Goal: Task Accomplishment & Management: Complete application form

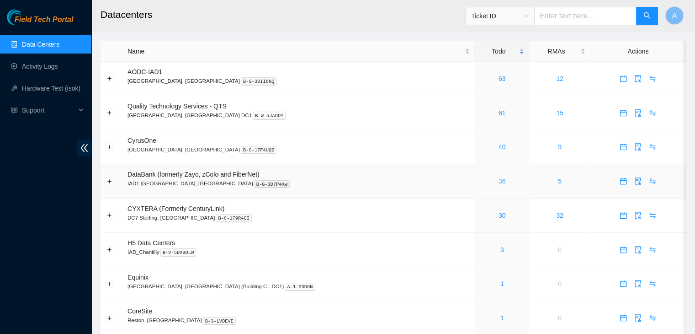
click at [499, 181] on link "36" at bounding box center [502, 180] width 7 height 7
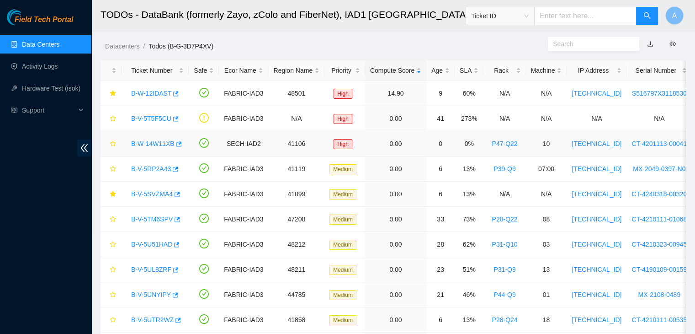
click at [143, 143] on link "B-W-14W11XB" at bounding box center [152, 143] width 43 height 7
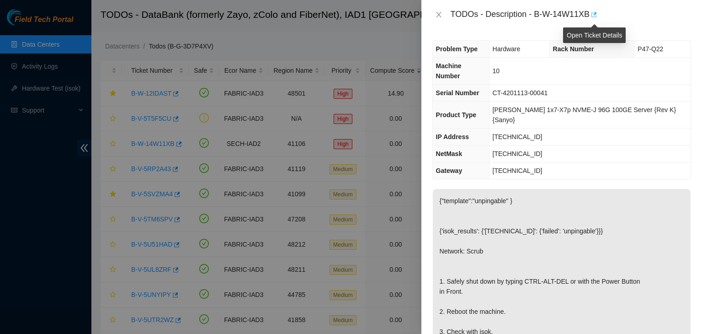
click at [594, 15] on icon "button" at bounding box center [593, 14] width 6 height 6
click at [433, 17] on button "Close" at bounding box center [438, 15] width 13 height 9
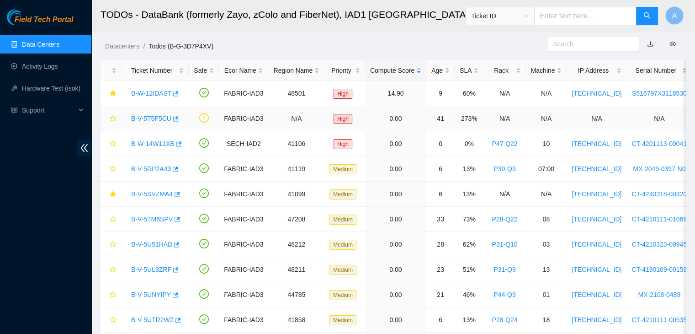
click at [156, 120] on link "B-V-5T5F5CU" at bounding box center [151, 118] width 40 height 7
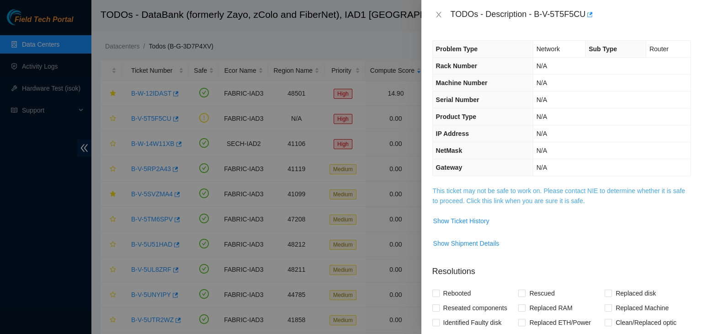
click at [475, 187] on link "This ticket may not be safe to work on. Please contact NIE to determine whether…" at bounding box center [559, 195] width 252 height 17
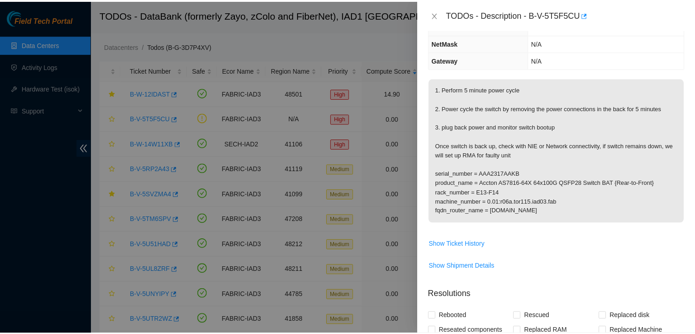
scroll to position [108, 0]
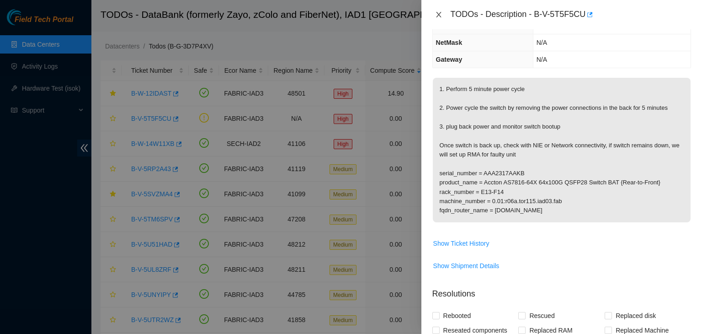
click at [440, 15] on icon "close" at bounding box center [438, 14] width 7 height 7
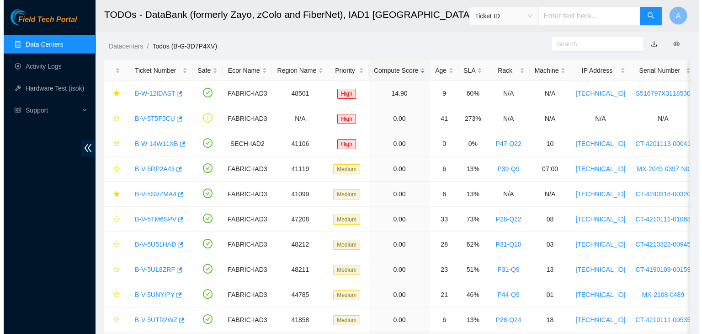
scroll to position [138, 0]
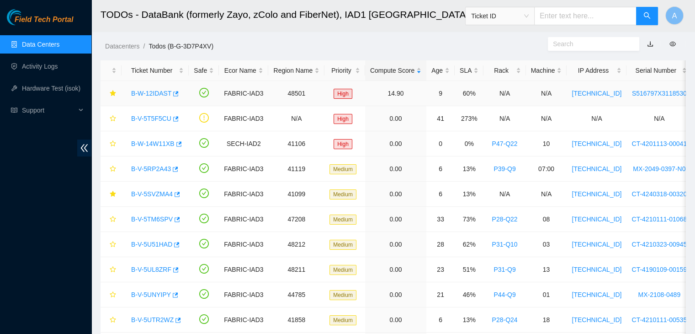
click at [148, 92] on link "B-W-12IDAST" at bounding box center [151, 93] width 40 height 7
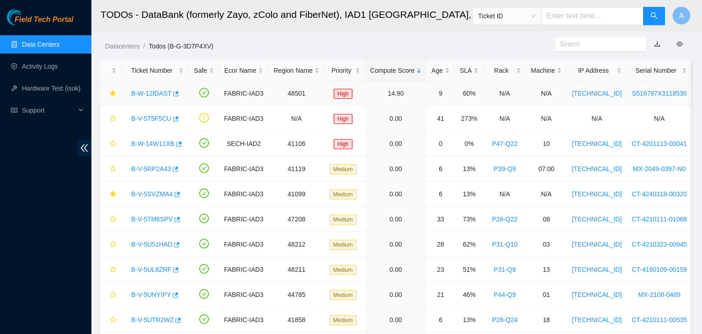
scroll to position [128, 0]
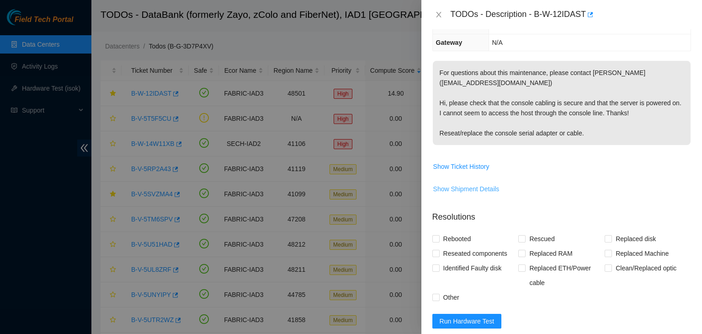
click at [474, 184] on span "Show Shipment Details" at bounding box center [466, 189] width 66 height 10
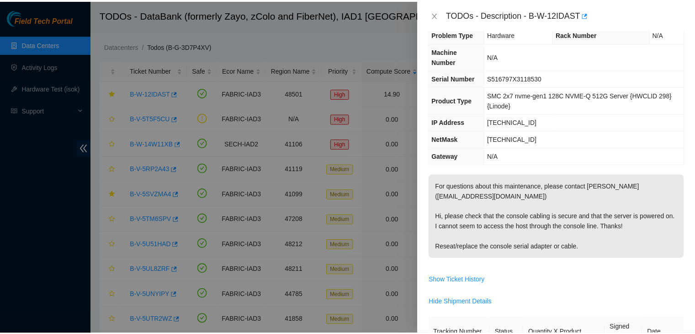
scroll to position [0, 0]
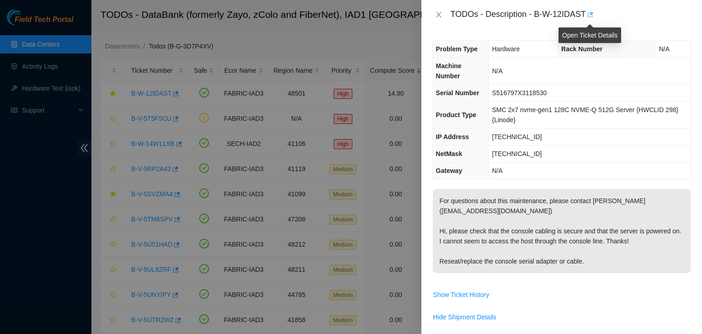
click at [590, 13] on icon "button" at bounding box center [589, 14] width 6 height 6
click at [437, 15] on icon "close" at bounding box center [438, 14] width 7 height 7
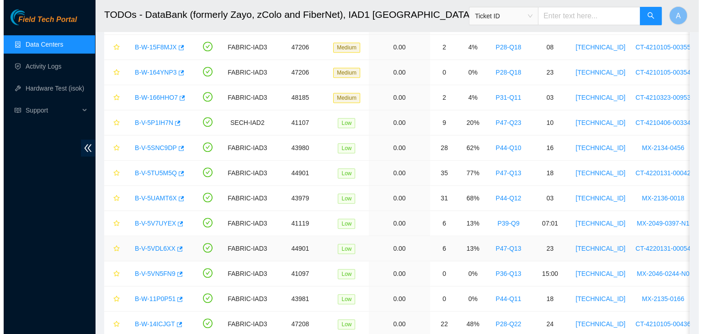
scroll to position [525, 0]
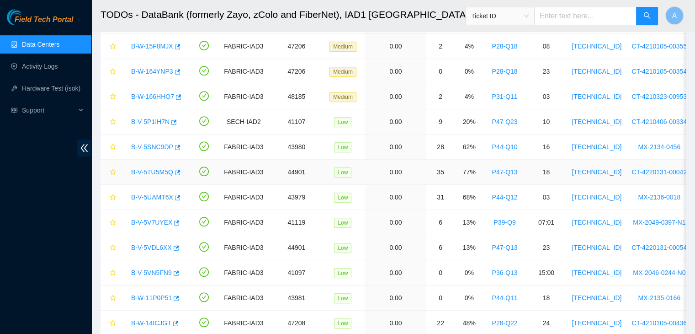
click at [158, 168] on link "B-V-5TU5M5Q" at bounding box center [152, 171] width 42 height 7
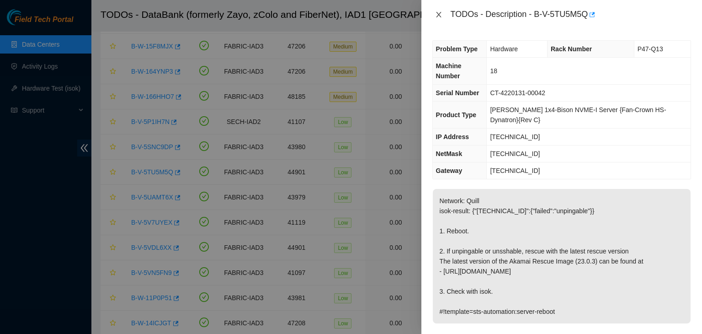
click at [440, 13] on icon "close" at bounding box center [438, 14] width 5 height 5
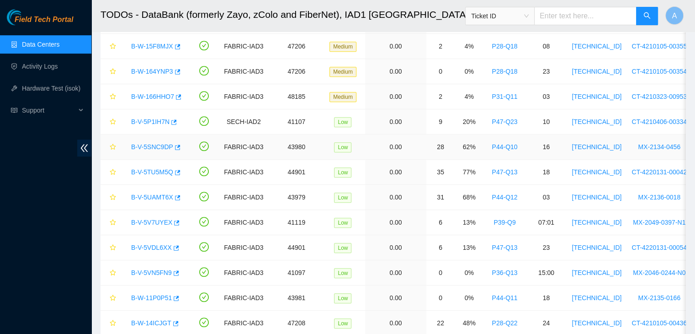
click at [136, 148] on link "B-V-5SNC9DP" at bounding box center [152, 146] width 42 height 7
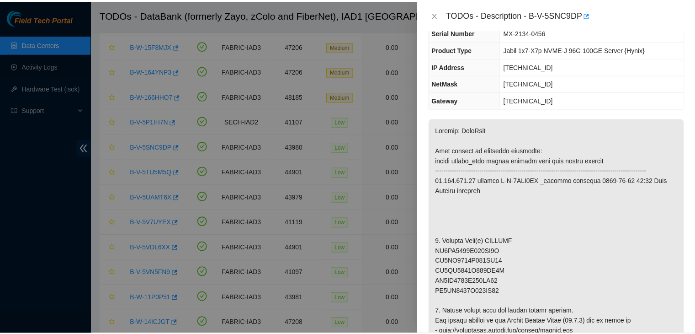
scroll to position [68, 0]
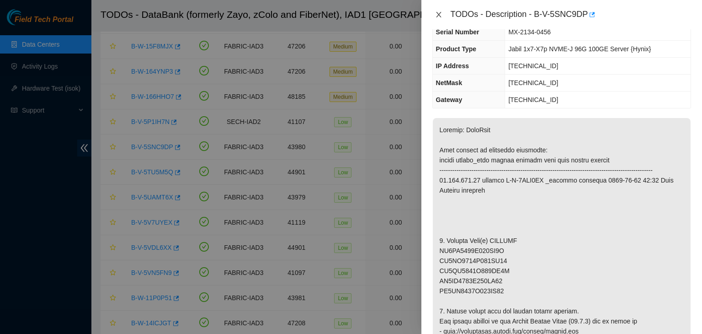
click at [438, 16] on icon "close" at bounding box center [438, 14] width 7 height 7
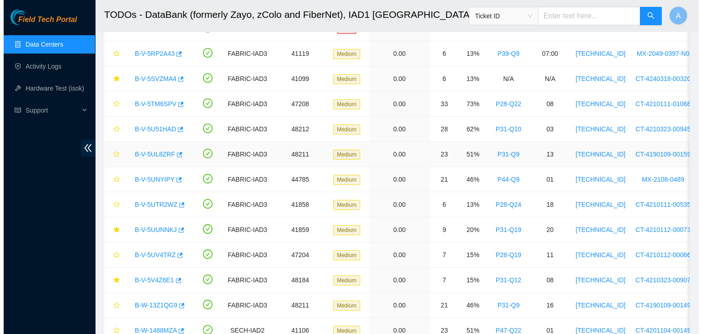
scroll to position [0, 0]
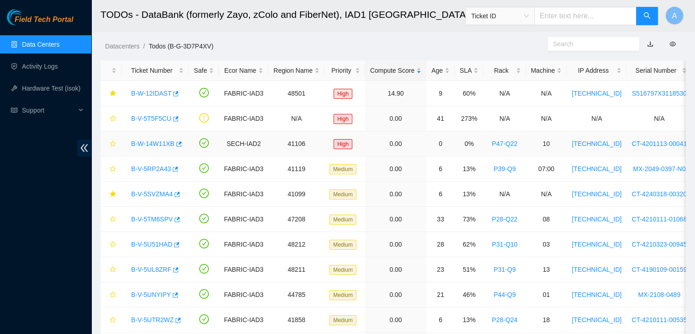
click at [159, 145] on link "B-W-14W11XB" at bounding box center [152, 143] width 43 height 7
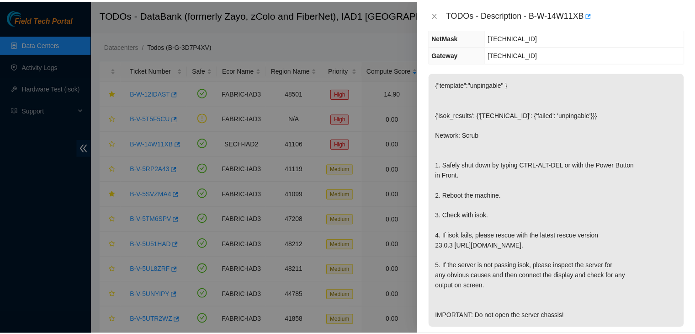
scroll to position [117, 0]
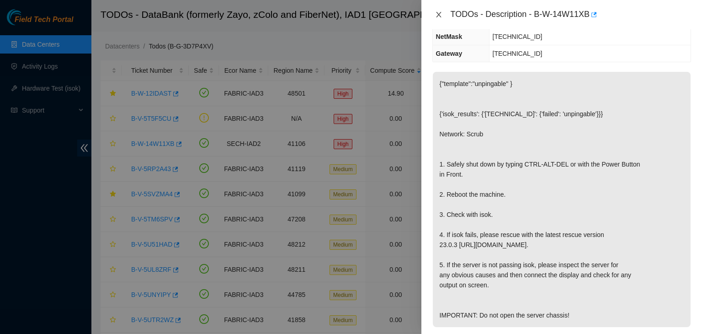
click at [440, 16] on icon "close" at bounding box center [438, 14] width 5 height 5
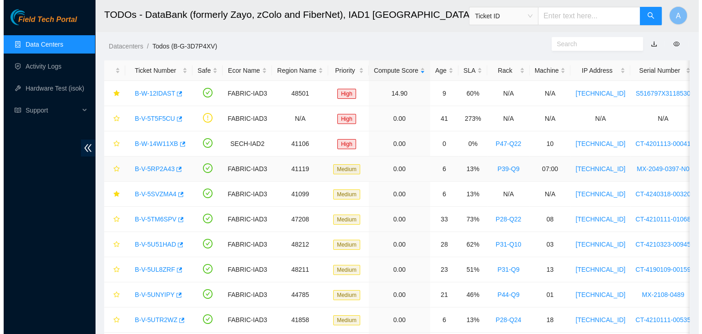
scroll to position [147, 0]
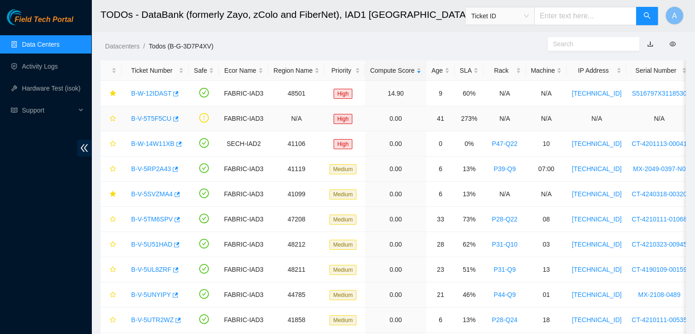
click at [143, 116] on link "B-V-5T5F5CU" at bounding box center [151, 118] width 40 height 7
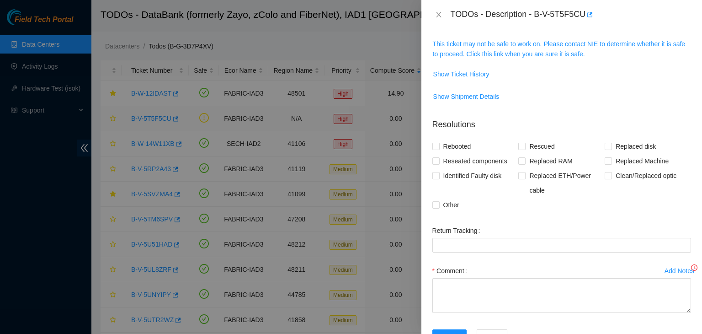
scroll to position [117, 0]
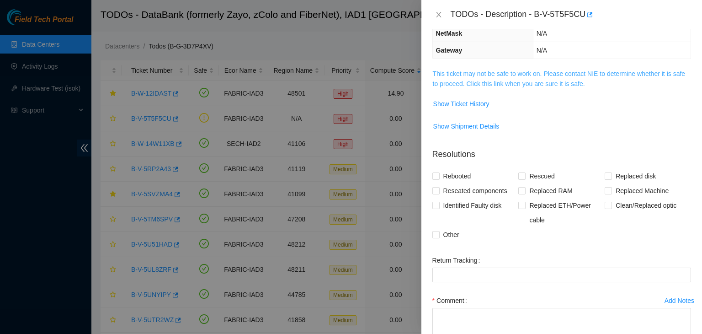
click at [484, 85] on link "This ticket may not be safe to work on. Please contact NIE to determine whether…" at bounding box center [559, 78] width 252 height 17
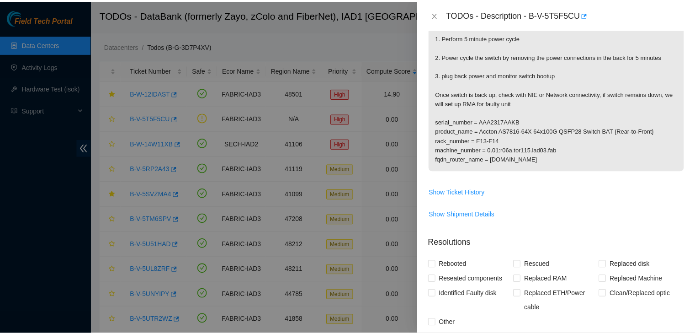
scroll to position [0, 0]
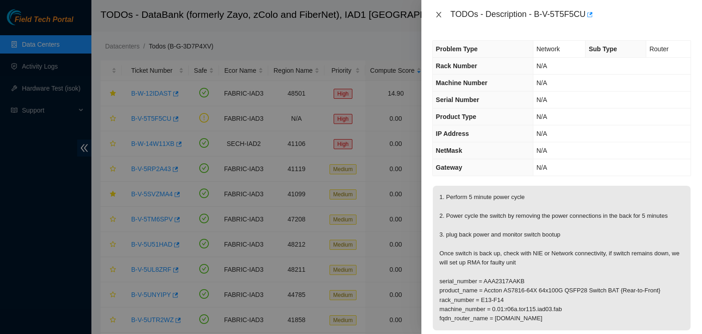
click at [438, 13] on icon "close" at bounding box center [438, 14] width 5 height 5
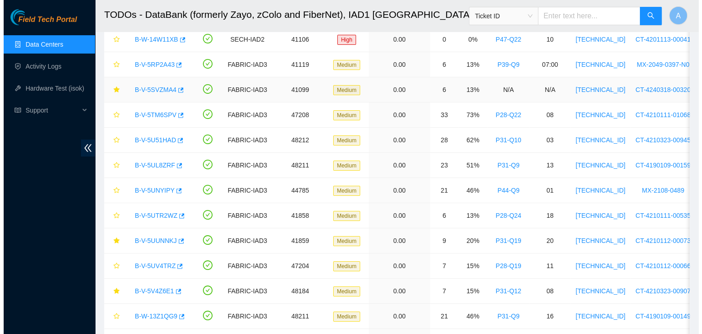
scroll to position [105, 0]
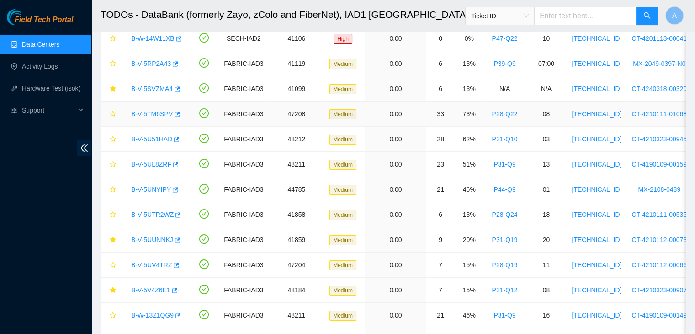
click at [150, 111] on link "B-V-5TM6SPV" at bounding box center [152, 113] width 42 height 7
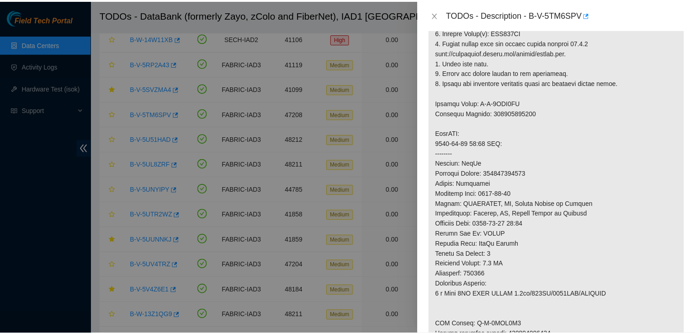
scroll to position [235, 0]
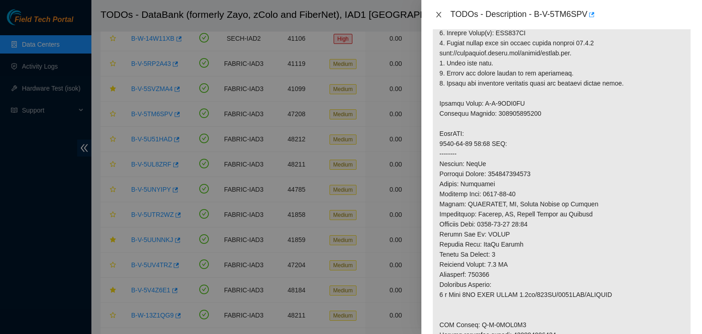
click at [439, 15] on icon "close" at bounding box center [438, 14] width 7 height 7
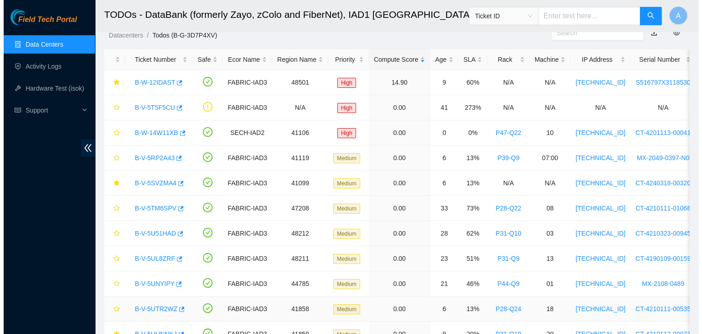
scroll to position [0, 0]
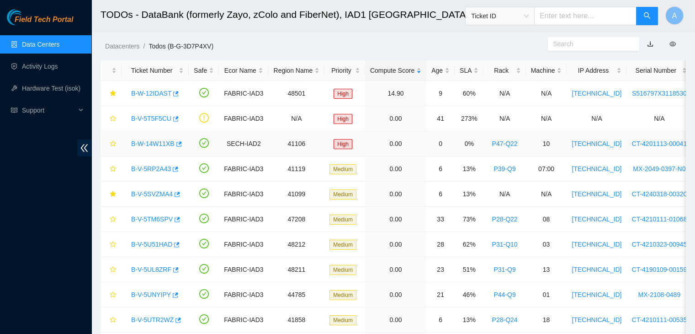
click at [159, 142] on link "B-W-14W11XB" at bounding box center [152, 143] width 43 height 7
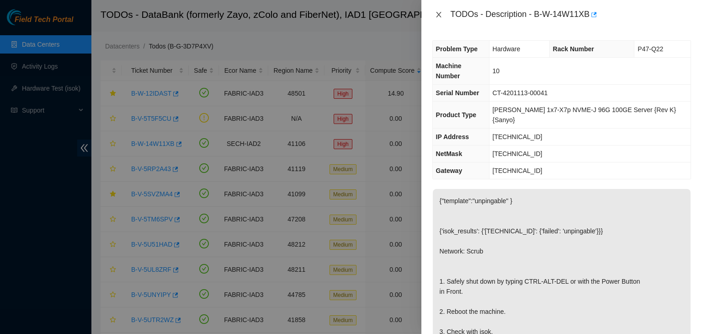
click at [441, 13] on icon "close" at bounding box center [438, 14] width 7 height 7
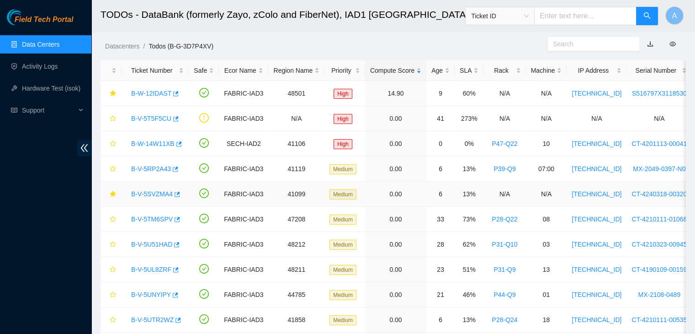
click at [159, 190] on link "B-V-5SVZMA4" at bounding box center [152, 193] width 42 height 7
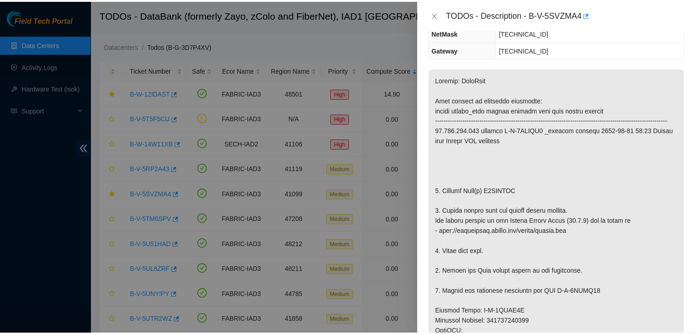
scroll to position [95, 0]
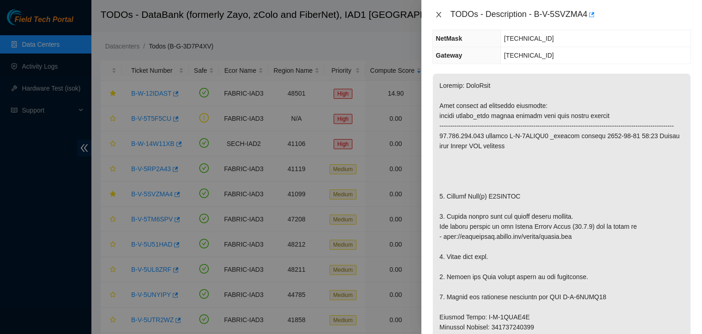
click at [434, 16] on button "Close" at bounding box center [438, 15] width 13 height 9
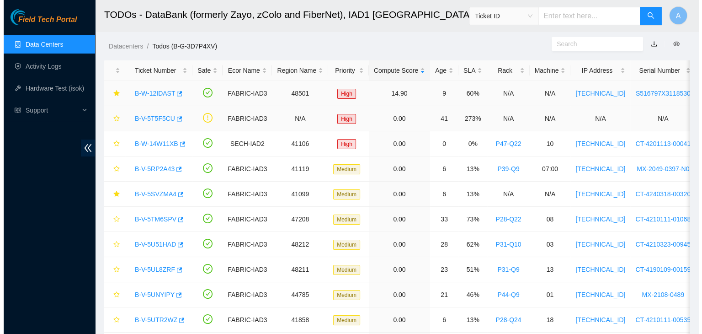
scroll to position [125, 0]
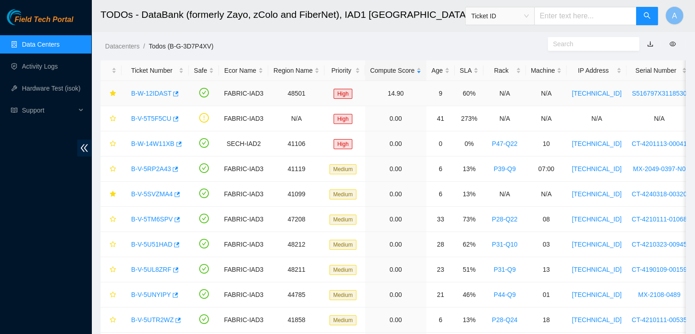
click at [158, 93] on link "B-W-12IDAST" at bounding box center [151, 93] width 40 height 7
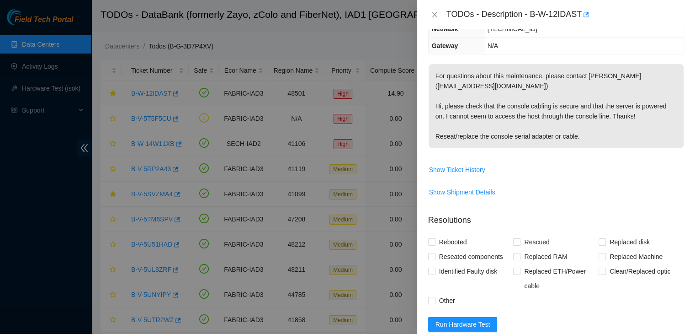
scroll to position [115, 0]
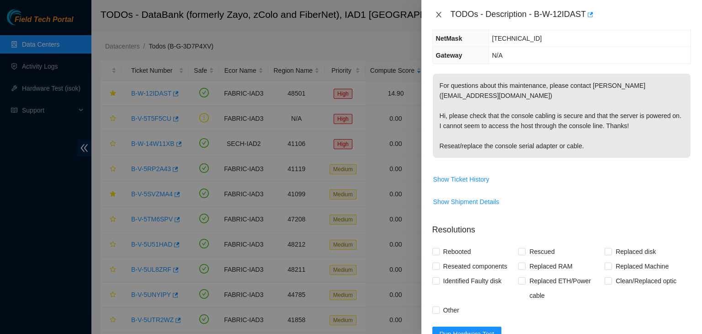
click at [437, 16] on icon "close" at bounding box center [438, 14] width 5 height 5
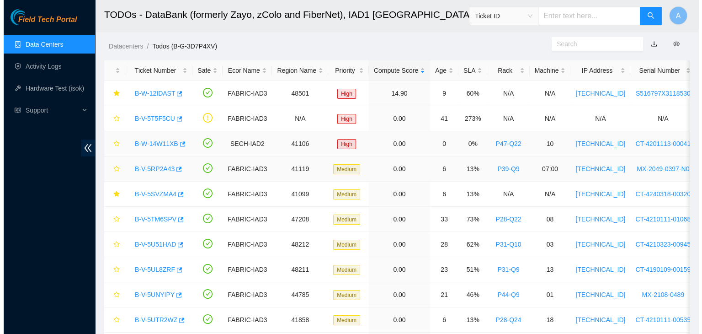
scroll to position [125, 0]
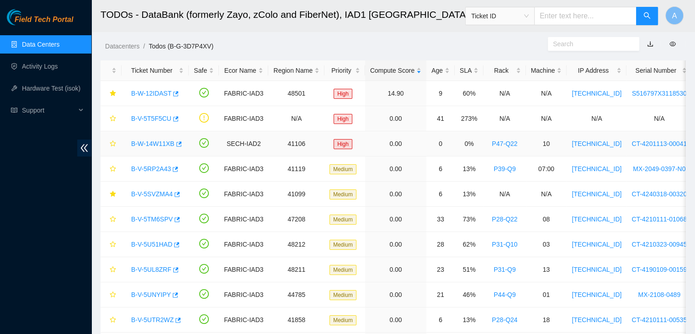
click at [150, 140] on link "B-W-14W11XB" at bounding box center [152, 143] width 43 height 7
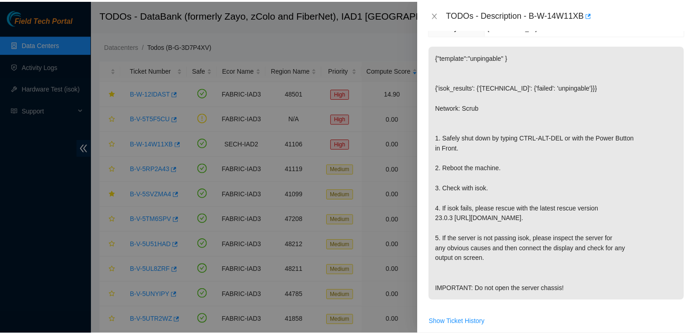
scroll to position [144, 0]
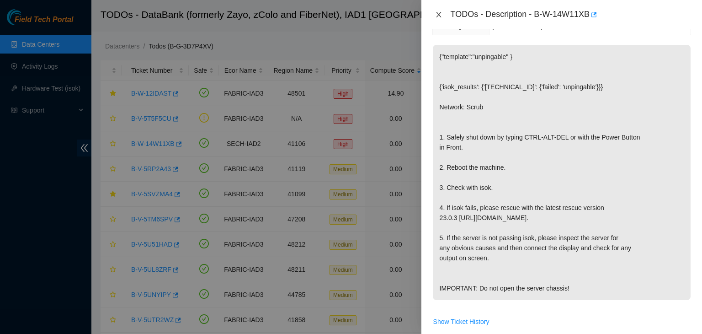
click at [437, 14] on icon "close" at bounding box center [438, 14] width 7 height 7
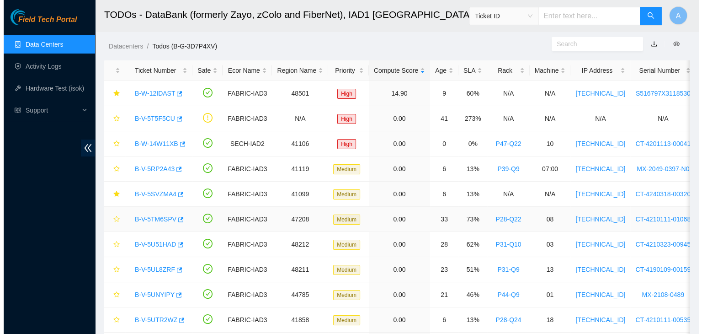
scroll to position [174, 0]
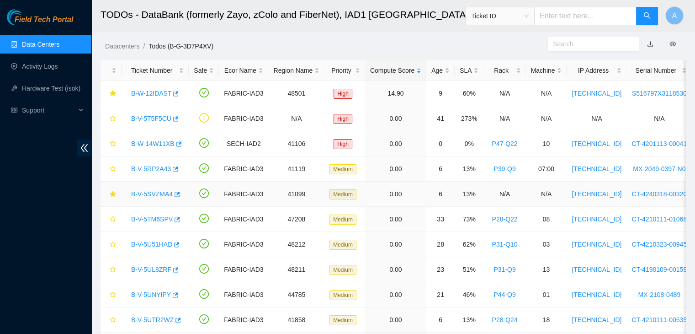
click at [159, 196] on link "B-V-5SVZMA4" at bounding box center [152, 193] width 42 height 7
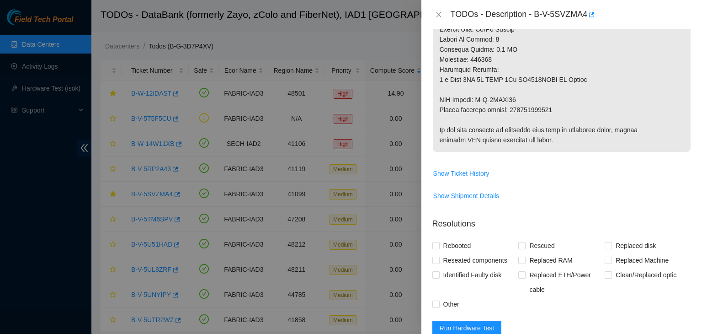
scroll to position [515, 0]
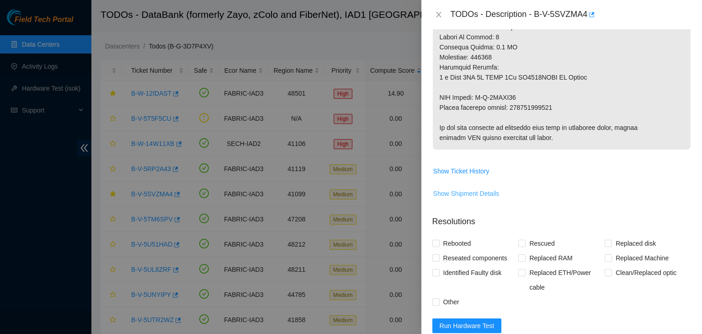
click at [483, 198] on span "Show Shipment Details" at bounding box center [466, 193] width 66 height 10
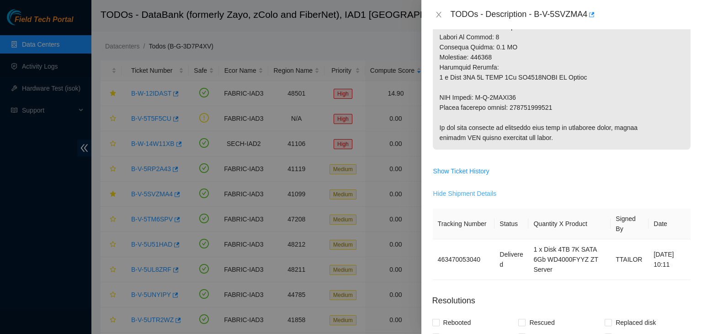
click at [483, 198] on span "Hide Shipment Details" at bounding box center [465, 193] width 64 height 10
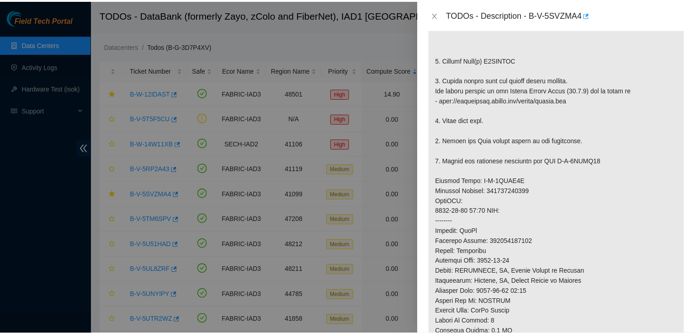
scroll to position [232, 0]
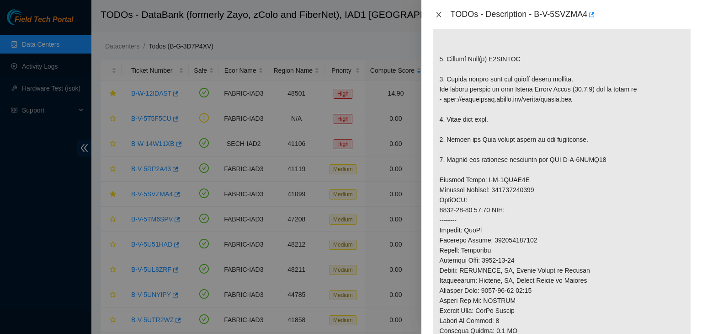
click at [438, 15] on icon "close" at bounding box center [438, 14] width 5 height 5
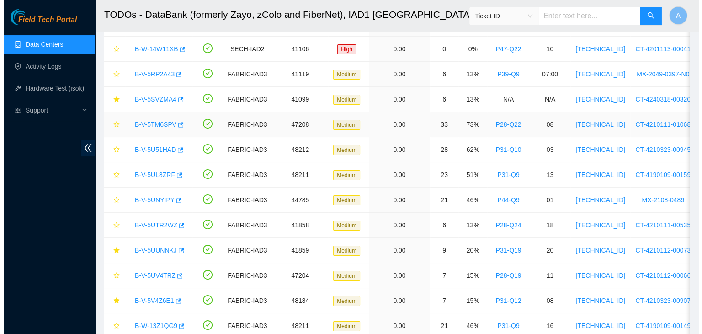
scroll to position [95, 0]
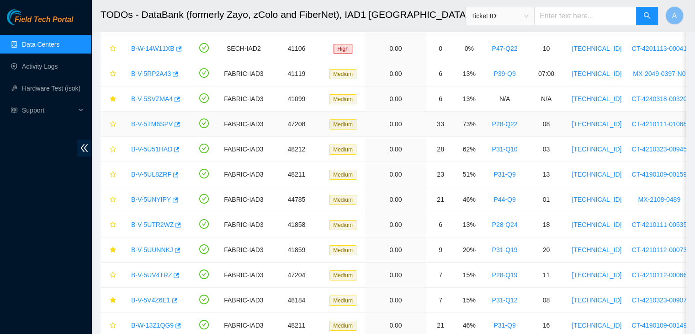
click at [158, 124] on link "B-V-5TM6SPV" at bounding box center [152, 123] width 42 height 7
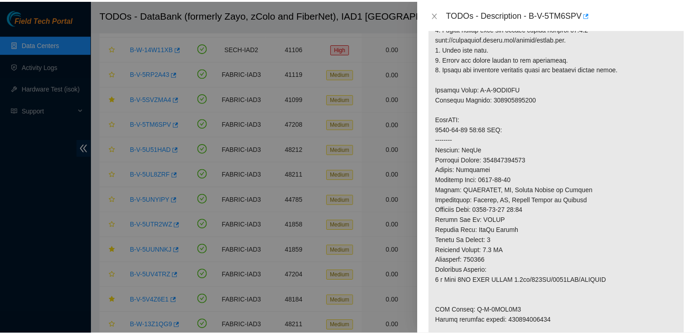
scroll to position [0, 0]
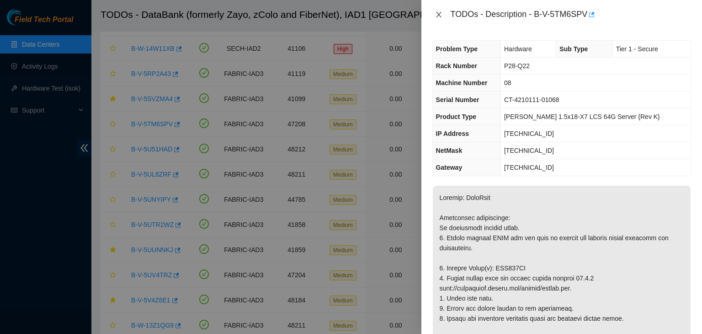
click at [439, 19] on button "Close" at bounding box center [438, 15] width 13 height 9
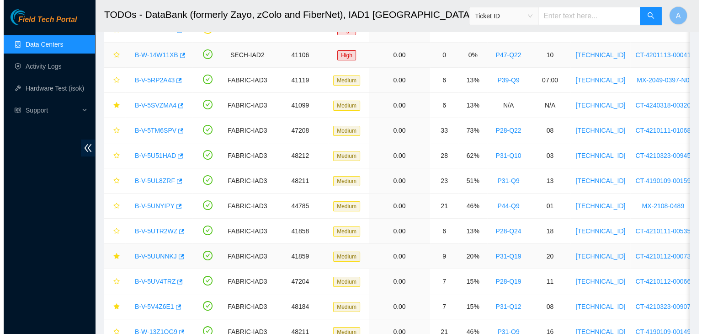
scroll to position [89, 0]
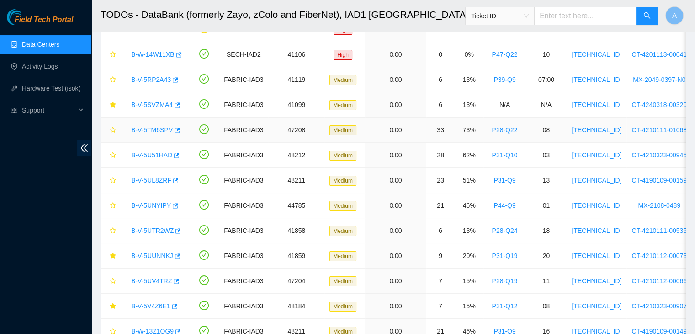
click at [156, 131] on link "B-V-5TM6SPV" at bounding box center [152, 129] width 42 height 7
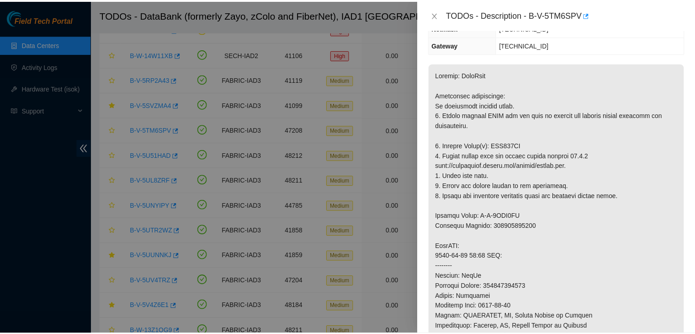
scroll to position [0, 0]
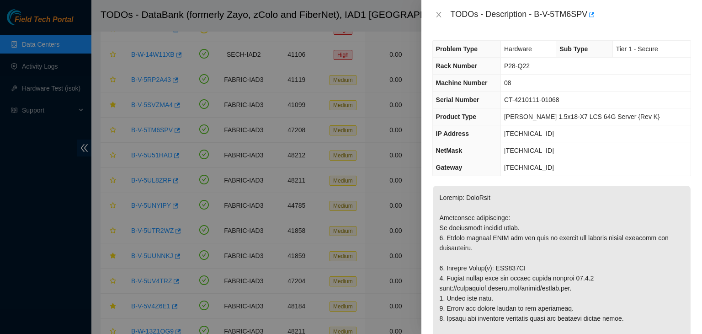
click at [595, 19] on div "TODOs - Description - B-V-5TM6SPV" at bounding box center [571, 14] width 240 height 15
click at [592, 16] on icon "button" at bounding box center [591, 14] width 6 height 6
click at [436, 11] on button "Close" at bounding box center [438, 15] width 13 height 9
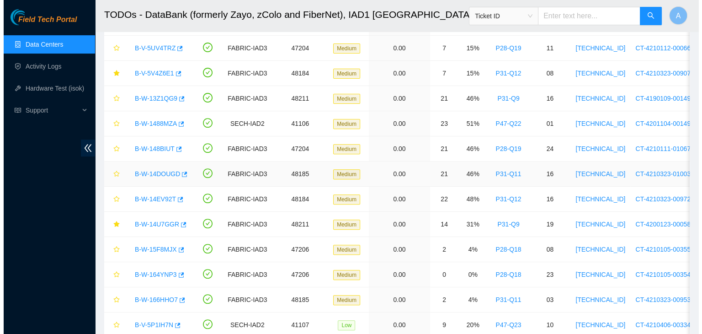
scroll to position [323, 0]
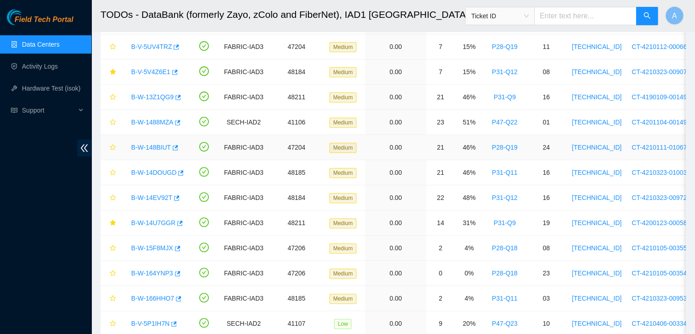
click at [156, 149] on link "B-W-148BIUT" at bounding box center [151, 146] width 40 height 7
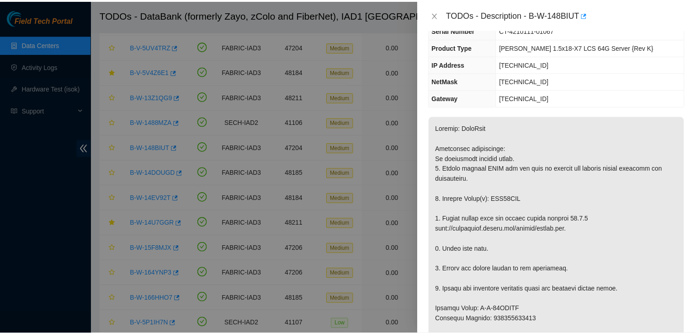
scroll to position [71, 0]
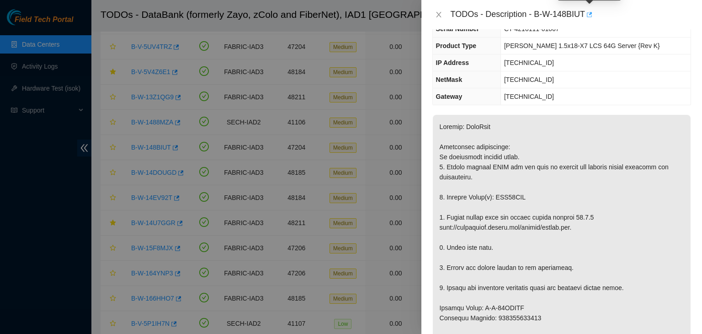
click at [587, 11] on icon "button" at bounding box center [588, 14] width 6 height 6
click at [444, 13] on button "Close" at bounding box center [438, 15] width 13 height 9
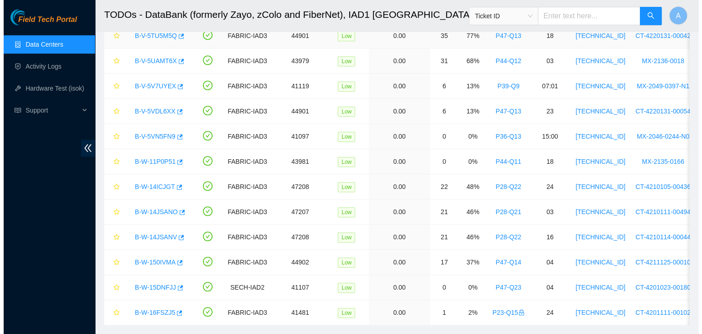
scroll to position [684, 0]
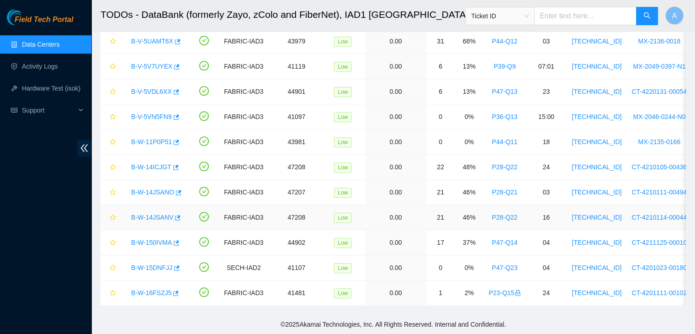
click at [164, 213] on link "B-W-14JSANV" at bounding box center [152, 216] width 42 height 7
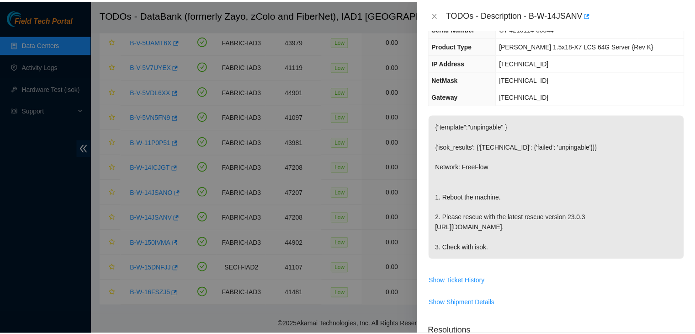
scroll to position [0, 0]
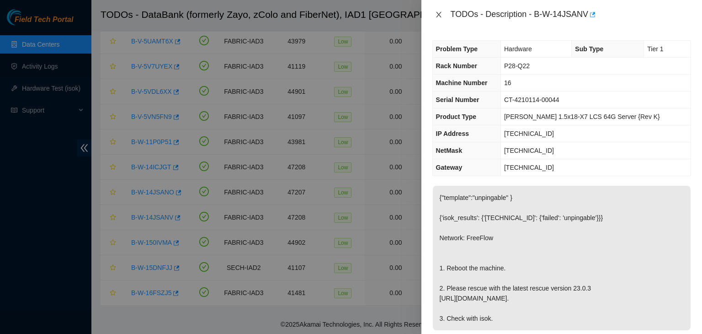
click at [440, 16] on icon "close" at bounding box center [438, 14] width 5 height 5
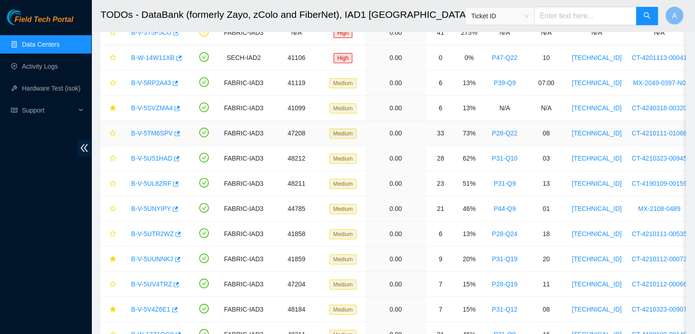
scroll to position [104, 0]
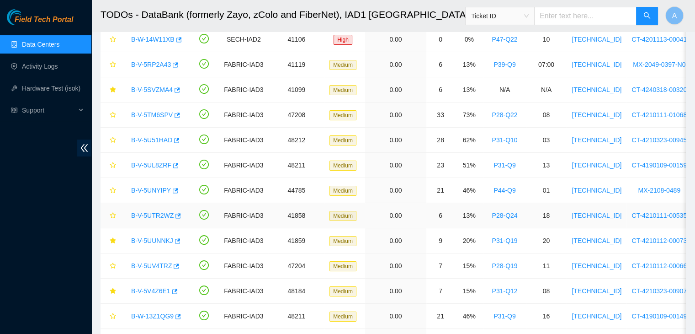
click at [162, 215] on link "B-V-5UTR2WZ" at bounding box center [152, 215] width 42 height 7
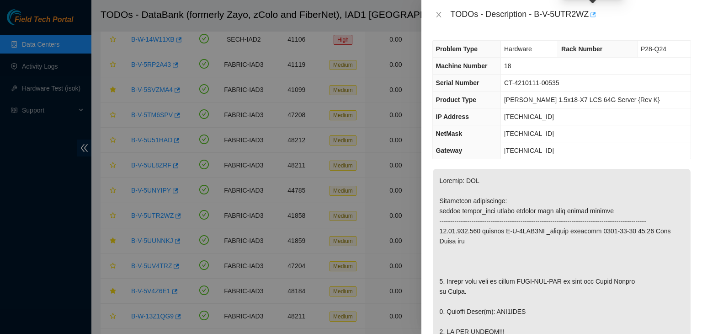
click at [594, 15] on icon "button" at bounding box center [592, 14] width 5 height 5
click at [439, 11] on icon "close" at bounding box center [438, 14] width 7 height 7
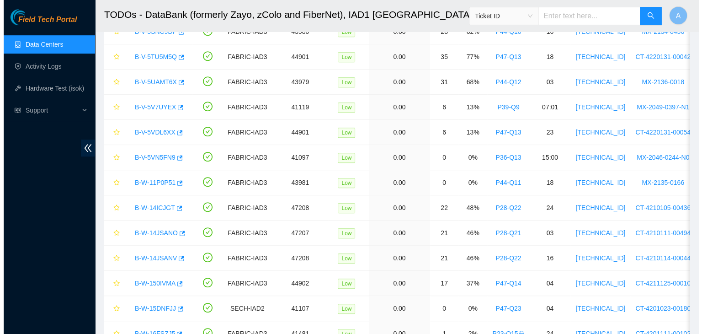
scroll to position [684, 0]
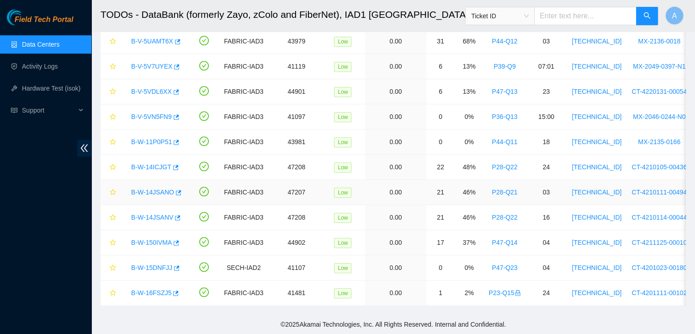
click at [156, 188] on link "B-W-14JSANO" at bounding box center [152, 191] width 43 height 7
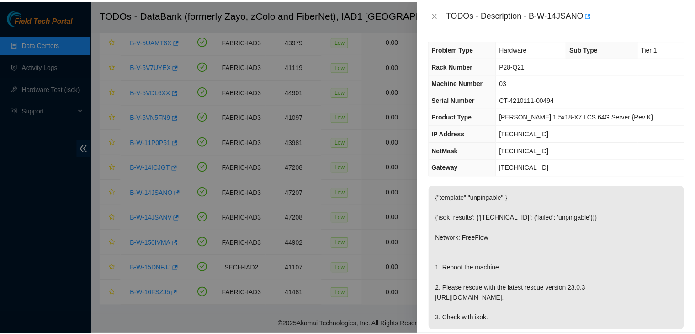
scroll to position [20, 0]
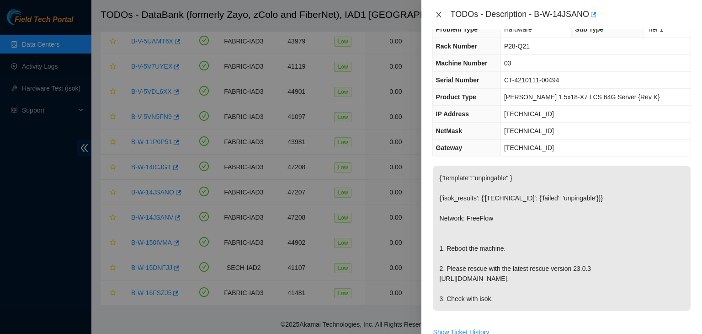
click at [438, 15] on icon "close" at bounding box center [438, 14] width 5 height 5
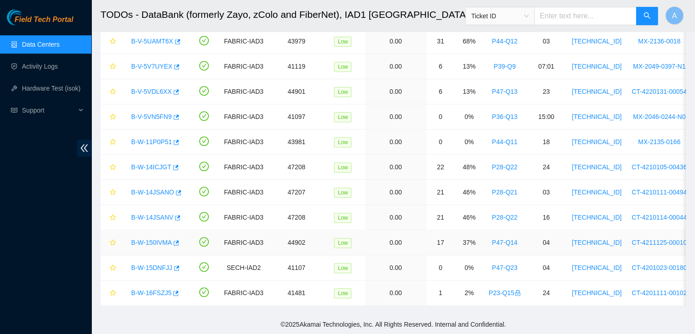
click at [153, 239] on link "B-W-150IVMA" at bounding box center [151, 242] width 41 height 7
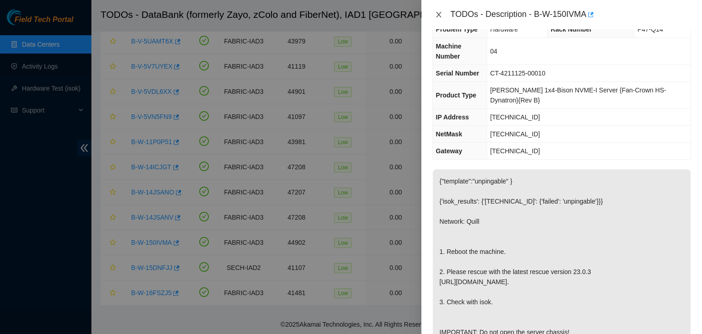
click at [440, 12] on icon "close" at bounding box center [438, 14] width 7 height 7
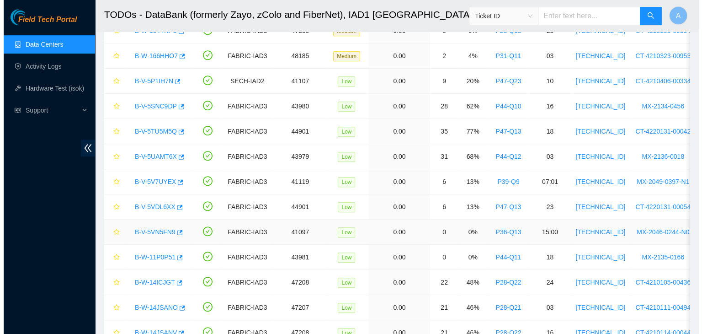
scroll to position [555, 0]
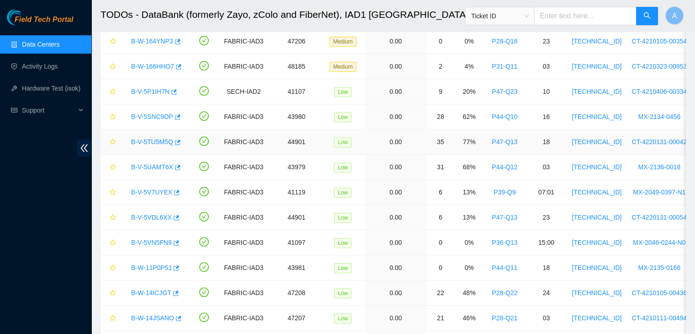
click at [154, 139] on link "B-V-5TU5M5Q" at bounding box center [152, 141] width 42 height 7
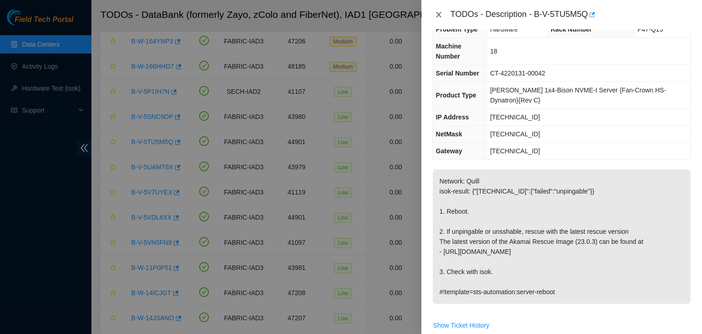
click at [439, 11] on icon "close" at bounding box center [438, 14] width 7 height 7
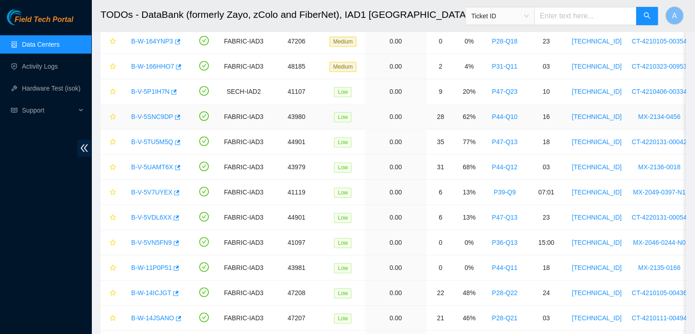
click at [147, 113] on link "B-V-5SNC9DP" at bounding box center [152, 116] width 42 height 7
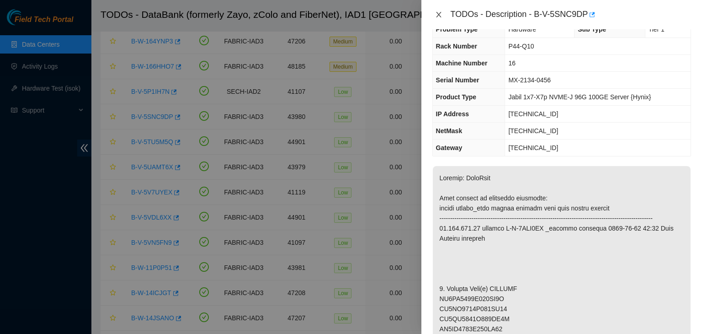
click at [435, 16] on div "TODOs - Description - B-V-5SNC9DP" at bounding box center [561, 14] width 259 height 15
click at [435, 16] on icon "close" at bounding box center [438, 14] width 7 height 7
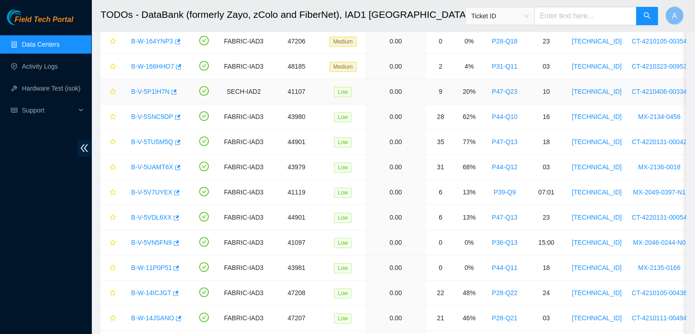
click at [143, 88] on link "B-V-5P1IH7N" at bounding box center [150, 91] width 38 height 7
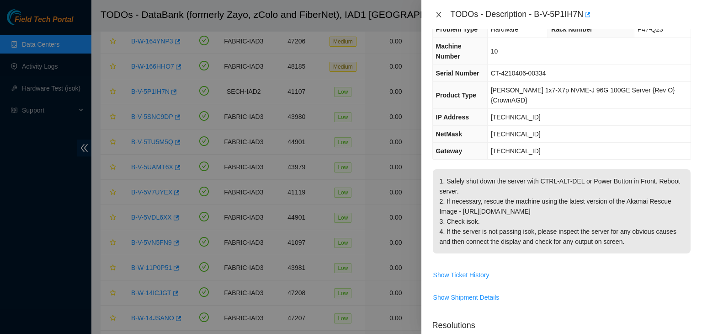
click at [436, 15] on icon "close" at bounding box center [438, 14] width 7 height 7
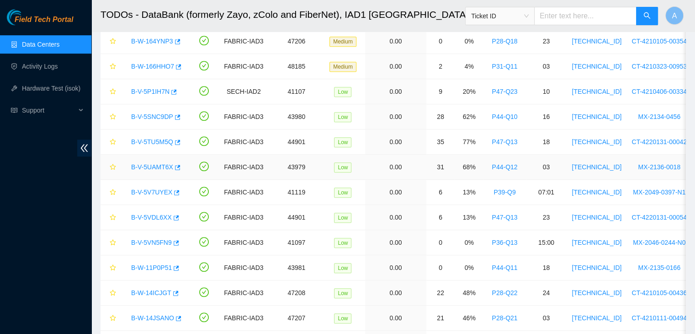
click at [160, 163] on link "B-V-5UAMT6X" at bounding box center [152, 166] width 42 height 7
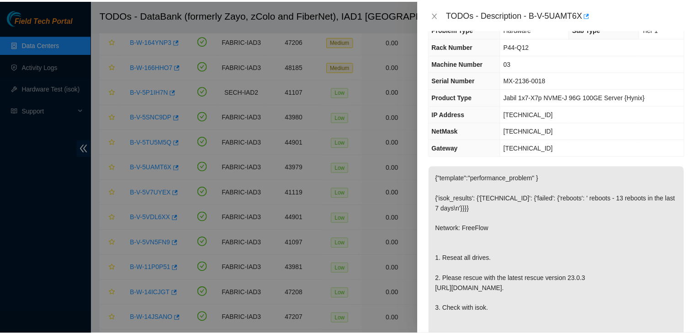
scroll to position [106, 0]
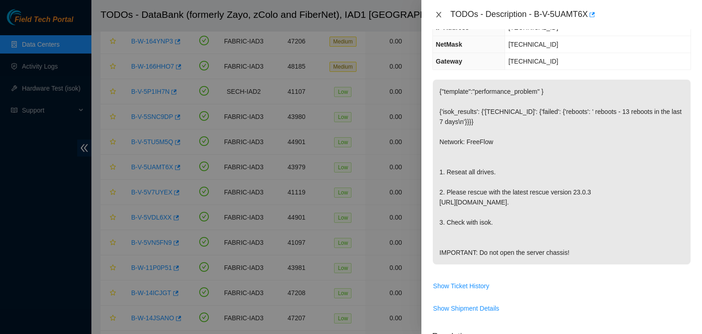
click at [437, 12] on icon "close" at bounding box center [438, 14] width 7 height 7
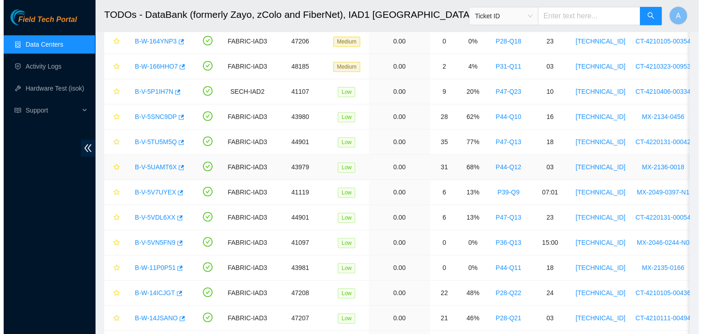
scroll to position [136, 0]
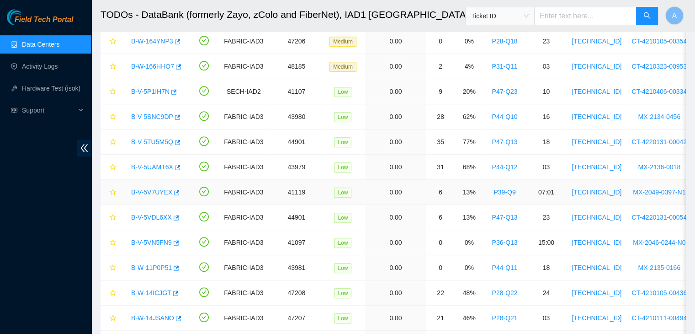
click at [149, 188] on link "B-V-5V7UYEX" at bounding box center [151, 191] width 41 height 7
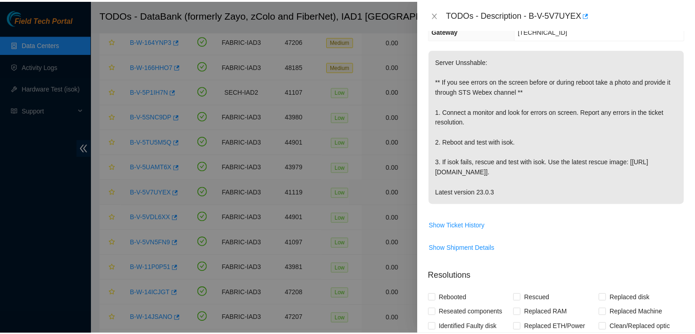
scroll to position [106, 0]
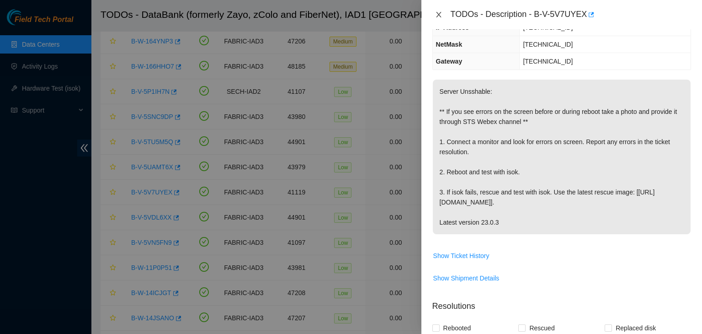
click at [438, 11] on icon "close" at bounding box center [438, 14] width 7 height 7
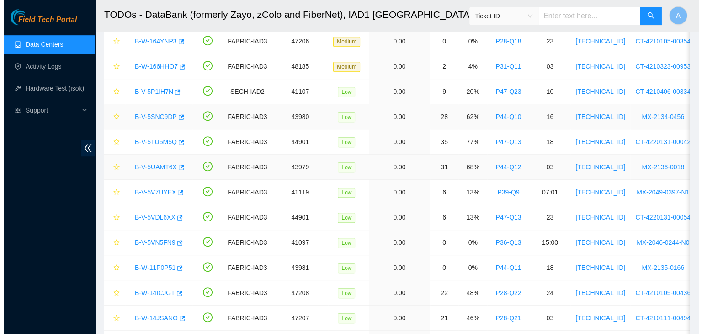
scroll to position [136, 0]
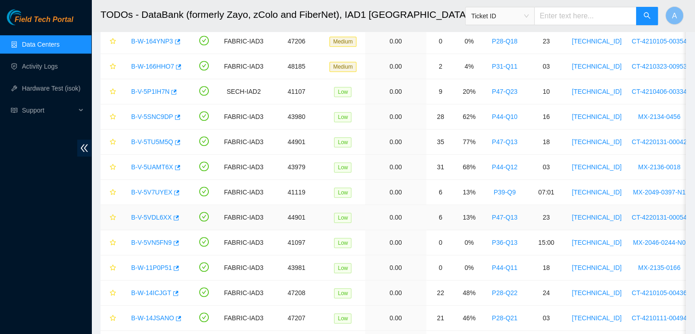
click at [148, 216] on link "B-V-5VDL6XX" at bounding box center [151, 216] width 41 height 7
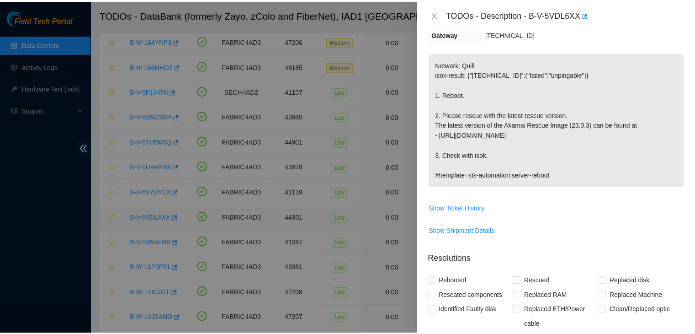
scroll to position [106, 0]
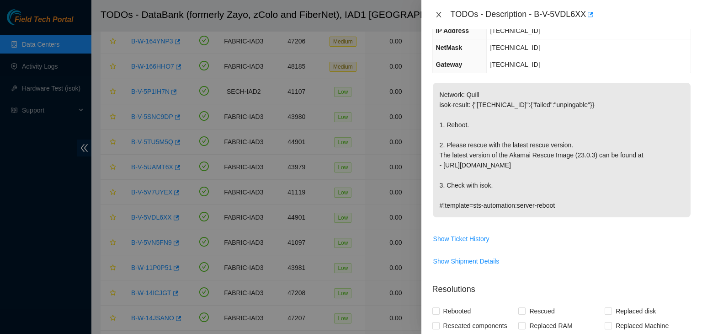
click at [441, 17] on icon "close" at bounding box center [438, 14] width 7 height 7
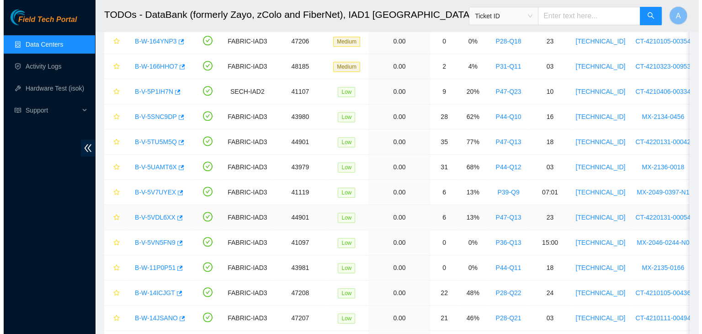
scroll to position [136, 0]
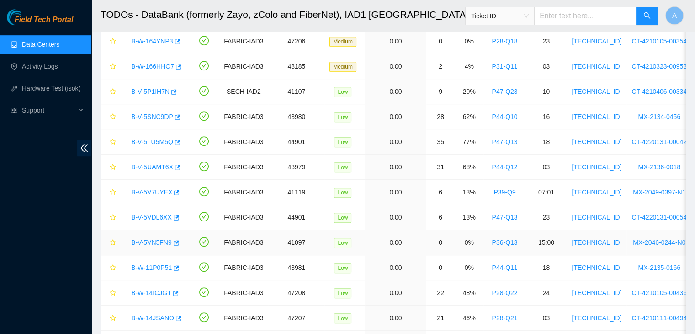
click at [143, 239] on link "B-V-5VN5FN9" at bounding box center [151, 242] width 41 height 7
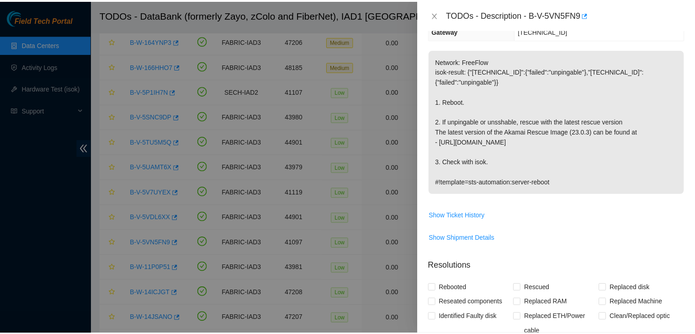
scroll to position [106, 0]
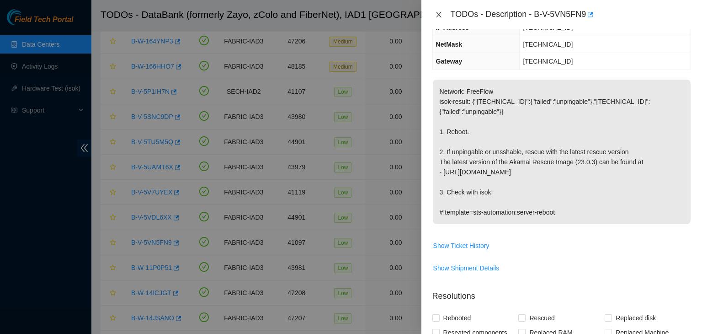
click at [443, 18] on button "Close" at bounding box center [438, 15] width 13 height 9
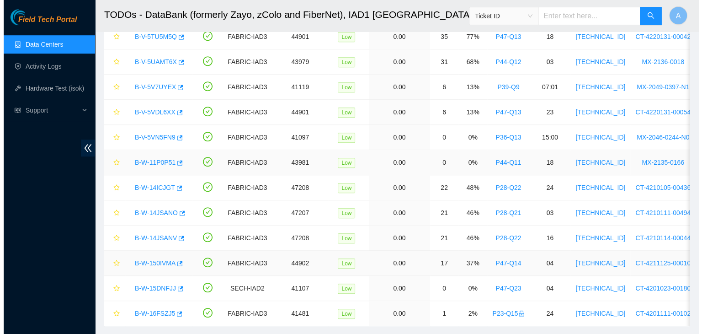
scroll to position [660, 0]
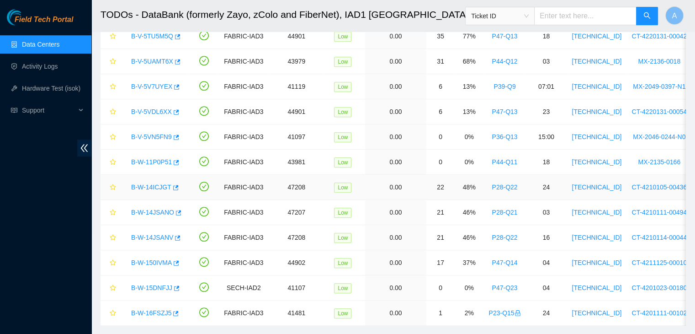
click at [148, 184] on link "B-W-14ICJGT" at bounding box center [151, 186] width 40 height 7
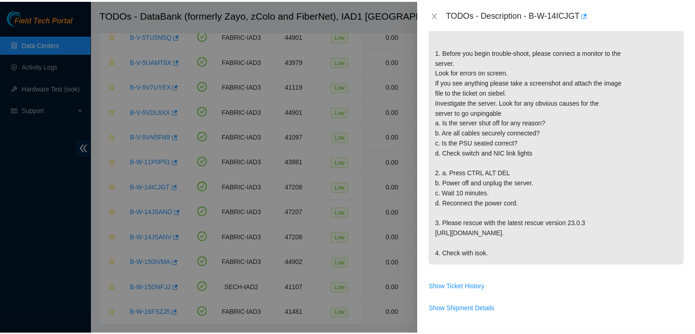
scroll to position [237, 0]
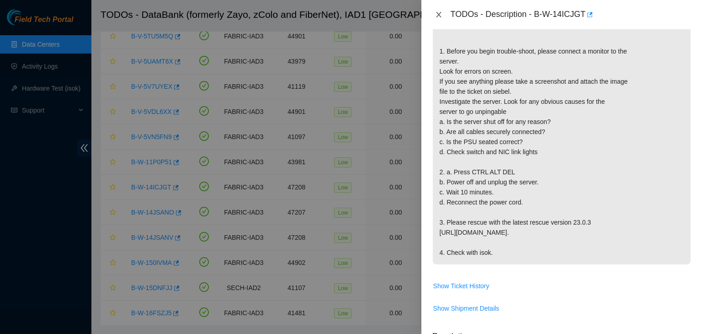
click at [439, 14] on icon "close" at bounding box center [438, 14] width 5 height 5
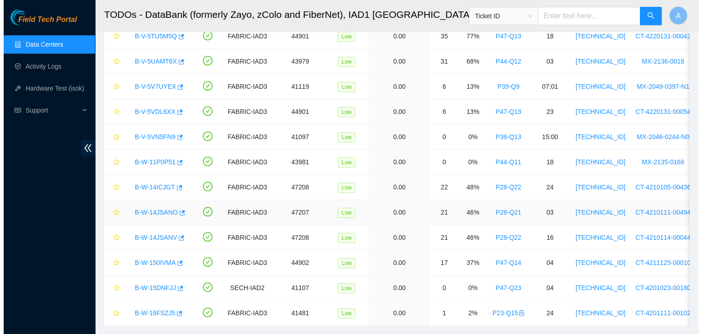
scroll to position [250, 0]
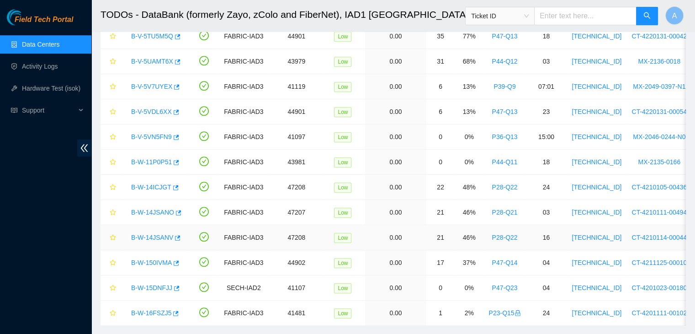
click at [143, 234] on link "B-W-14JSANV" at bounding box center [152, 237] width 42 height 7
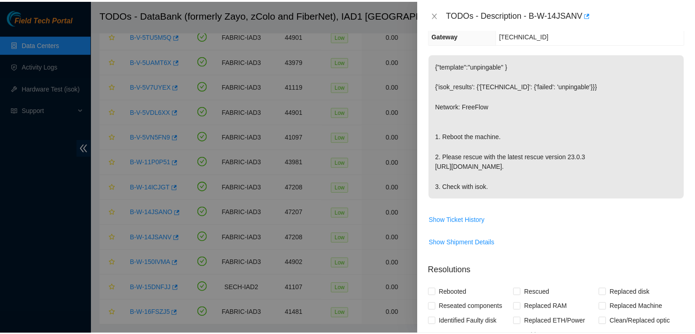
scroll to position [130, 0]
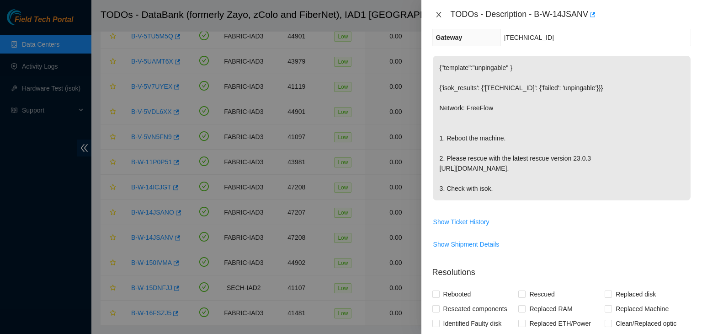
click at [441, 13] on icon "close" at bounding box center [438, 14] width 7 height 7
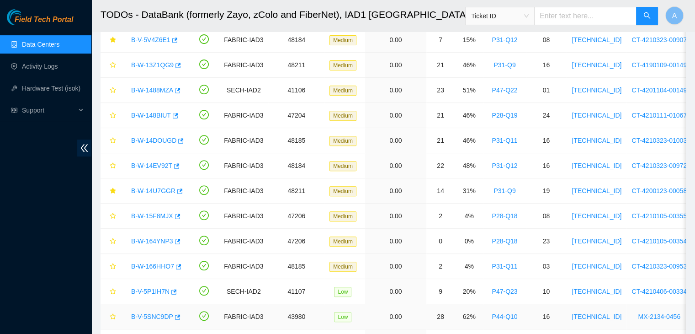
scroll to position [356, 0]
click at [157, 213] on link "B-W-15F8MJX" at bounding box center [152, 215] width 42 height 7
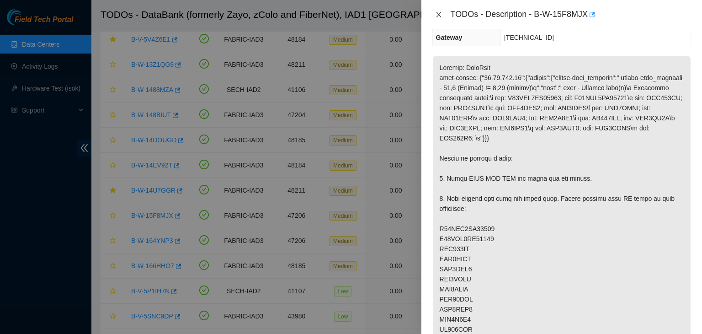
click at [437, 11] on icon "close" at bounding box center [438, 14] width 7 height 7
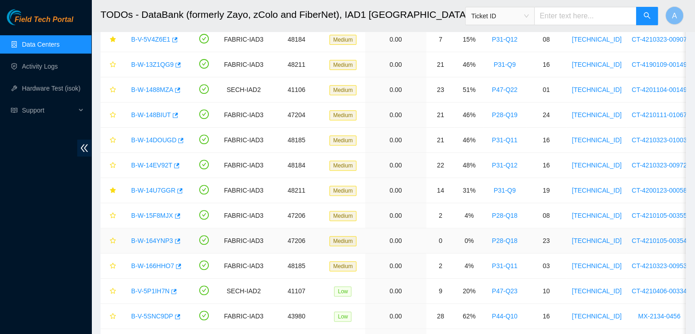
click at [153, 237] on link "B-W-164YNP3" at bounding box center [152, 240] width 42 height 7
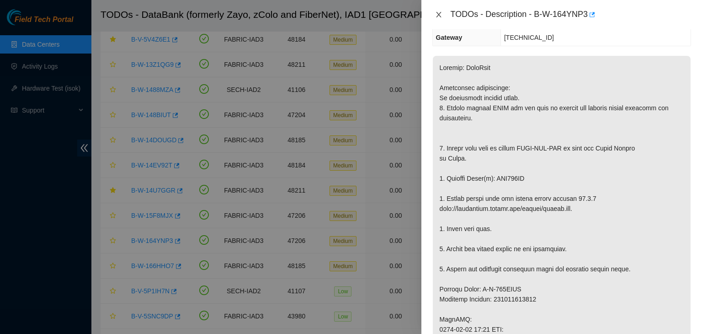
click at [439, 16] on icon "close" at bounding box center [438, 14] width 7 height 7
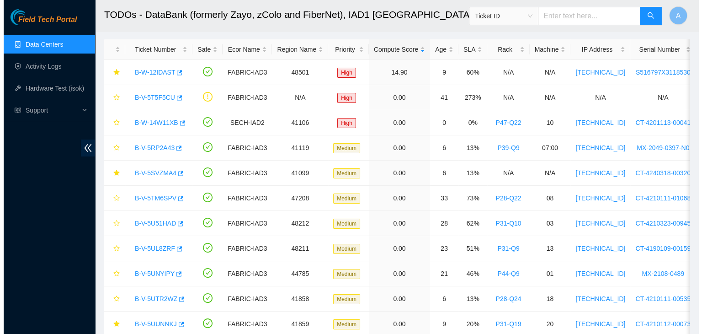
scroll to position [18, 0]
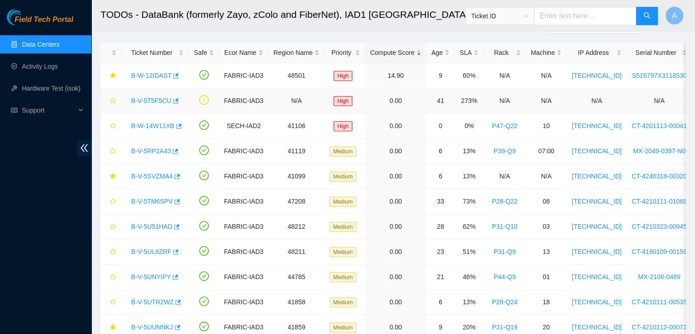
click at [152, 101] on link "B-V-5T5F5CU" at bounding box center [151, 100] width 40 height 7
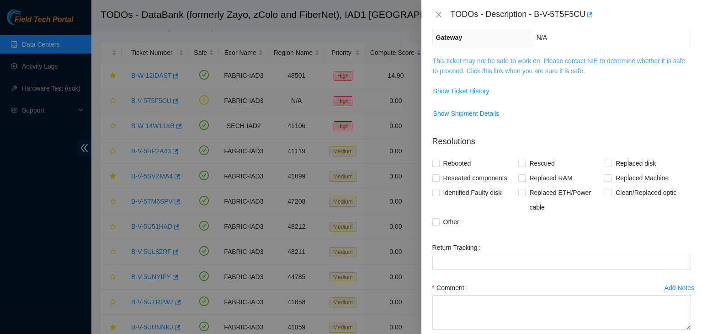
click at [531, 58] on link "This ticket may not be safe to work on. Please contact NIE to determine whether…" at bounding box center [559, 65] width 252 height 17
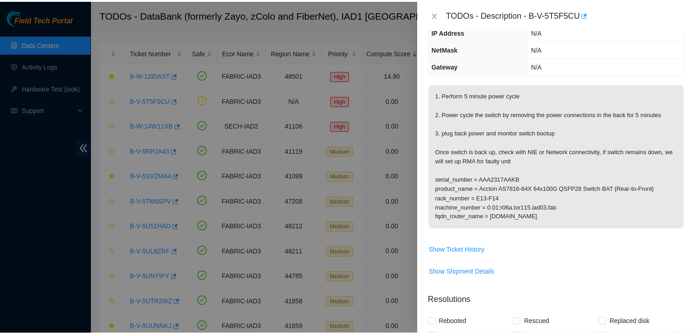
scroll to position [86, 0]
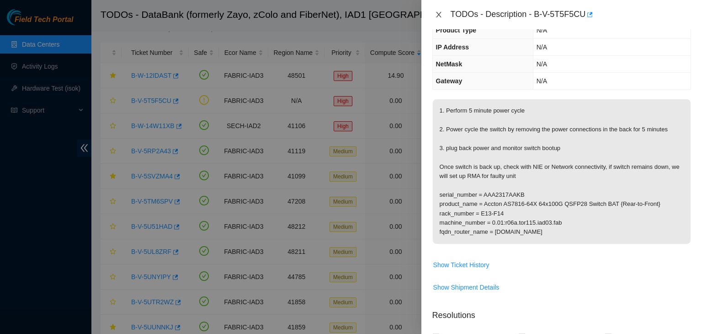
click at [439, 16] on icon "close" at bounding box center [438, 14] width 5 height 5
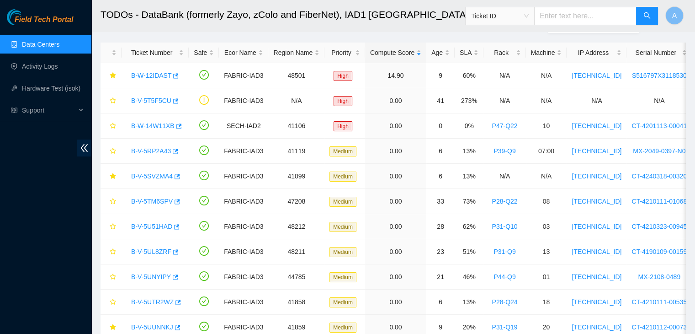
scroll to position [117, 0]
click at [39, 85] on link "Hardware Test (isok)" at bounding box center [51, 88] width 58 height 7
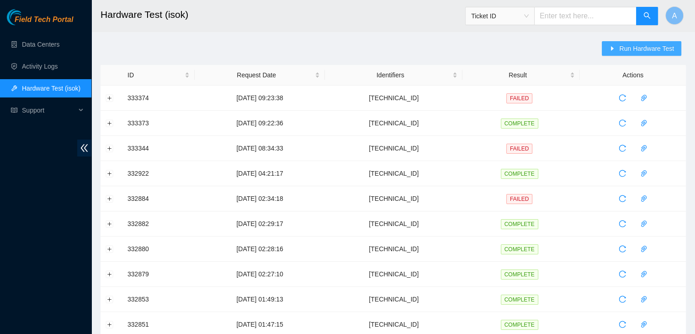
click at [611, 46] on icon "caret-right" at bounding box center [612, 48] width 6 height 6
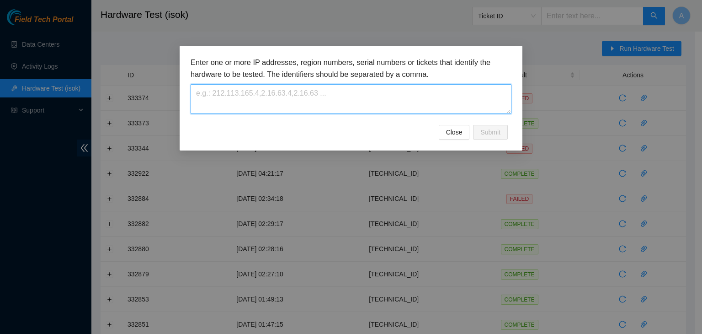
click at [452, 101] on textarea at bounding box center [351, 99] width 321 height 30
paste textarea "104.86.70.85"
type textarea "104.86.70.85"
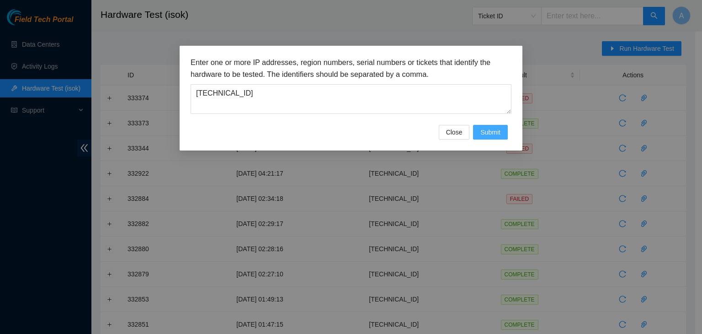
click at [494, 134] on span "Submit" at bounding box center [490, 132] width 20 height 10
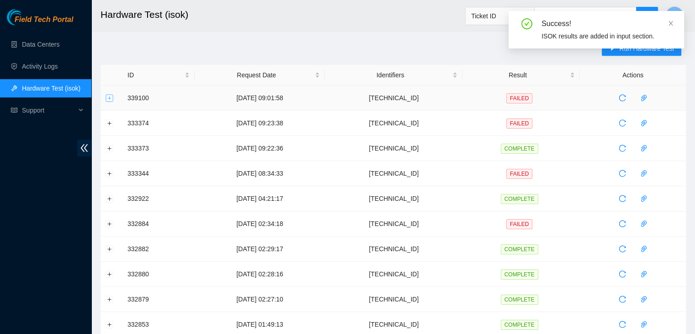
click at [111, 99] on button "Expand row" at bounding box center [109, 97] width 7 height 7
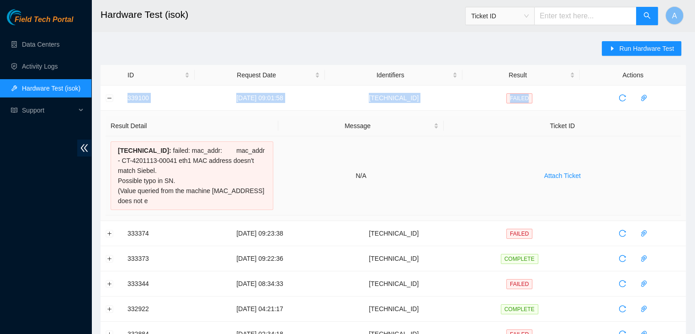
drag, startPoint x: 126, startPoint y: 99, endPoint x: 476, endPoint y: 191, distance: 361.8
copy tr "339100 19-09-2025 09:01:58 104.86.70.85 FAILED"
click at [476, 191] on td "Attach Ticket" at bounding box center [562, 175] width 237 height 79
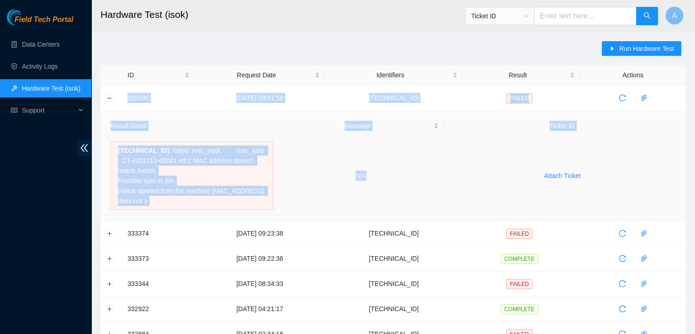
drag, startPoint x: 126, startPoint y: 94, endPoint x: 400, endPoint y: 187, distance: 289.9
copy tbody "339100 19-09-2025 09:01:58 104.86.70.85 FAILED Result Detail Message Ticket ID …"
click at [400, 187] on td "N/A" at bounding box center [361, 175] width 166 height 79
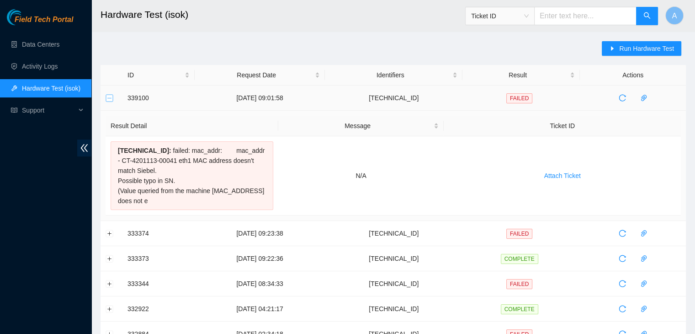
click at [108, 97] on button "Collapse row" at bounding box center [109, 97] width 7 height 7
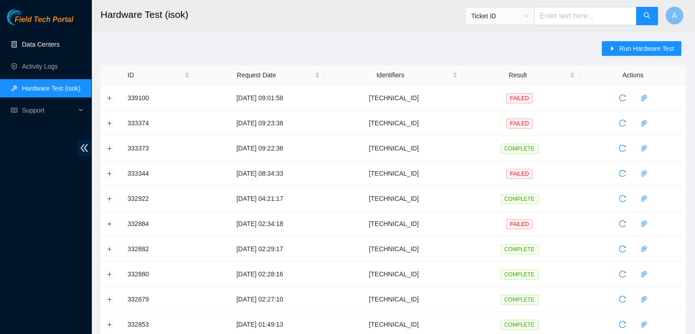
click at [59, 47] on link "Data Centers" at bounding box center [40, 44] width 37 height 7
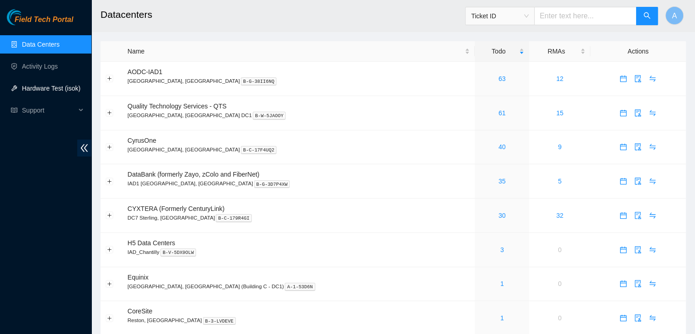
click at [74, 85] on link "Hardware Test (isok)" at bounding box center [51, 88] width 58 height 7
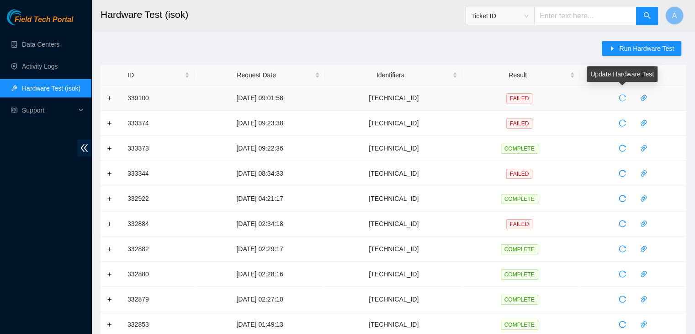
click at [616, 92] on button "button" at bounding box center [622, 97] width 15 height 15
click at [109, 96] on button "Expand row" at bounding box center [109, 97] width 7 height 7
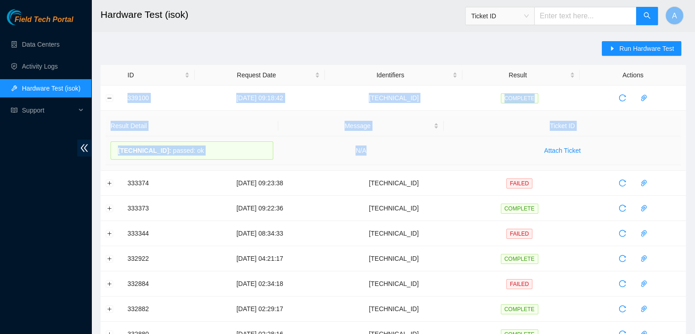
drag, startPoint x: 123, startPoint y: 94, endPoint x: 415, endPoint y: 153, distance: 297.9
copy tbody "339100 19-09-2025 09:18:42 104.86.70.85 COMPLETE Result Detail Message Ticket I…"
click at [415, 153] on td "N/A" at bounding box center [361, 150] width 166 height 29
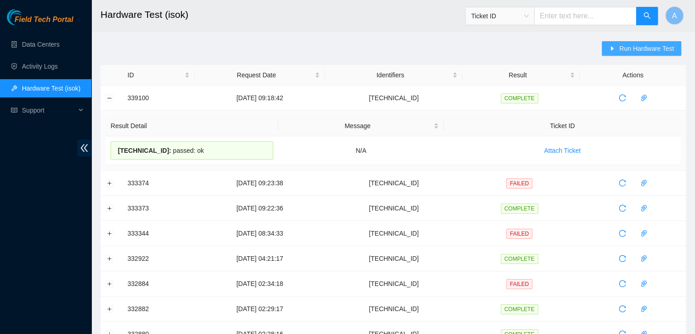
click at [618, 53] on button "Run Hardware Test" at bounding box center [642, 48] width 80 height 15
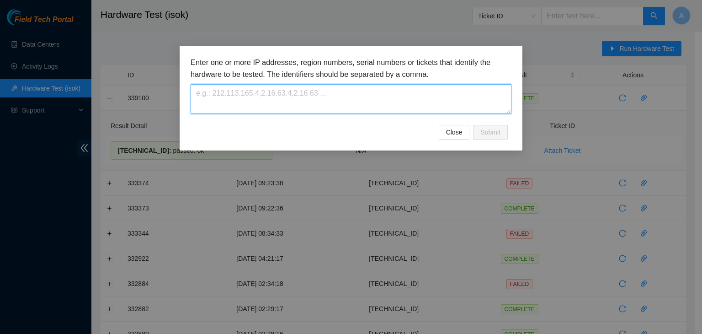
click at [413, 97] on textarea at bounding box center [351, 99] width 321 height 30
paste textarea "23.73.205.213"
type textarea "23.73.205.213"
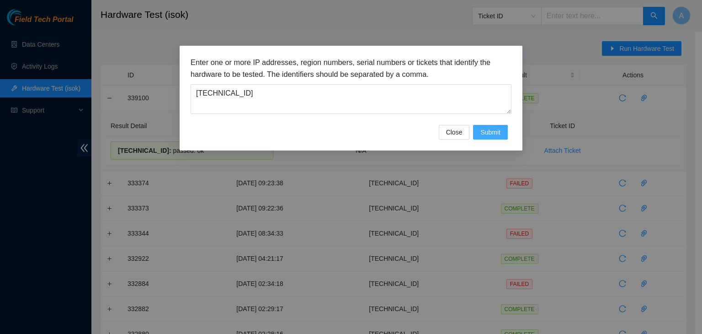
click at [483, 127] on span "Submit" at bounding box center [490, 132] width 20 height 10
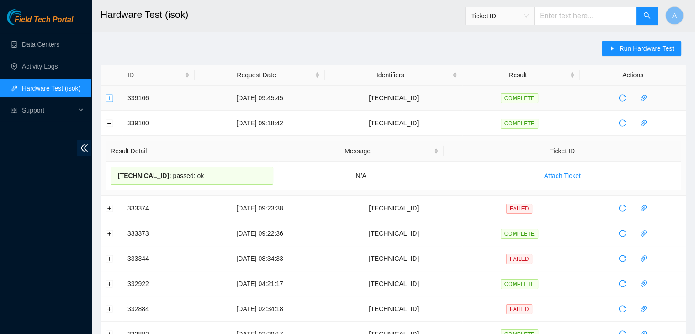
click at [110, 98] on button "Expand row" at bounding box center [109, 97] width 7 height 7
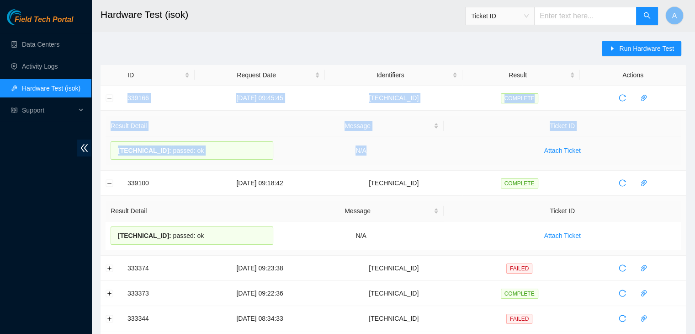
drag, startPoint x: 117, startPoint y: 98, endPoint x: 430, endPoint y: 142, distance: 315.7
copy tbody "339166 19-09-2025 09:45:45 23.73.205.213 COMPLETE Result Detail Message Ticket …"
click at [430, 142] on td "N/A" at bounding box center [361, 150] width 166 height 29
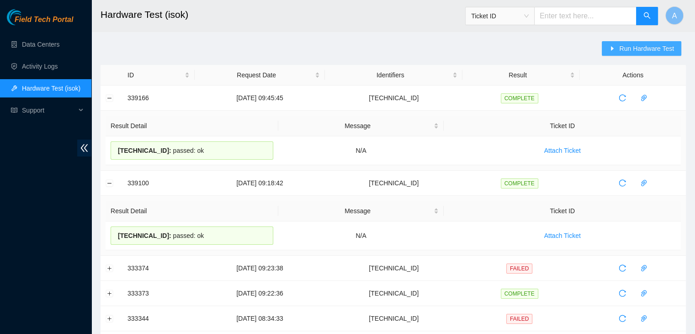
click at [656, 47] on span "Run Hardware Test" at bounding box center [646, 48] width 55 height 10
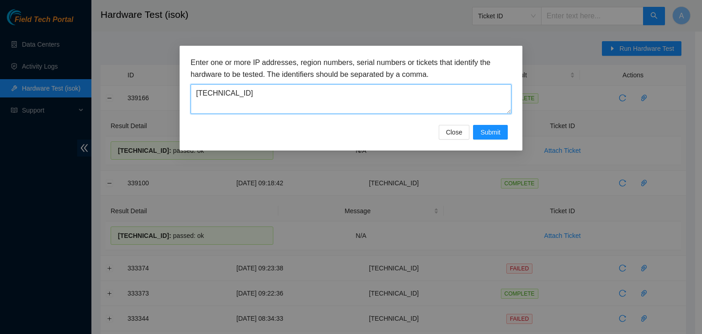
click at [408, 96] on textarea "23.73.205.213" at bounding box center [351, 99] width 321 height 30
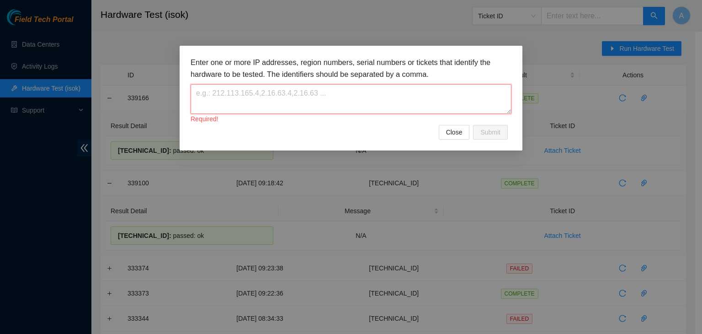
paste textarea "[TECHNICAL_ID]"
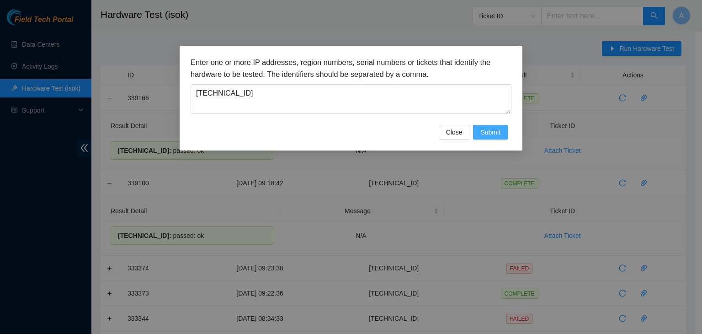
click at [490, 131] on span "Submit" at bounding box center [490, 132] width 20 height 10
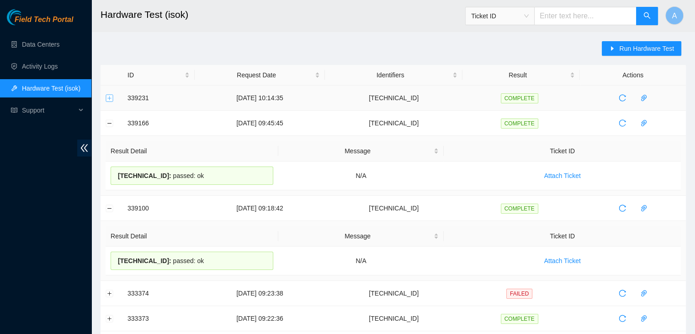
click at [110, 98] on button "Expand row" at bounding box center [109, 97] width 7 height 7
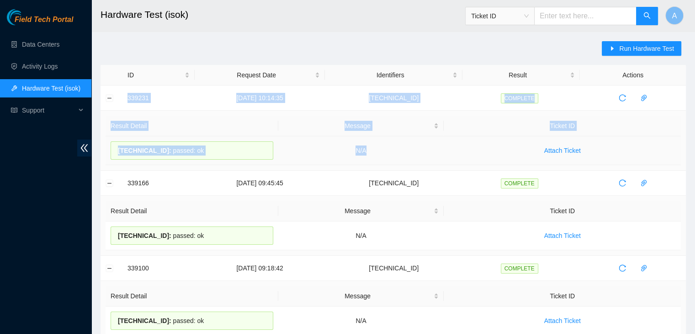
drag, startPoint x: 119, startPoint y: 97, endPoint x: 403, endPoint y: 147, distance: 287.7
copy tbody "339231 19-09-2025 10:14:35 23.73.204.75 COMPLETE Result Detail Message Ticket I…"
click at [403, 147] on td "N/A" at bounding box center [361, 150] width 166 height 29
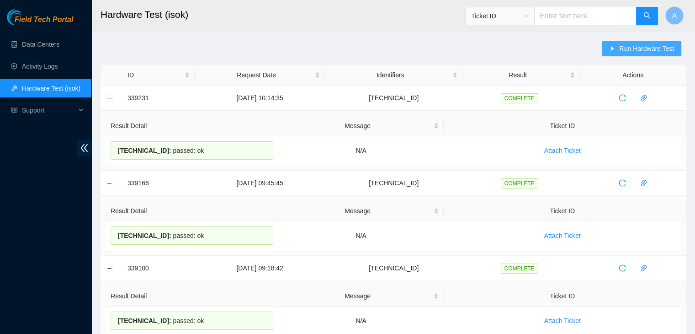
click at [611, 47] on icon "caret-right" at bounding box center [612, 48] width 6 height 6
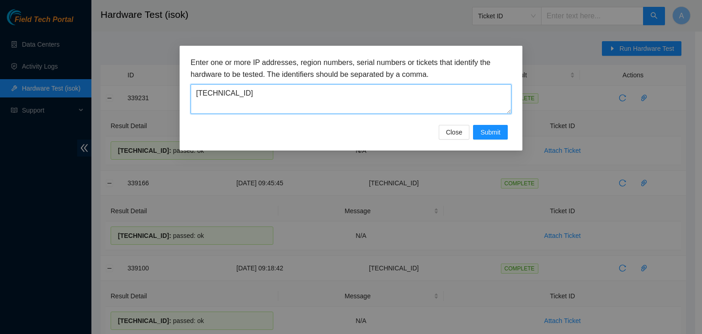
click at [413, 92] on textarea "[TECHNICAL_ID]" at bounding box center [351, 99] width 321 height 30
type textarea "\"
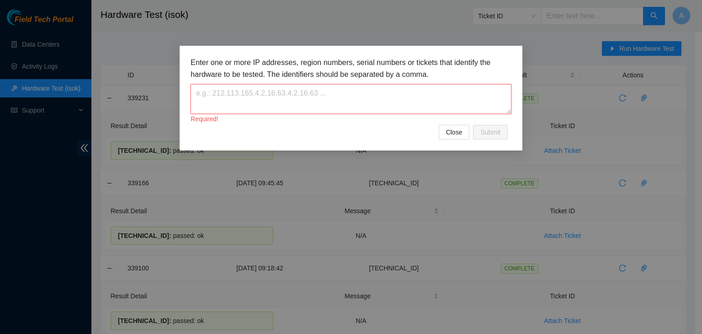
paste textarea "23.73.205.27"
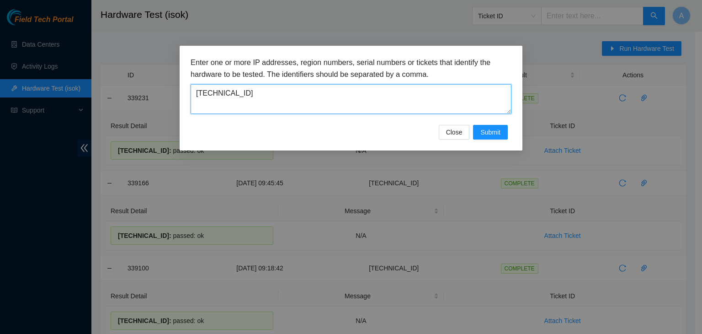
type textarea "23.73.205.27"
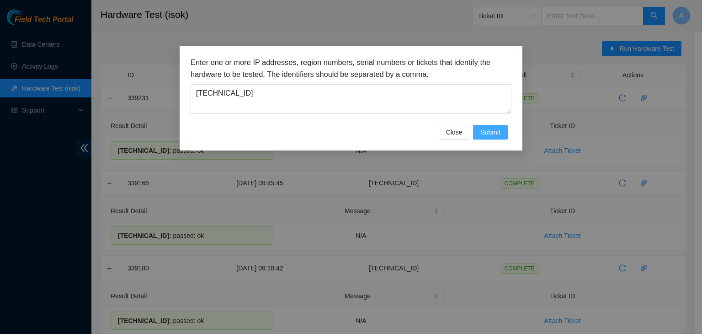
click at [493, 138] on button "Submit" at bounding box center [490, 132] width 35 height 15
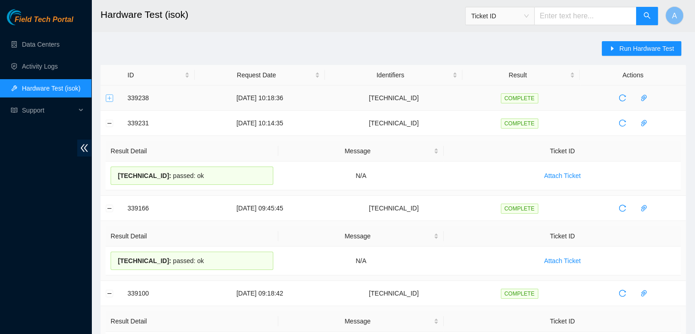
click at [109, 97] on button "Expand row" at bounding box center [109, 97] width 7 height 7
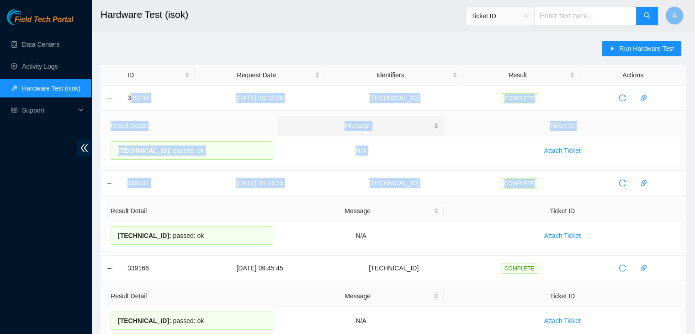
drag, startPoint x: 129, startPoint y: 96, endPoint x: 372, endPoint y: 132, distance: 245.3
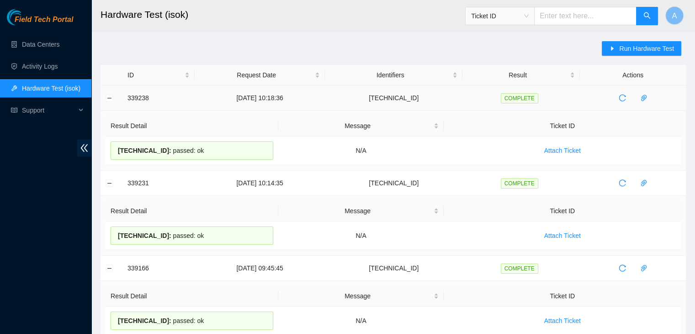
click at [122, 96] on td at bounding box center [112, 97] width 22 height 25
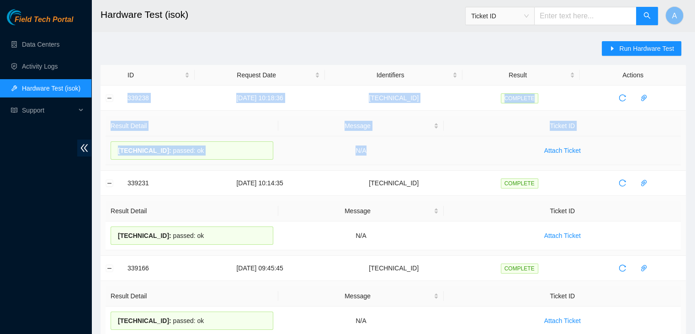
drag, startPoint x: 122, startPoint y: 96, endPoint x: 402, endPoint y: 151, distance: 286.1
copy tbody "339238 19-09-2025 10:18:36 23.73.205.27 COMPLETE Result Detail Message Ticket I…"
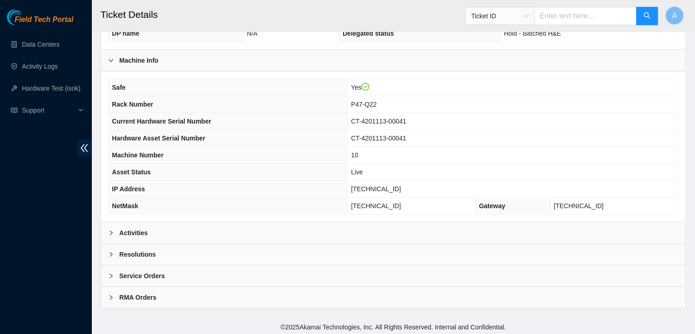
scroll to position [253, 0]
click at [331, 238] on div "Activities" at bounding box center [393, 233] width 584 height 21
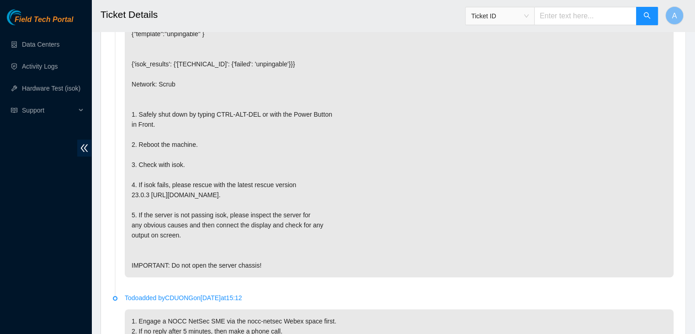
scroll to position [504, 0]
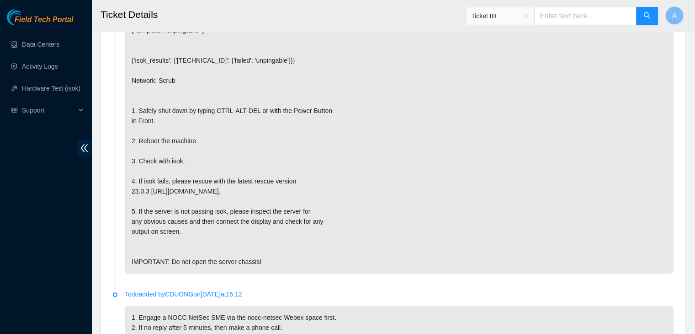
click at [508, 168] on p "{"template":"unpingable" } {'isok_results': {'104.86.70.85': {'failed': 'unping…" at bounding box center [399, 145] width 549 height 255
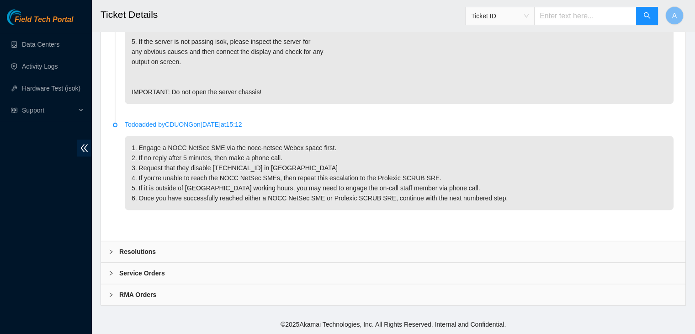
click at [276, 241] on div "Resolutions" at bounding box center [393, 251] width 584 height 21
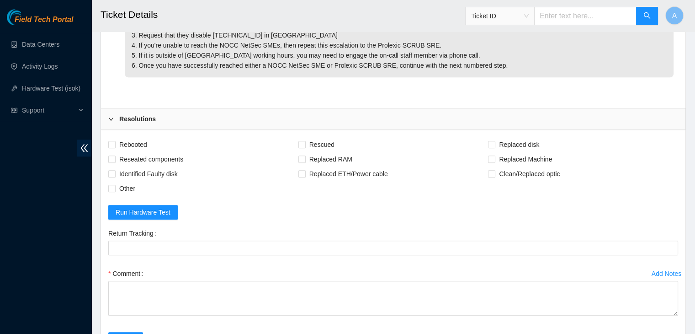
scroll to position [810, 0]
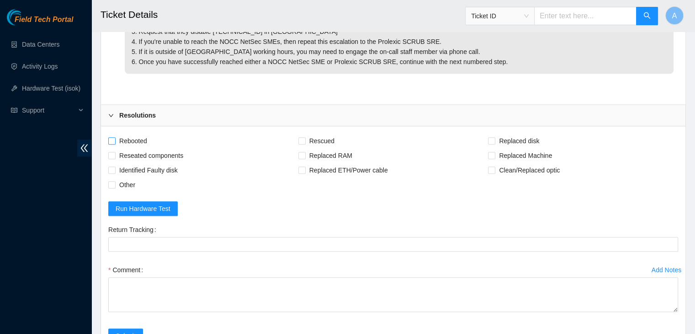
click at [139, 148] on span "Rebooted" at bounding box center [133, 140] width 35 height 15
click at [115, 143] on input "Rebooted" at bounding box center [111, 140] width 6 height 6
checkbox input "true"
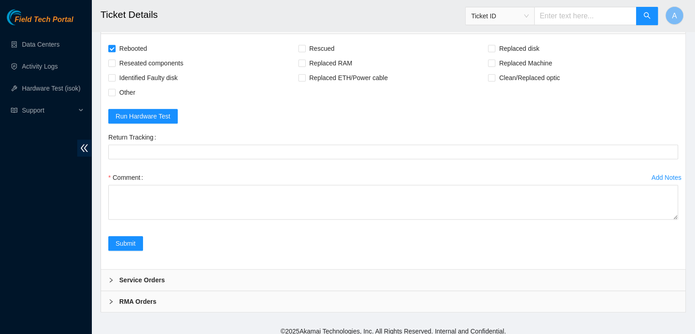
scroll to position [903, 0]
click at [132, 99] on span "Other" at bounding box center [127, 91] width 23 height 15
click at [115, 94] on input "Other" at bounding box center [111, 91] width 6 height 6
checkbox input "true"
drag, startPoint x: 675, startPoint y: 243, endPoint x: 669, endPoint y: 326, distance: 83.8
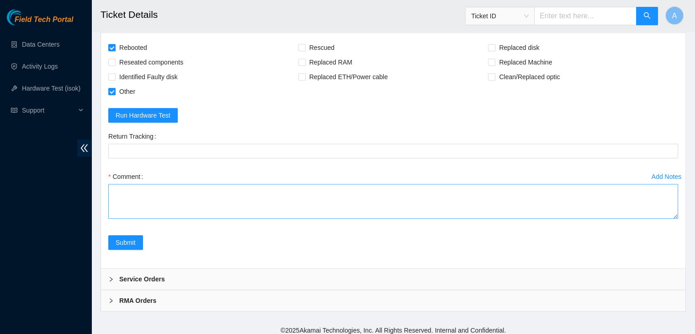
click at [669, 218] on textarea "Comment" at bounding box center [393, 201] width 570 height 35
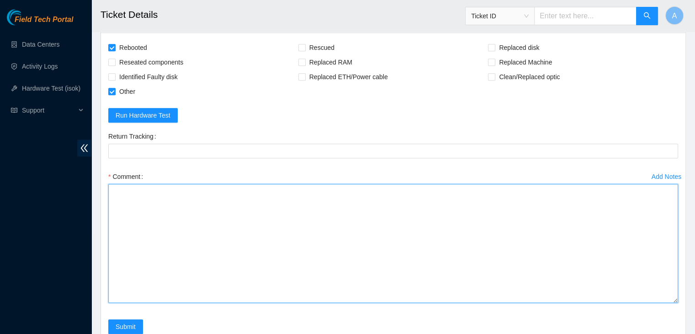
click at [600, 288] on textarea "Comment" at bounding box center [393, 243] width 570 height 119
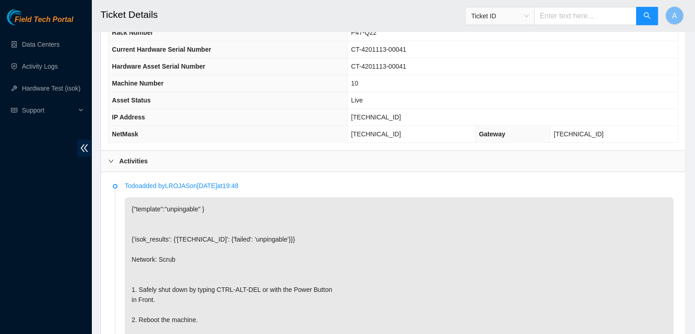
scroll to position [329, 0]
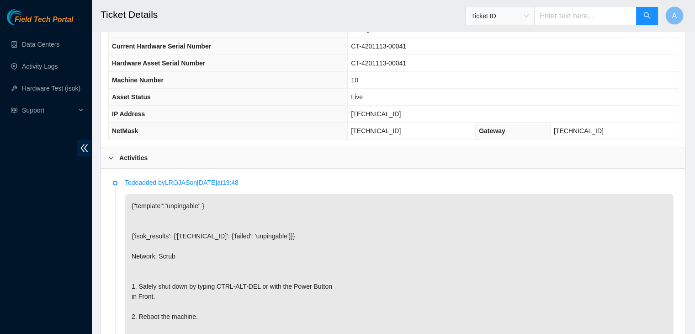
click at [391, 112] on span "104.86.70.85" at bounding box center [376, 113] width 50 height 7
copy span "104.86.70.85"
click at [391, 112] on span "104.86.70.85" at bounding box center [376, 113] width 50 height 7
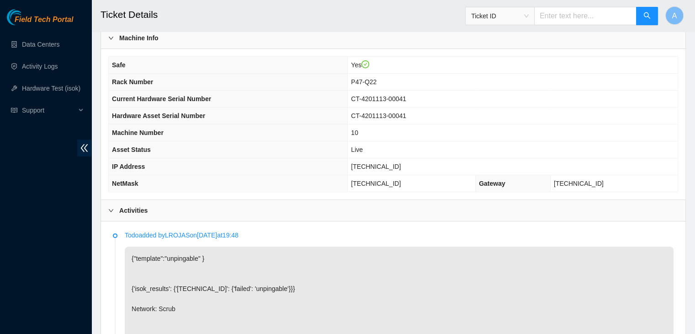
scroll to position [277, 0]
click at [382, 161] on span "104.86.70.85" at bounding box center [376, 164] width 50 height 7
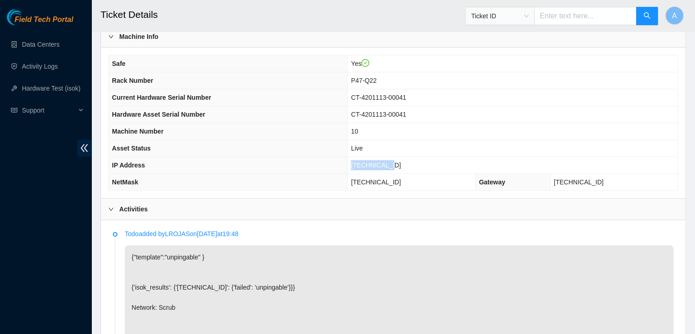
click at [382, 161] on span "104.86.70.85" at bounding box center [376, 164] width 50 height 7
copy span "104.86.70.85"
click at [382, 161] on span "104.86.70.85" at bounding box center [376, 164] width 50 height 7
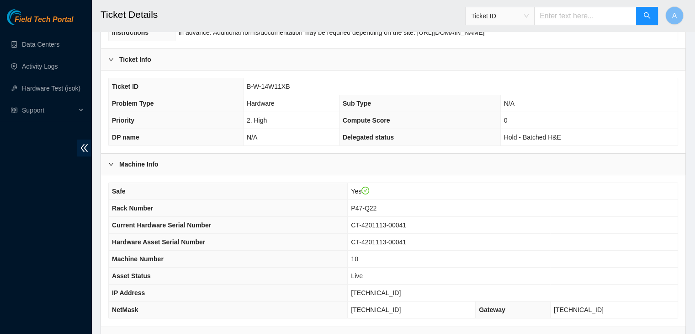
scroll to position [138, 0]
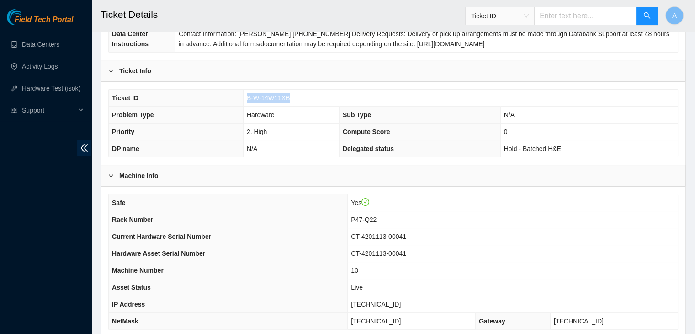
drag, startPoint x: 291, startPoint y: 97, endPoint x: 247, endPoint y: 95, distance: 43.5
click at [247, 95] on td "B-W-14W11XB" at bounding box center [460, 98] width 435 height 17
copy span "B-W-14W11XB"
click at [247, 95] on span "B-W-14W11XB" at bounding box center [268, 97] width 43 height 7
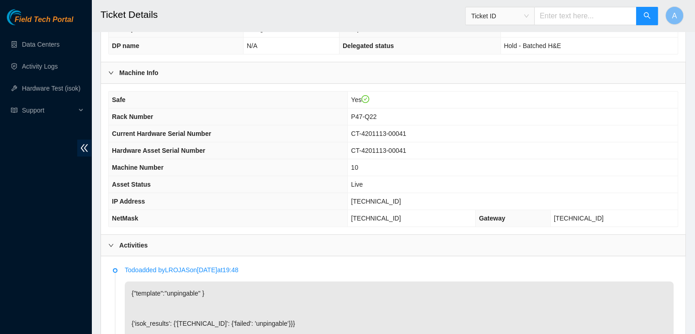
scroll to position [241, 0]
click at [385, 201] on span "104.86.70.85" at bounding box center [376, 201] width 50 height 7
copy span "104.86.70.85"
click at [385, 201] on span "104.86.70.85" at bounding box center [376, 201] width 50 height 7
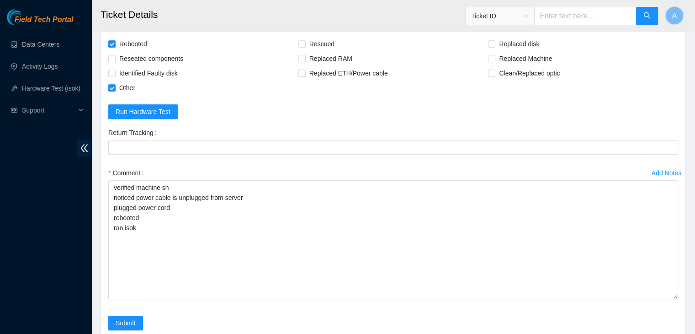
scroll to position [1020, 0]
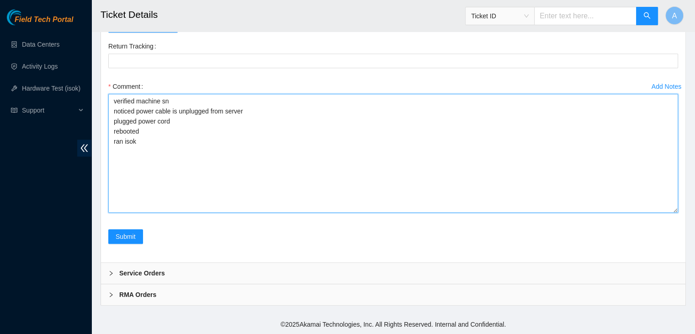
click at [277, 175] on textarea "verified machine sn noticed power cable is unplugged from server plugged power …" at bounding box center [393, 153] width 570 height 119
paste textarea "339100 19-09-2025 09:18:42 104.86.70.85 COMPLETE Result Detail Message Ticket I…"
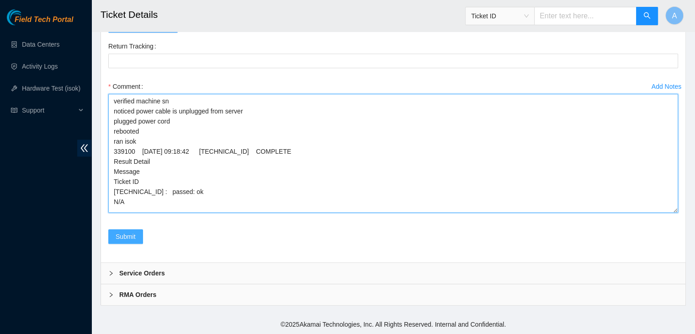
type textarea "verified machine sn noticed power cable is unplugged from server plugged power …"
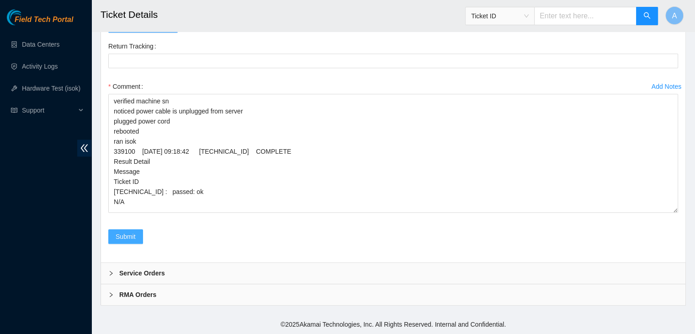
click at [132, 235] on span "Submit" at bounding box center [126, 236] width 20 height 10
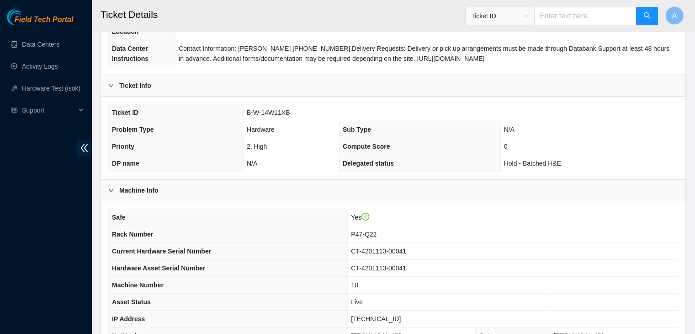
scroll to position [0, 0]
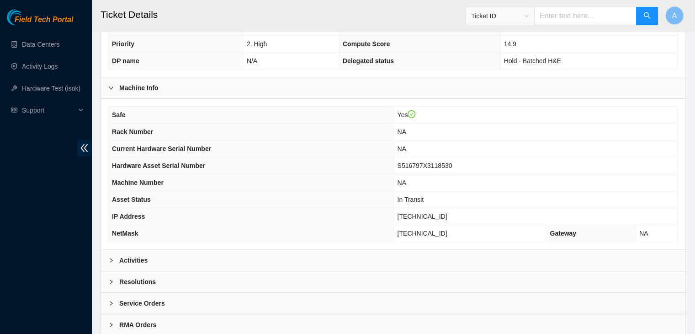
scroll to position [239, 0]
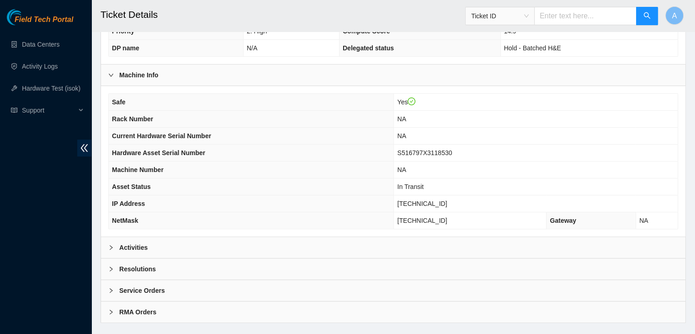
click at [430, 237] on div "Activities" at bounding box center [393, 247] width 584 height 21
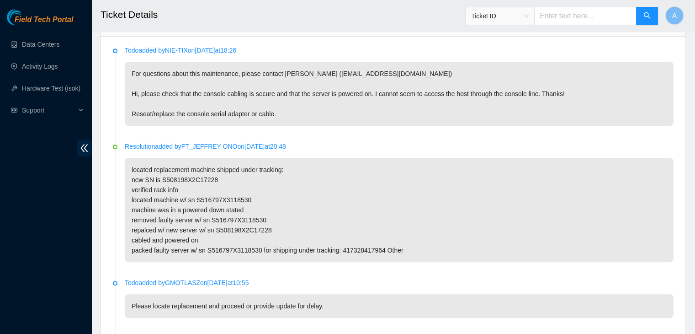
scroll to position [662, 0]
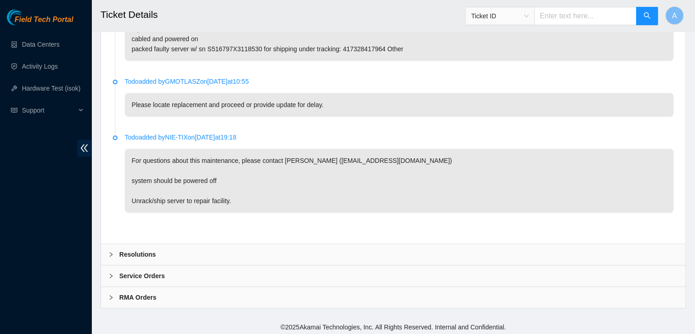
click at [163, 269] on div "Service Orders" at bounding box center [393, 275] width 584 height 21
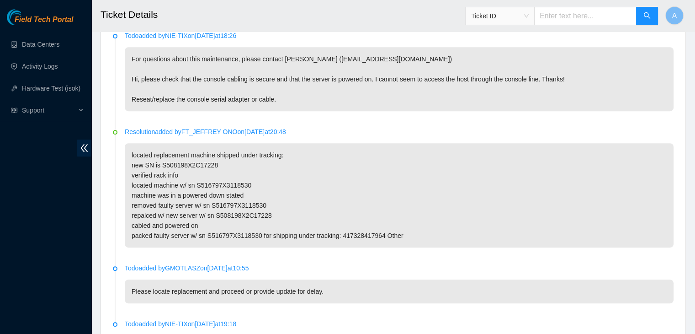
scroll to position [722, 0]
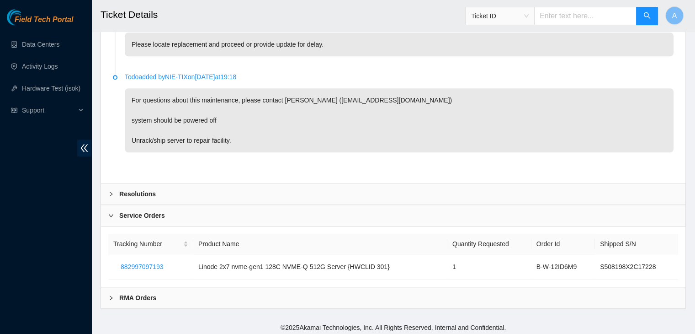
click at [272, 293] on div "RMA Orders" at bounding box center [393, 297] width 584 height 21
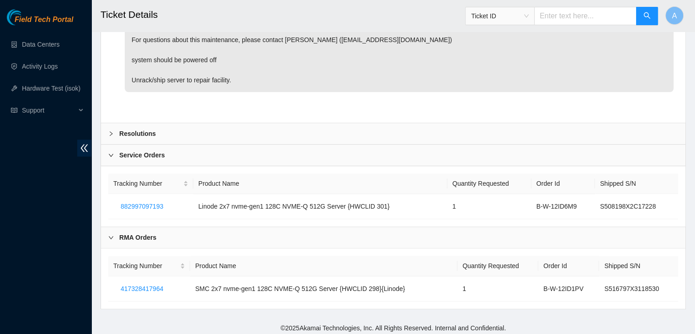
scroll to position [778, 0]
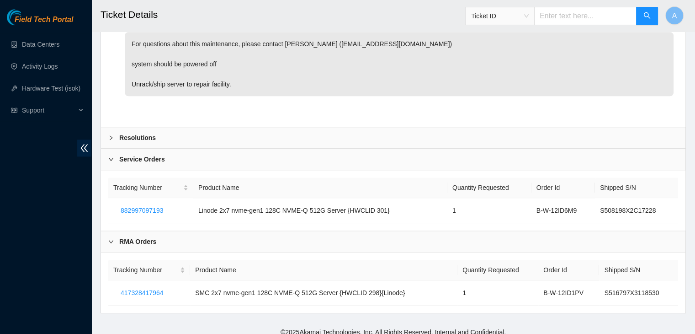
click at [391, 131] on div "Resolutions" at bounding box center [393, 137] width 584 height 21
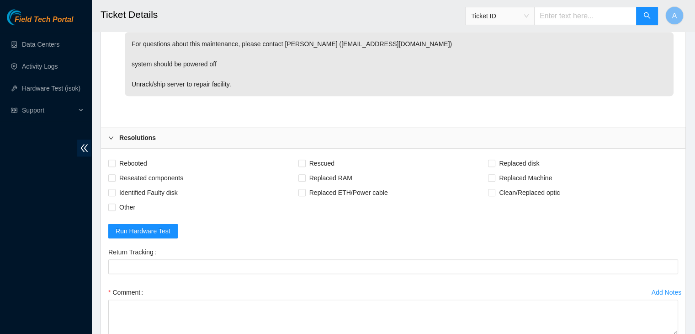
click at [391, 131] on div "Resolutions" at bounding box center [393, 137] width 584 height 21
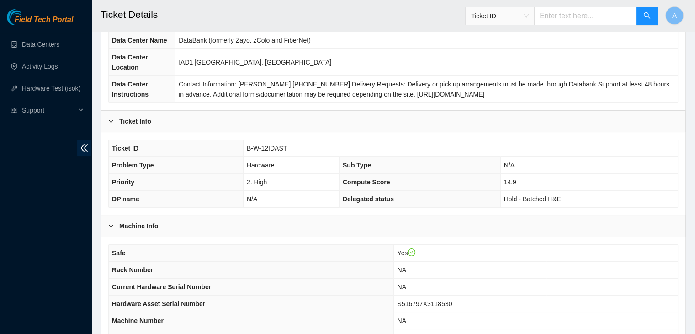
scroll to position [54, 0]
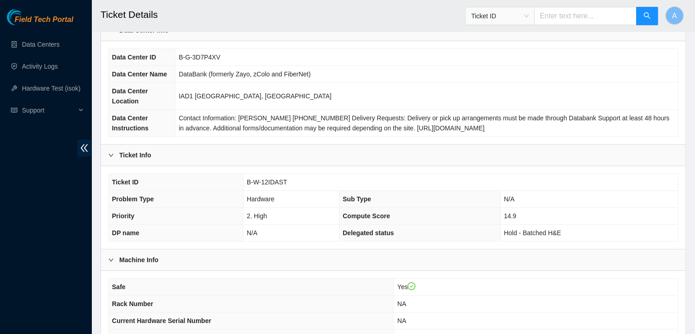
click at [275, 179] on span "B-W-12IDAST" at bounding box center [267, 181] width 40 height 7
copy span "B-W-12IDAST"
click at [275, 179] on span "B-W-12IDAST" at bounding box center [267, 181] width 40 height 7
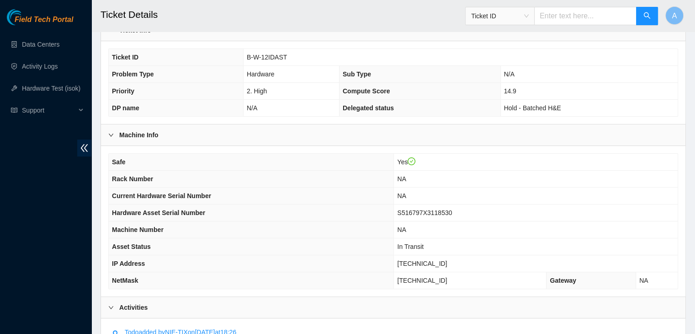
scroll to position [179, 0]
click at [453, 41] on div "Ticket ID B-W-12IDAST Problem Type Hardware Sub Type N/A Priority 2. High Compu…" at bounding box center [393, 82] width 584 height 83
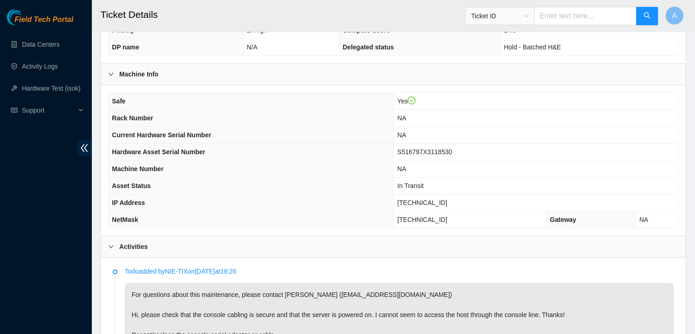
scroll to position [241, 0]
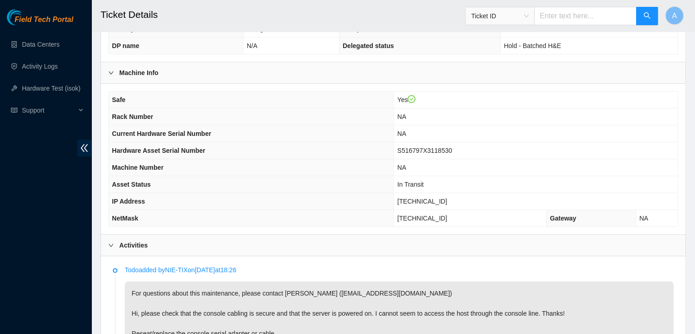
click at [441, 281] on p "For questions about this maintenance, please contact Gianna Motlasz (gmotlasz@a…" at bounding box center [399, 313] width 549 height 64
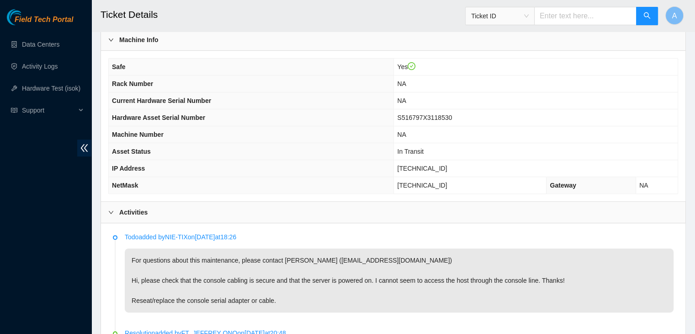
scroll to position [274, 0]
click at [466, 261] on p "For questions about this maintenance, please contact Gianna Motlasz (gmotlasz@a…" at bounding box center [399, 280] width 549 height 64
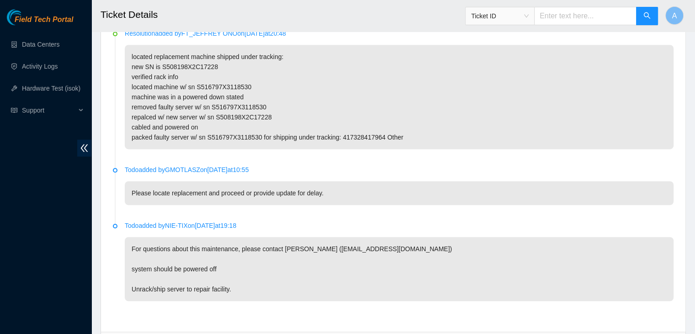
scroll to position [556, 0]
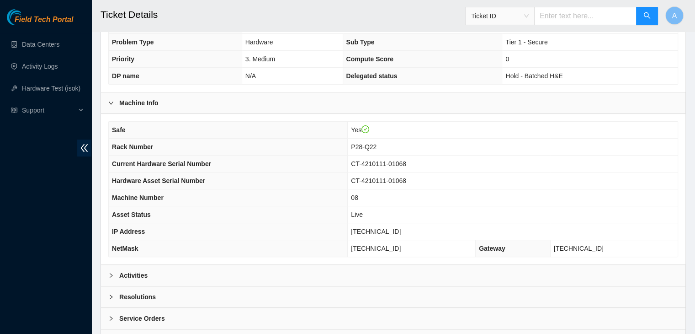
scroll to position [254, 0]
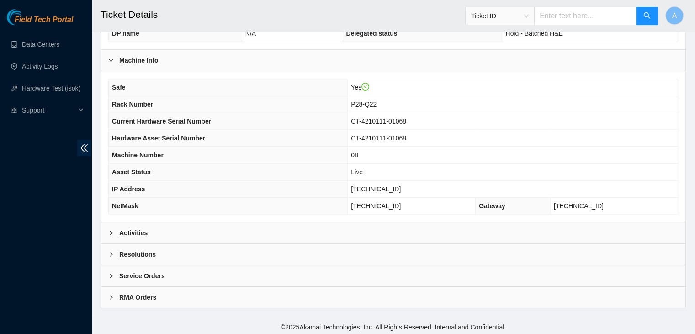
click at [411, 231] on div "Activities" at bounding box center [393, 232] width 584 height 21
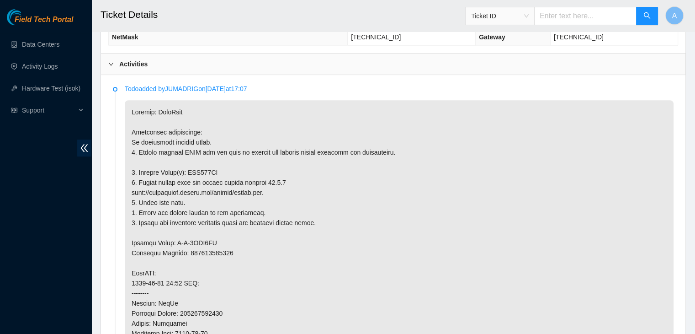
scroll to position [423, 0]
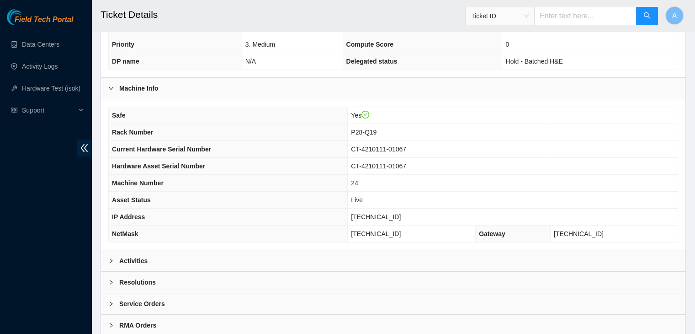
scroll to position [254, 0]
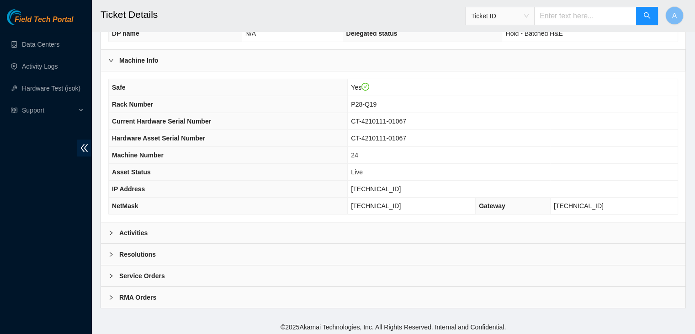
click at [404, 225] on div "Activities" at bounding box center [393, 232] width 584 height 21
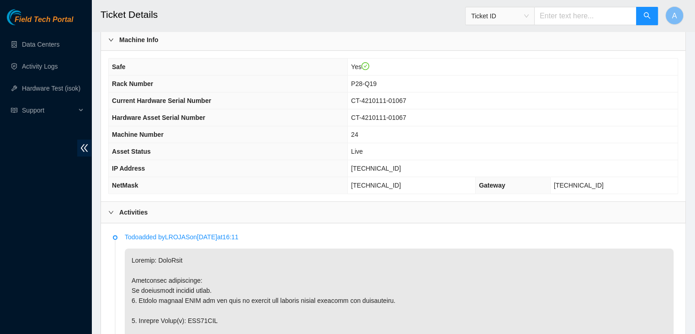
scroll to position [274, 0]
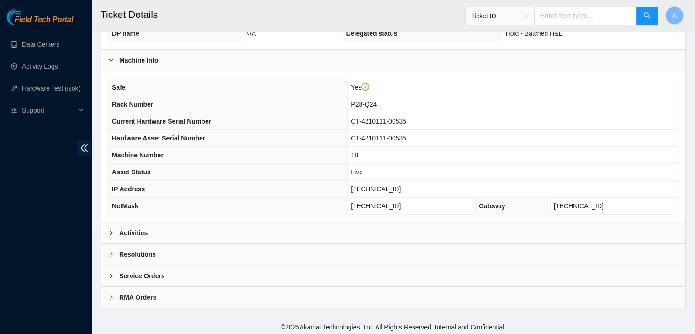
scroll to position [253, 0]
click at [277, 231] on div "Activities" at bounding box center [393, 233] width 584 height 21
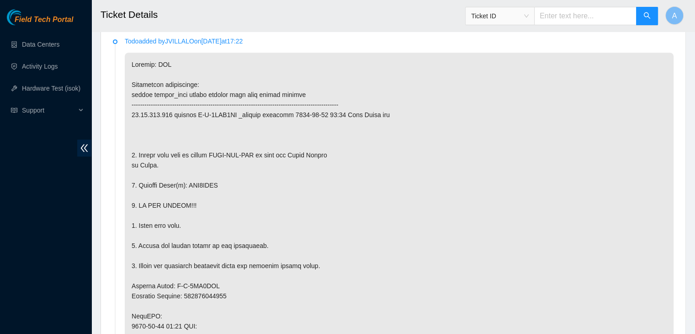
scroll to position [476, 0]
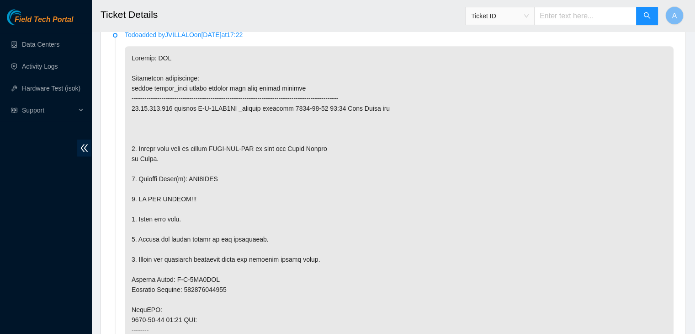
click at [526, 198] on p at bounding box center [399, 304] width 549 height 516
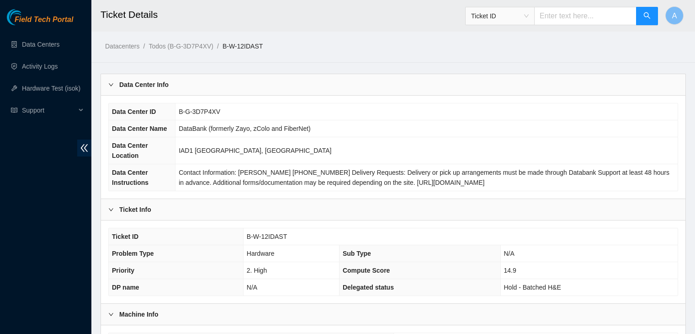
scroll to position [556, 0]
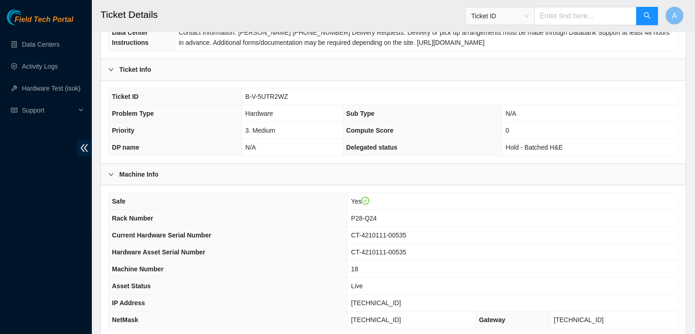
scroll to position [137, 0]
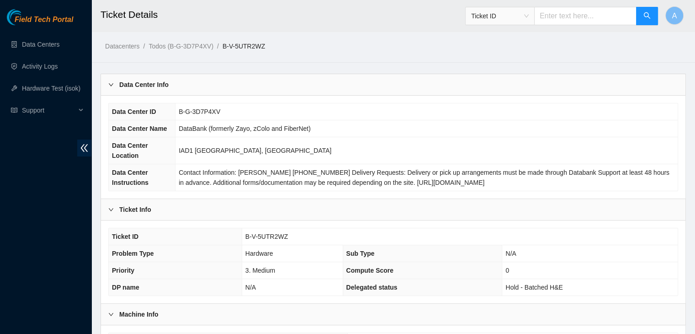
scroll to position [254, 0]
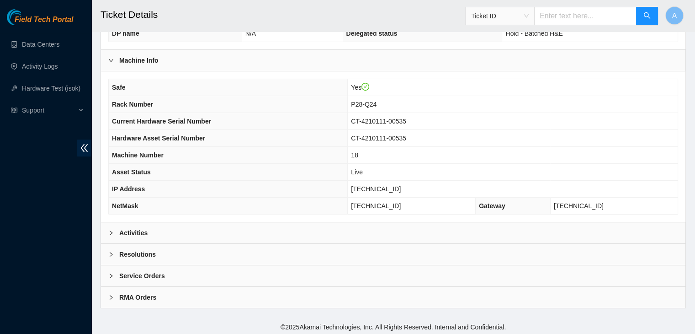
click at [361, 244] on div "Resolutions" at bounding box center [393, 254] width 584 height 21
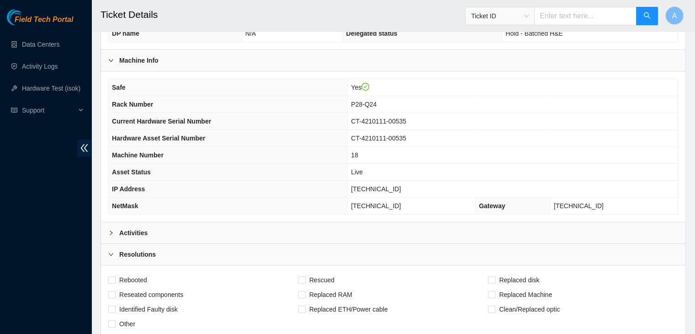
click at [378, 225] on div "Activities" at bounding box center [393, 232] width 584 height 21
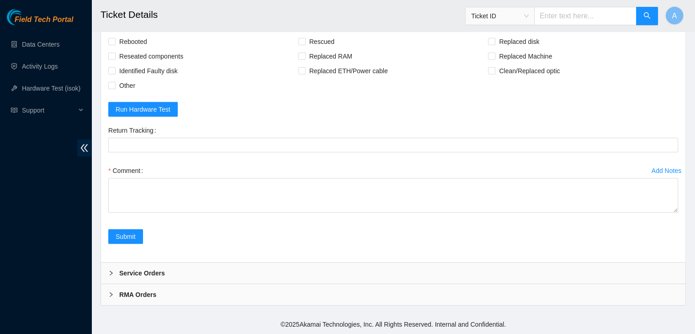
scroll to position [3054, 0]
drag, startPoint x: 676, startPoint y: 212, endPoint x: 645, endPoint y: 351, distance: 142.5
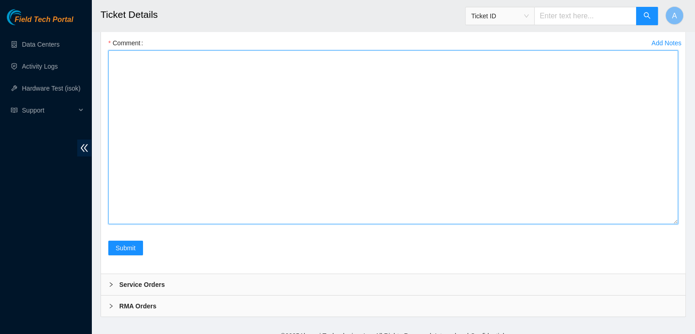
click at [560, 224] on textarea "Comment" at bounding box center [393, 137] width 570 height 174
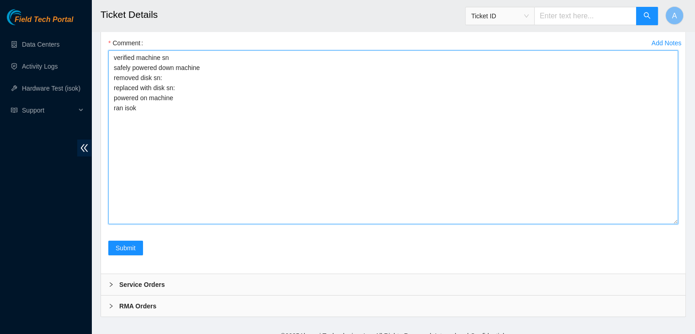
scroll to position [2886, 0]
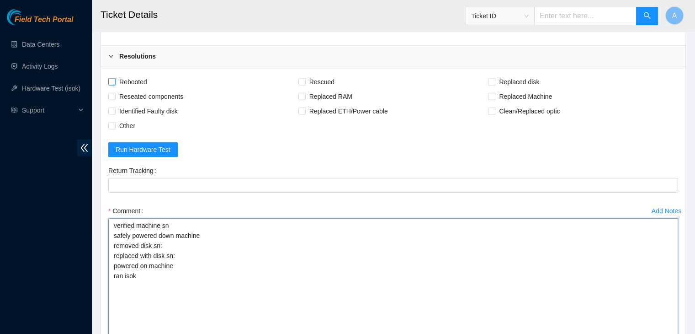
type textarea "verified machine sn safely powered down machine removed disk sn: replaced with …"
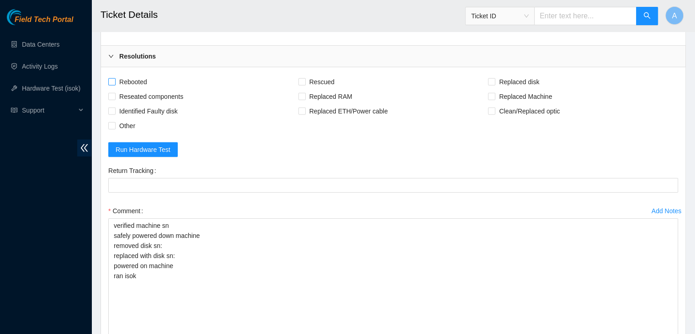
click at [139, 89] on span "Rebooted" at bounding box center [133, 81] width 35 height 15
click at [115, 85] on input "Rebooted" at bounding box center [111, 81] width 6 height 6
checkbox input "true"
click at [144, 104] on span "Reseated components" at bounding box center [151, 96] width 71 height 15
click at [115, 99] on input "Reseated components" at bounding box center [111, 96] width 6 height 6
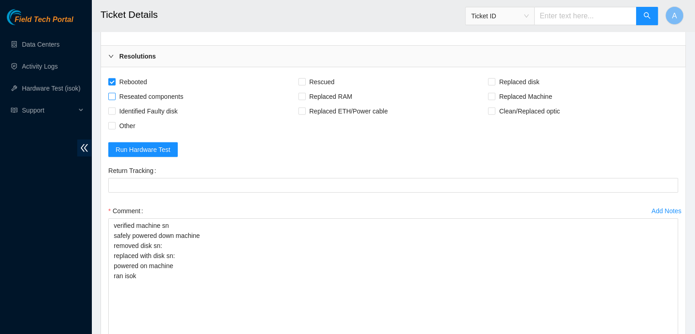
checkbox input "true"
click at [496, 89] on span "Replaced disk" at bounding box center [519, 81] width 48 height 15
click at [494, 85] on input "Replaced disk" at bounding box center [491, 81] width 6 height 6
checkbox input "true"
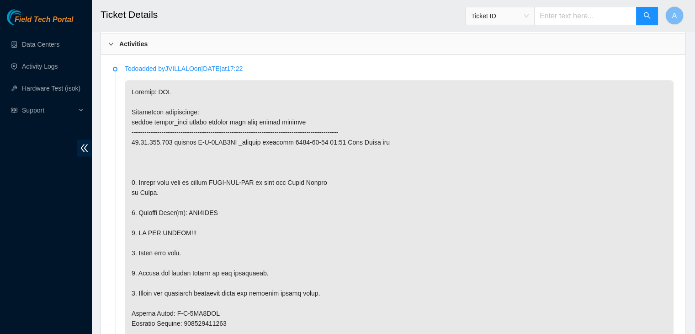
scroll to position [446, 0]
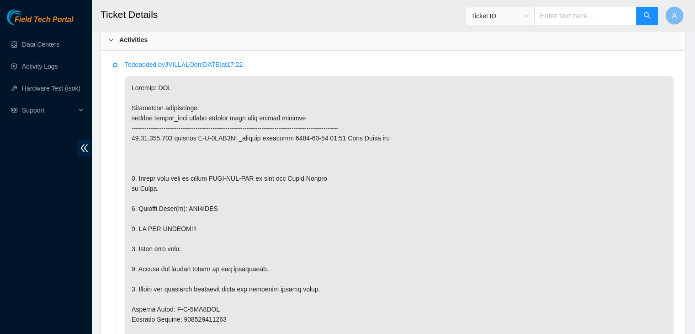
click at [212, 204] on p at bounding box center [399, 334] width 549 height 516
copy p "WJG0XNXK"
click at [212, 204] on p at bounding box center [399, 334] width 549 height 516
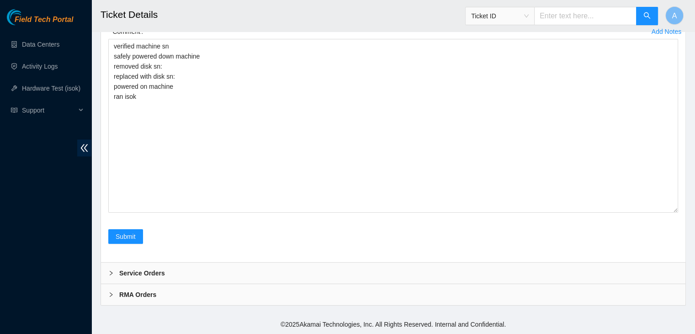
scroll to position [3145, 0]
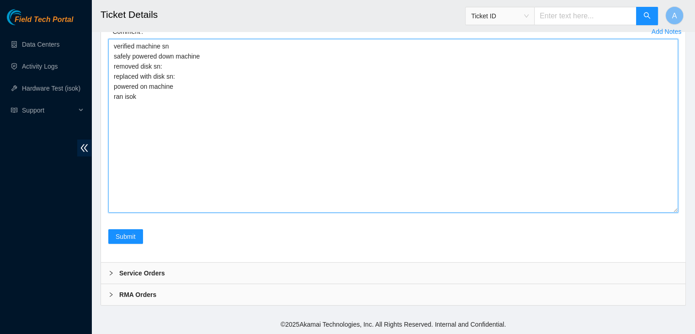
click at [211, 125] on textarea "verified machine sn safely powered down machine removed disk sn: replaced with …" at bounding box center [393, 126] width 570 height 174
paste textarea "WJG0XNXK"
paste textarea "20I8K251FJKA"
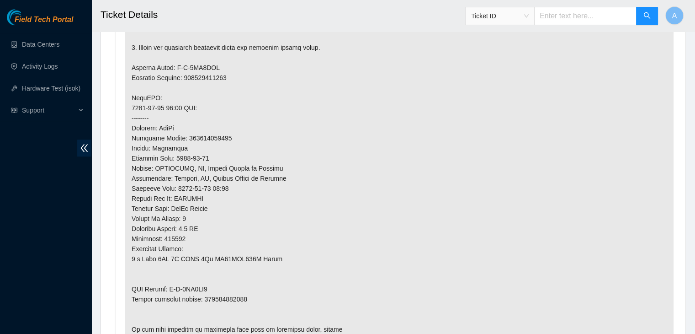
scroll to position [804, 0]
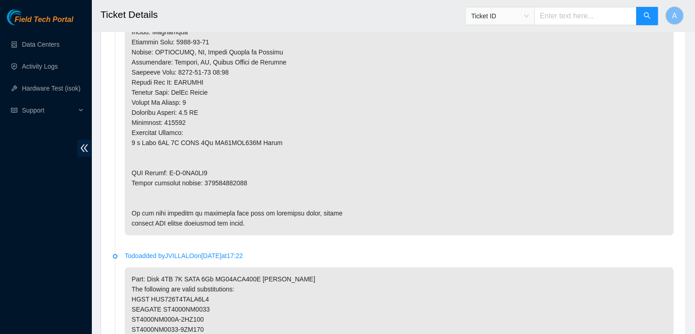
type textarea "verified machine sn safely powered down machine removed disk sn: WJG0XNXK repla…"
copy p "463470052938"
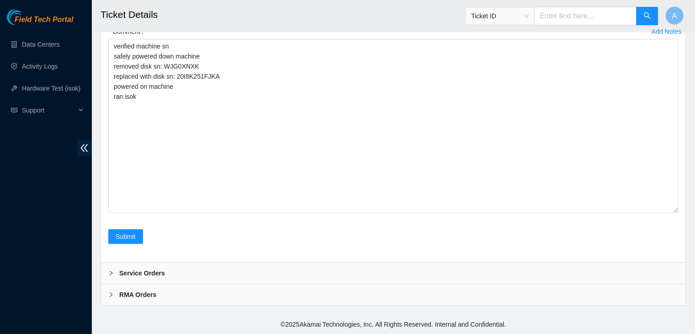
scroll to position [3064, 0]
click at [244, 15] on Tracking "Return Tracking" at bounding box center [393, 7] width 570 height 15
paste Tracking "463470052938"
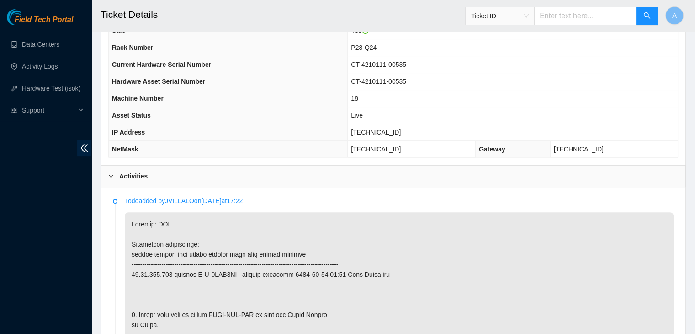
scroll to position [310, 0]
type Tracking "463470052938"
click at [384, 129] on span "23.73.205.213" at bounding box center [376, 132] width 50 height 7
copy span "23.73.205.213"
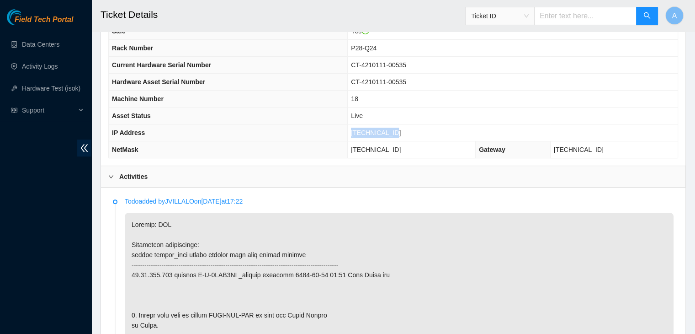
click at [384, 129] on span "23.73.205.213" at bounding box center [376, 132] width 50 height 7
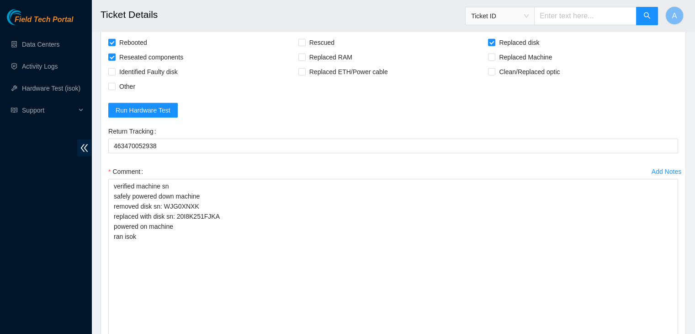
scroll to position [3193, 0]
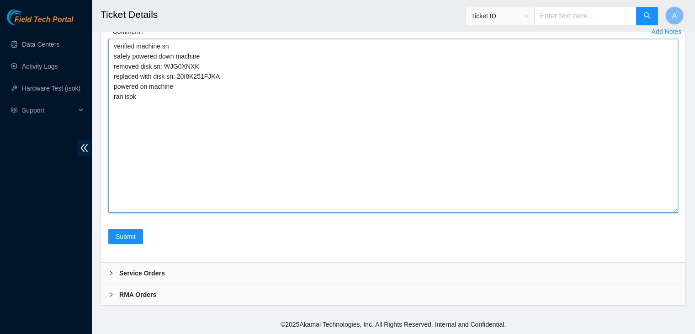
click at [393, 135] on textarea "verified machine sn safely powered down machine removed disk sn: WJG0XNXK repla…" at bounding box center [393, 126] width 570 height 174
paste textarea "339166 19-09-2025 09:45:45 23.73.205.213 COMPLETE Result Detail Message Ticket …"
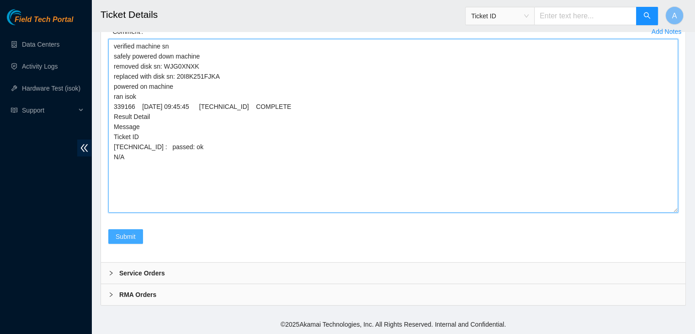
type textarea "verified machine sn safely powered down machine removed disk sn: WJG0XNXK repla…"
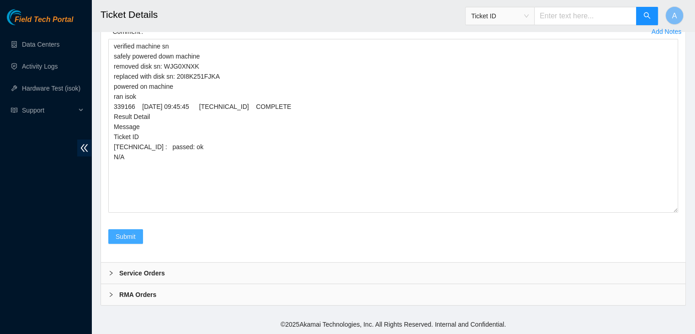
click at [131, 233] on span "Submit" at bounding box center [126, 236] width 20 height 10
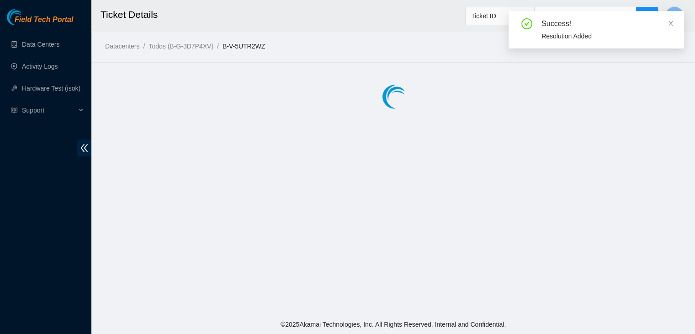
scroll to position [0, 0]
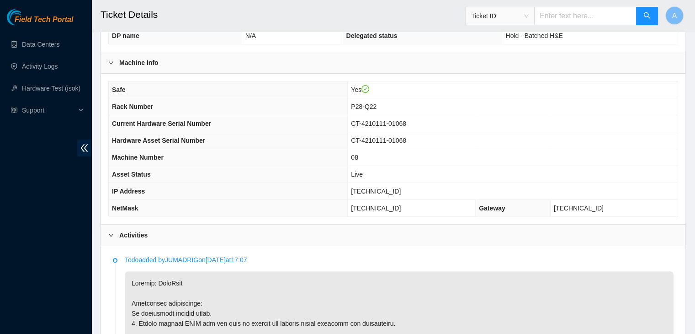
scroll to position [251, 0]
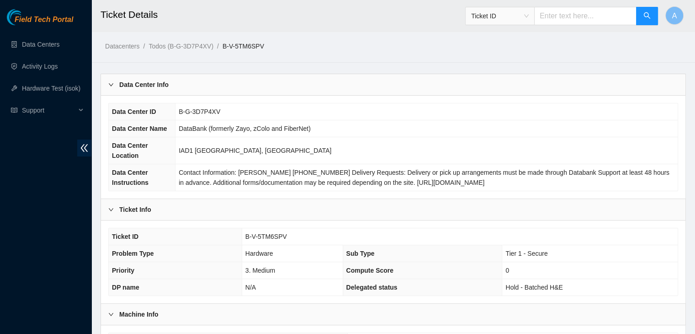
scroll to position [254, 0]
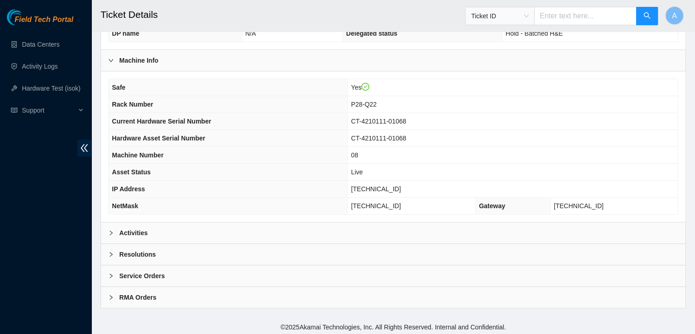
click at [371, 222] on div "Activities" at bounding box center [393, 232] width 584 height 21
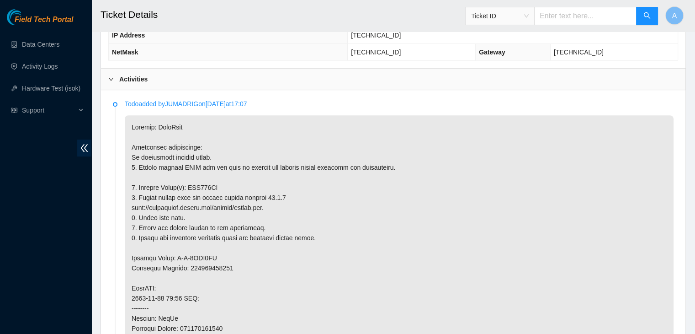
scroll to position [442, 0]
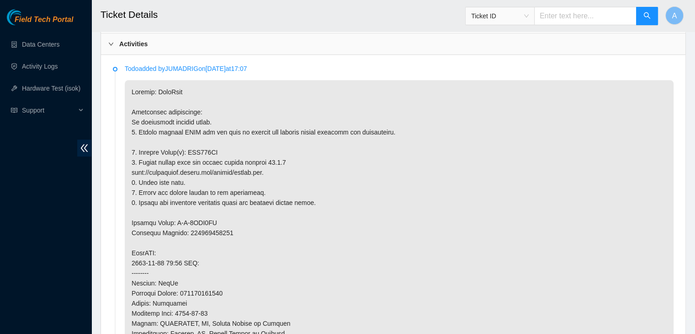
click at [379, 183] on p at bounding box center [399, 293] width 549 height 426
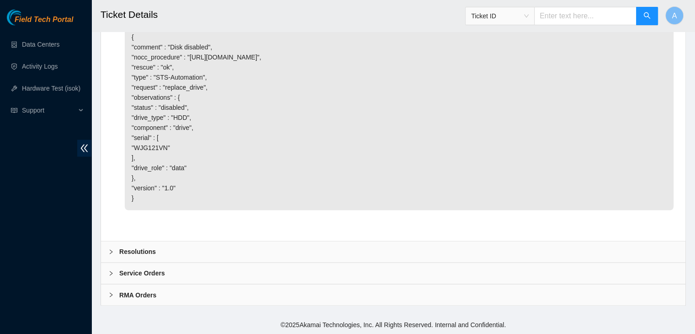
scroll to position [1556, 0]
click at [357, 247] on div "Resolutions" at bounding box center [393, 251] width 584 height 21
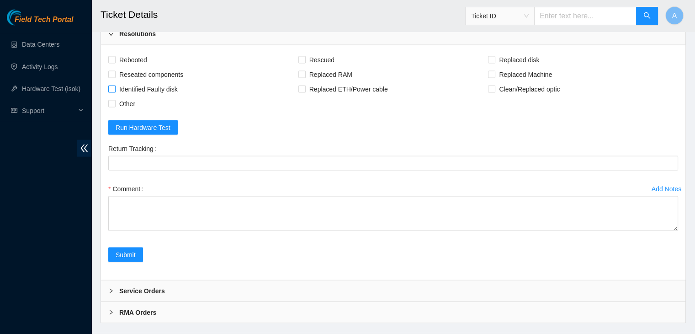
scroll to position [1737, 0]
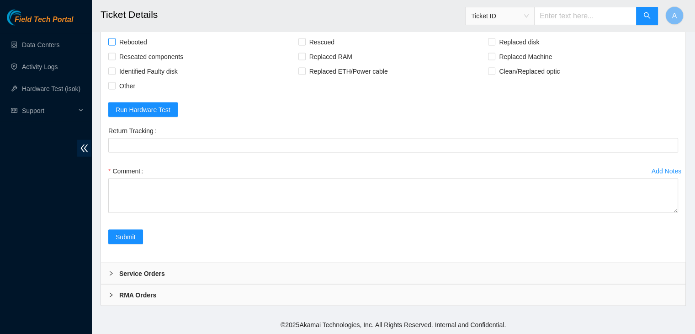
click at [122, 49] on span "Rebooted" at bounding box center [133, 41] width 35 height 15
click at [115, 44] on input "Rebooted" at bounding box center [111, 41] width 6 height 6
checkbox input "true"
click at [145, 64] on span "Reseated components" at bounding box center [151, 56] width 71 height 15
click at [115, 59] on input "Reseated components" at bounding box center [111, 56] width 6 height 6
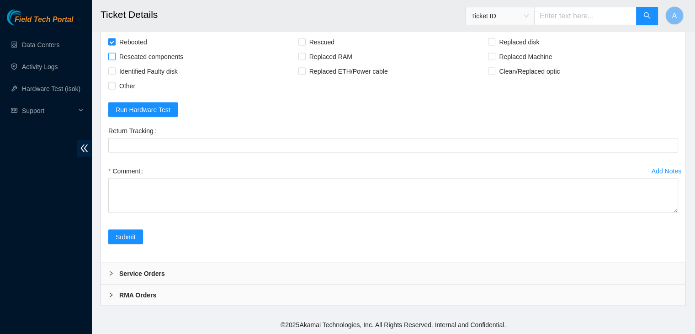
checkbox input "true"
click at [307, 49] on span "Rescued" at bounding box center [322, 41] width 32 height 15
click at [305, 44] on input "Rescued" at bounding box center [301, 41] width 6 height 6
checkbox input "true"
click at [493, 44] on input "Replaced disk" at bounding box center [491, 41] width 6 height 6
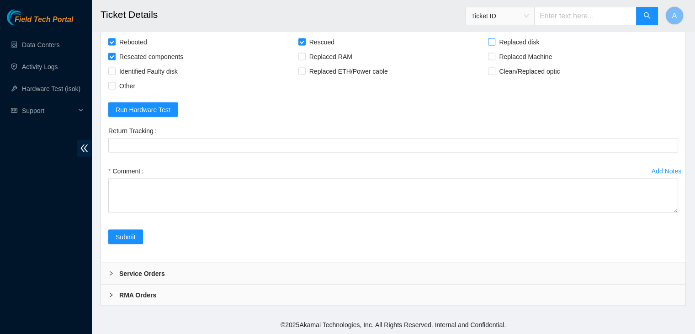
checkbox input "true"
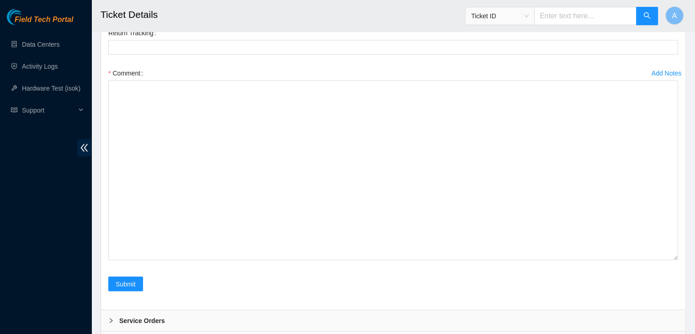
drag, startPoint x: 675, startPoint y: 210, endPoint x: 658, endPoint y: 355, distance: 145.9
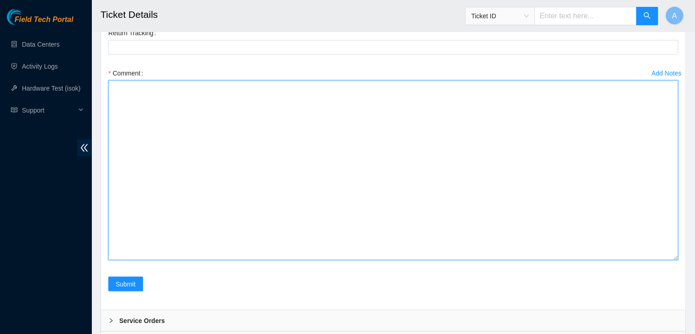
click at [577, 260] on textarea "Comment" at bounding box center [393, 170] width 570 height 180
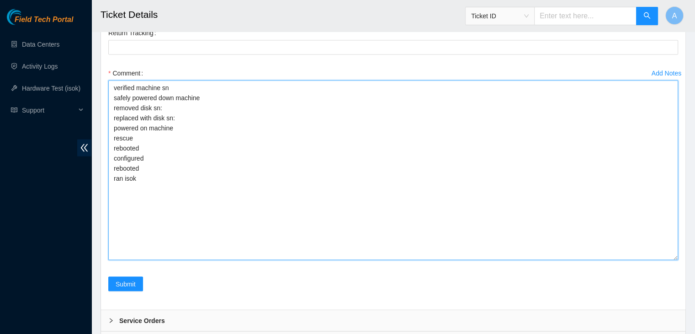
drag, startPoint x: 127, startPoint y: 253, endPoint x: 112, endPoint y: 186, distance: 68.4
click at [112, 186] on textarea "verified machine sn safely powered down machine removed disk sn: replaced with …" at bounding box center [393, 170] width 570 height 180
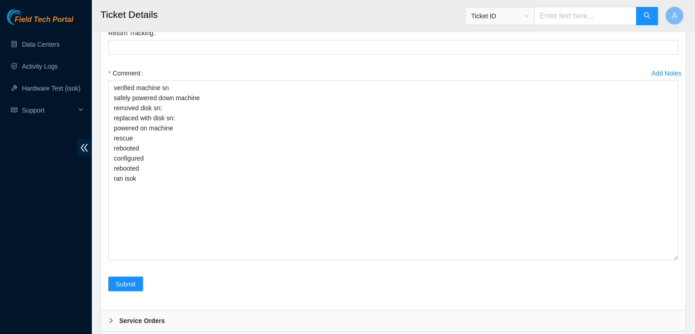
click at [390, 106] on form "Rebooted Rescued Replaced disk Reseated components Replaced RAM Replaced Machin…" at bounding box center [393, 119] width 570 height 365
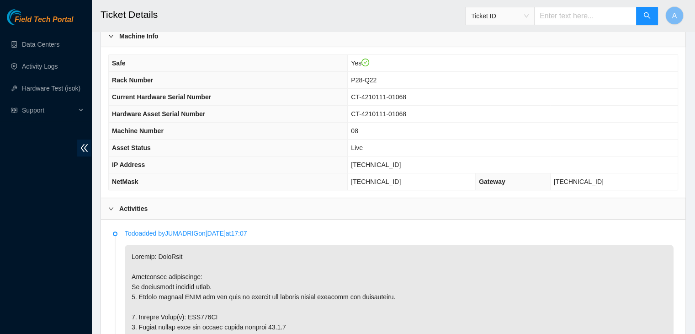
scroll to position [460, 0]
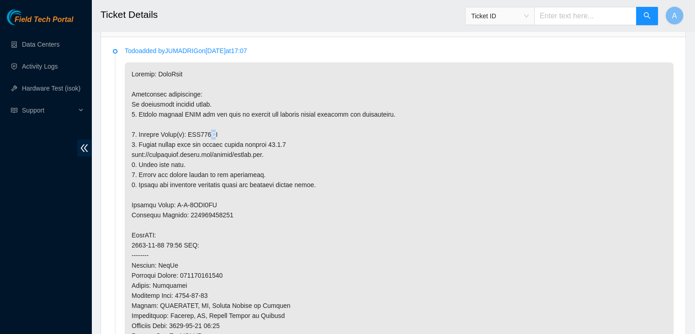
click at [210, 129] on p at bounding box center [399, 275] width 549 height 426
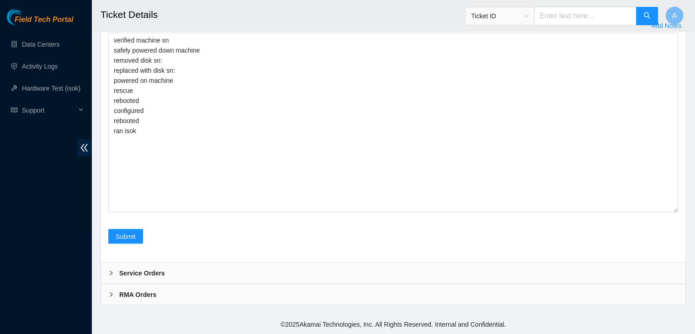
scroll to position [1844, 0]
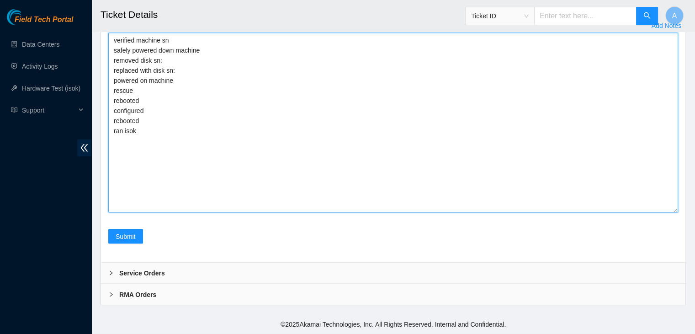
click at [216, 151] on textarea "verified machine sn safely powered down machine removed disk sn: replaced with …" at bounding box center [393, 123] width 570 height 180
paste textarea "WJG121VN"
click at [243, 164] on textarea "verified machine sn safely powered down machine removed disk sn: WJG121VN repla…" at bounding box center [393, 123] width 570 height 180
paste textarea "Z1Z8TXGT"
type textarea "verified machine sn safely powered down machine removed disk sn: WJG121VN repla…"
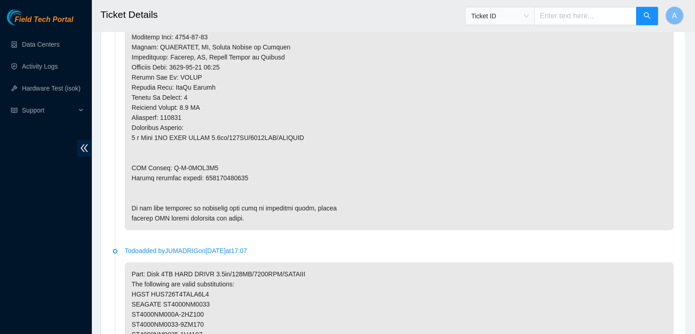
scroll to position [748, 0]
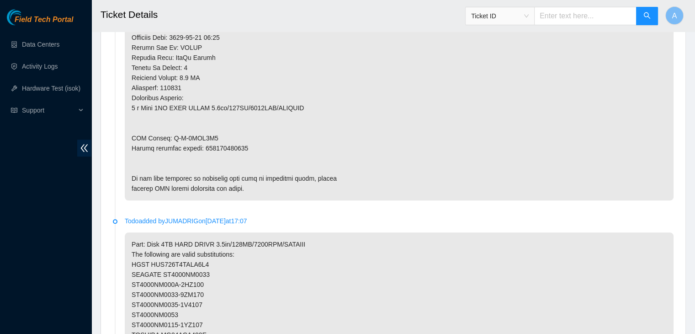
copy p "463470043245"
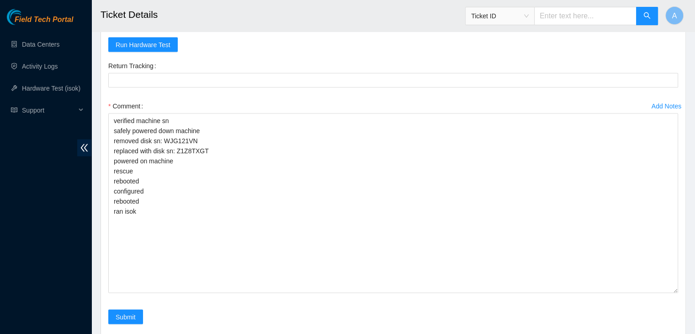
scroll to position [1759, 0]
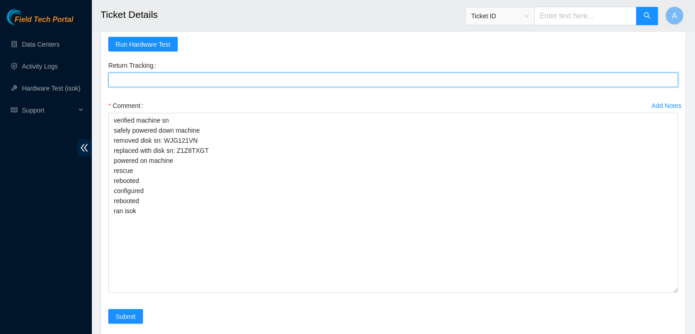
click at [235, 87] on Tracking "Return Tracking" at bounding box center [393, 80] width 570 height 15
paste Tracking "463470043245"
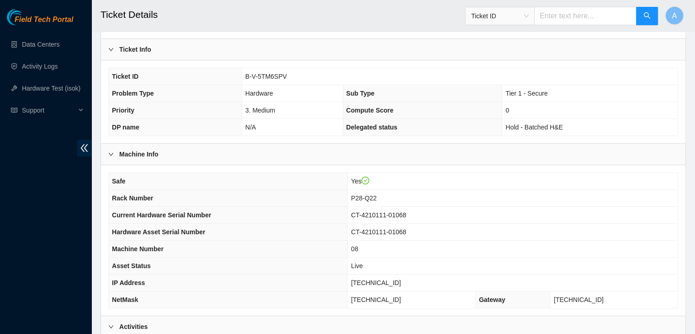
scroll to position [159, 0]
type Tracking "463470043245"
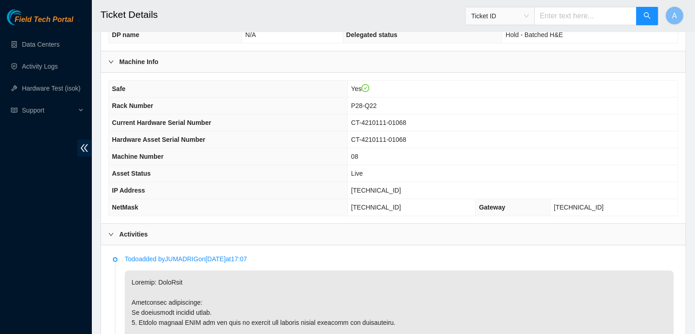
scroll to position [253, 0]
click at [389, 187] on span "[TECHNICAL_ID]" at bounding box center [376, 189] width 50 height 7
copy span "[TECHNICAL_ID]"
click at [389, 187] on span "[TECHNICAL_ID]" at bounding box center [376, 189] width 50 height 7
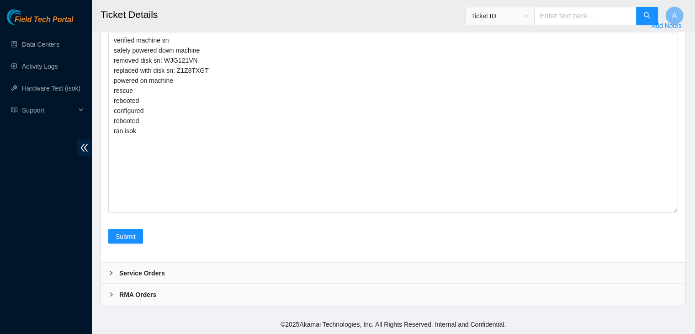
scroll to position [1936, 0]
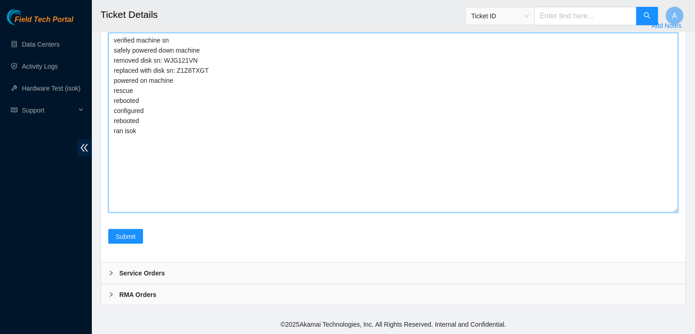
click at [423, 183] on textarea "verified machine sn safely powered down machine removed disk sn: WJG121VN repla…" at bounding box center [393, 123] width 570 height 180
paste textarea "339231 [DATE] 10:14:35 [TECHNICAL_ID] COMPLETE Result Detail Message Ticket ID …"
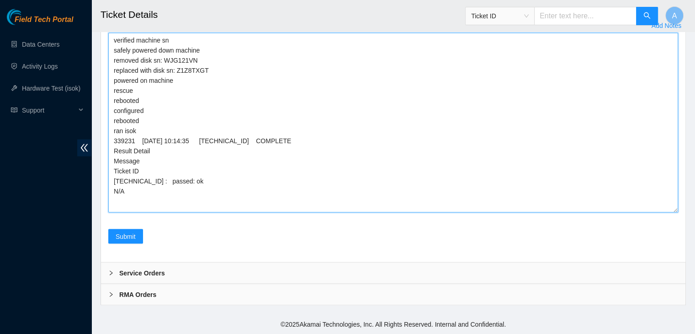
click at [154, 67] on textarea "verified machine sn safely powered down machine removed disk sn: WJG121VN repla…" at bounding box center [393, 123] width 570 height 180
type textarea "verified machine sn safely powered down machine removed disk sn: WJG121VN repla…"
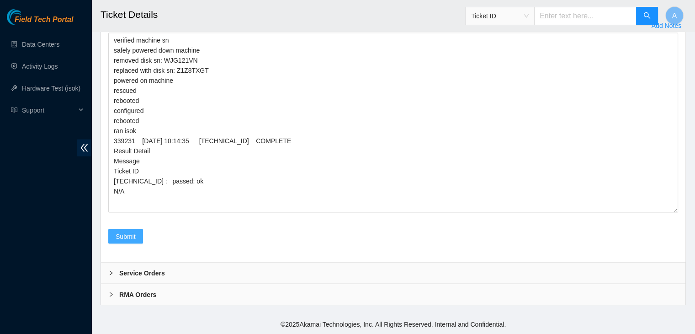
click at [138, 234] on button "Submit" at bounding box center [125, 236] width 35 height 15
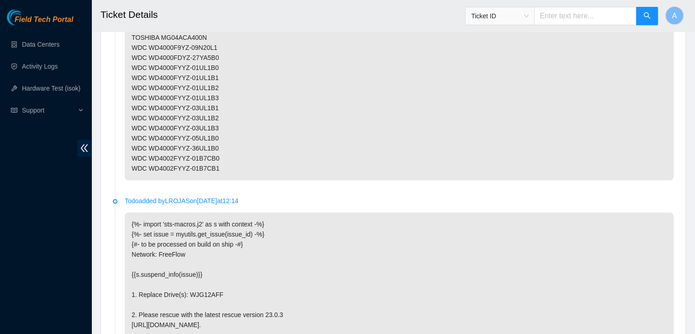
scroll to position [1647, 0]
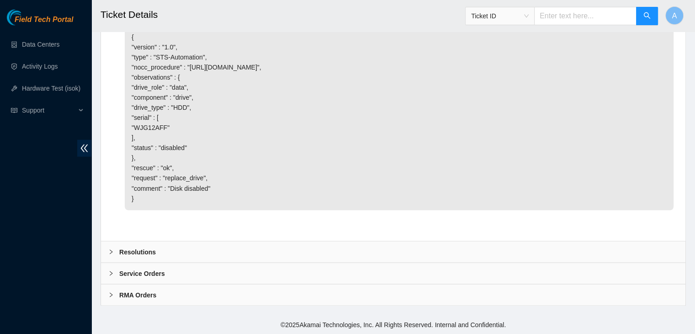
click at [263, 252] on div "Resolutions" at bounding box center [393, 251] width 584 height 21
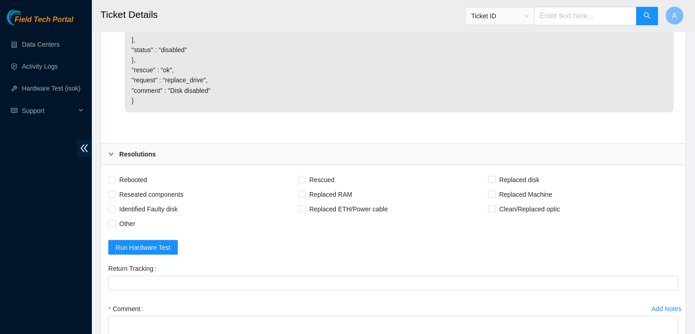
scroll to position [1882, 0]
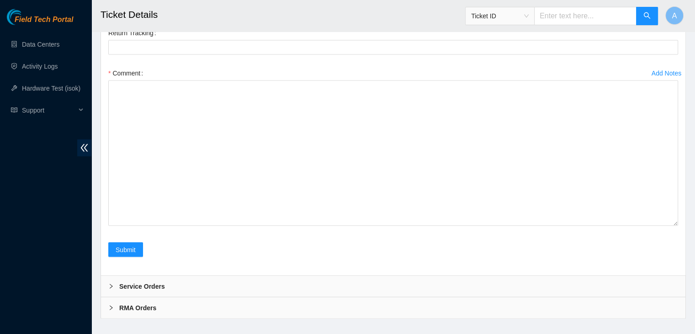
drag, startPoint x: 674, startPoint y: 212, endPoint x: 674, endPoint y: 355, distance: 142.6
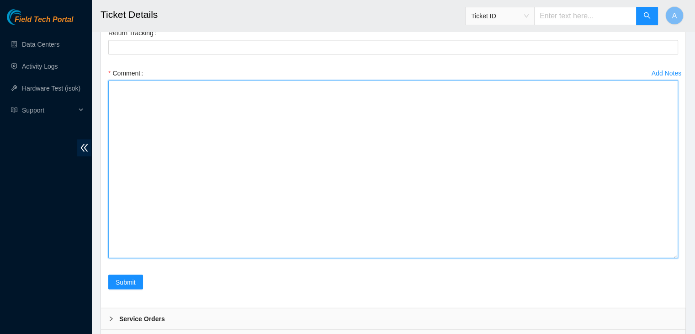
click at [493, 258] on textarea "Comment" at bounding box center [393, 169] width 570 height 178
paste textarea "verified machine sn safely powered down machine removed disk sn: replaced with …"
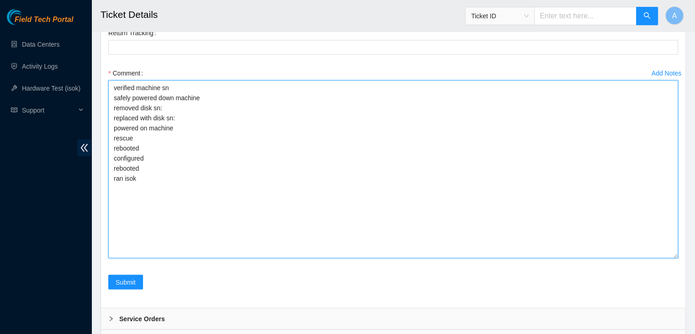
type textarea "verified machine sn safely powered down machine removed disk sn: replaced with …"
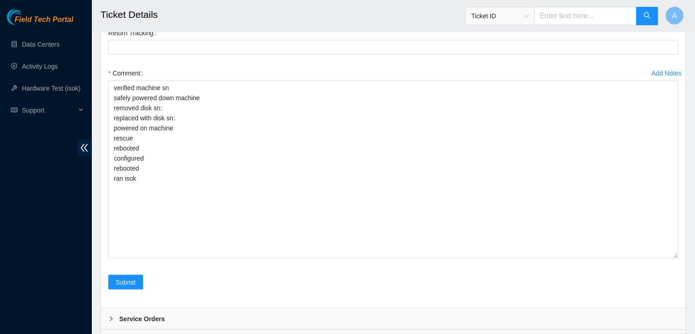
checkbox input "true"
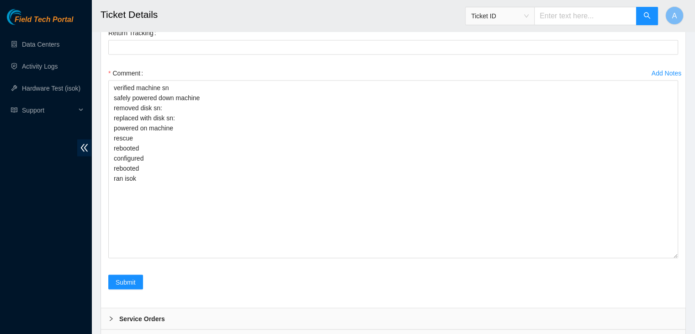
checkbox input "true"
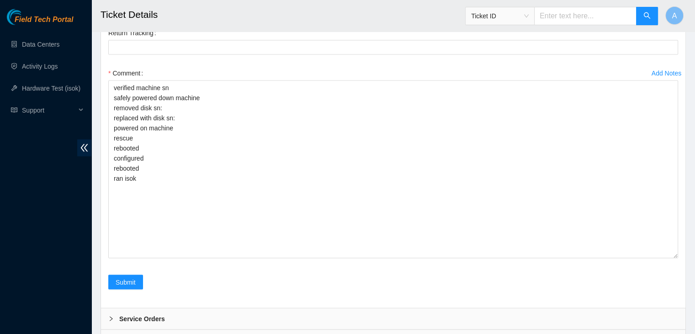
checkbox input "true"
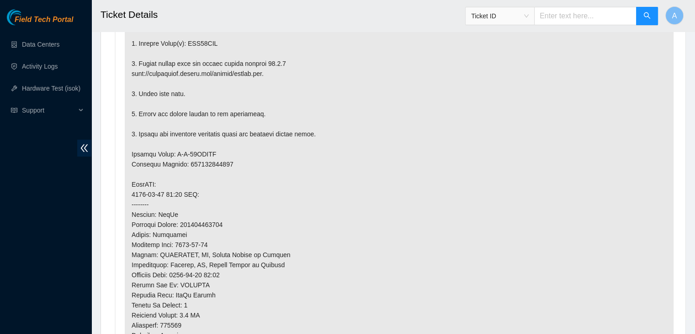
scroll to position [438, 0]
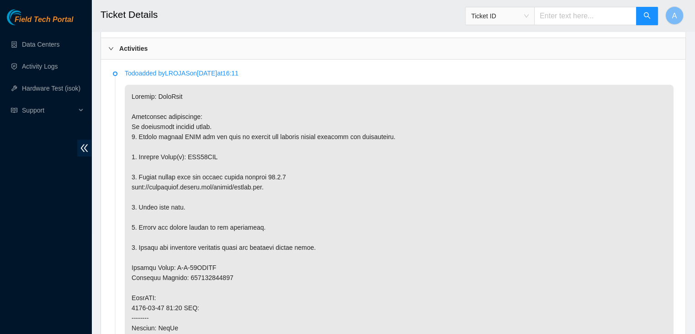
click at [201, 152] on p at bounding box center [399, 318] width 549 height 466
copy p "WJG12AFF"
click at [201, 152] on p at bounding box center [399, 318] width 549 height 466
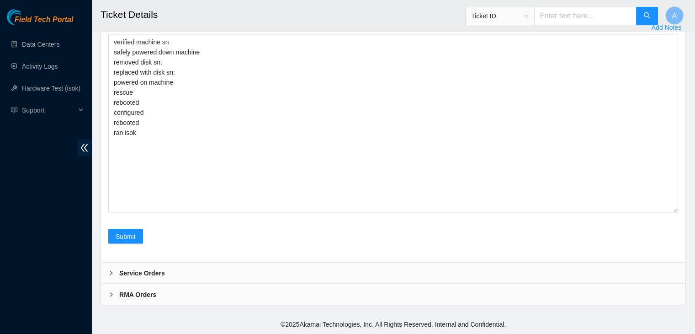
scroll to position [1971, 0]
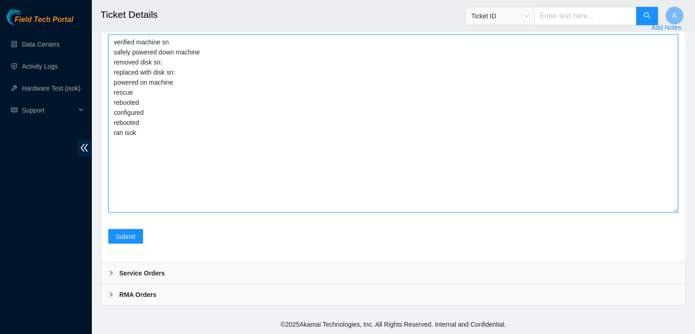
click at [243, 94] on textarea "verified machine sn safely powered down machine removed disk sn: replaced with …" at bounding box center [393, 124] width 570 height 178
paste textarea "WJG12AFF"
click at [243, 122] on textarea "verified machine sn safely powered down machine removed disk sn: WJG12AFF repla…" at bounding box center [393, 124] width 570 height 178
paste textarea "Z1Z7M7KR"
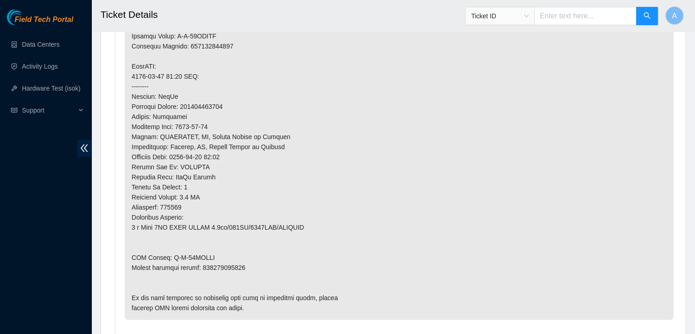
scroll to position [741, 0]
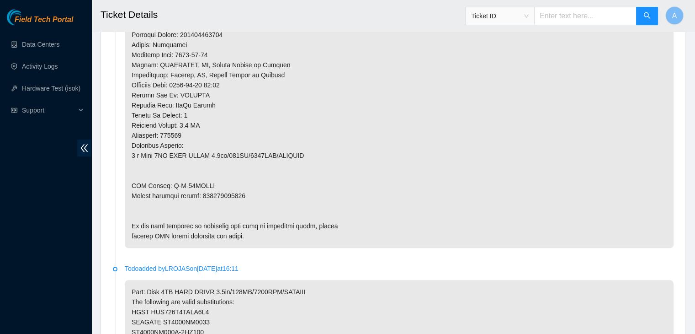
type textarea "verified machine sn safely powered down machine removed disk sn: WJG12AFF repla…"
click at [234, 194] on p at bounding box center [399, 15] width 549 height 466
copy p "463470047424"
click at [234, 194] on p at bounding box center [399, 15] width 549 height 466
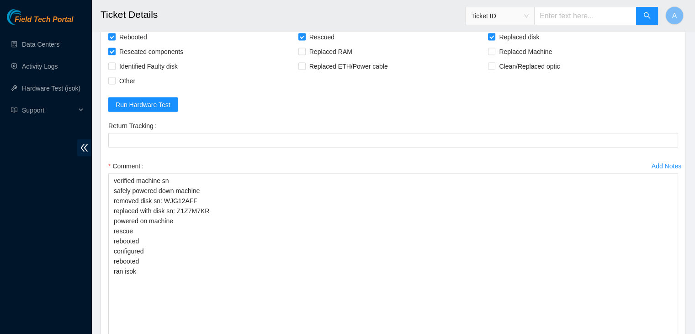
scroll to position [1790, 0]
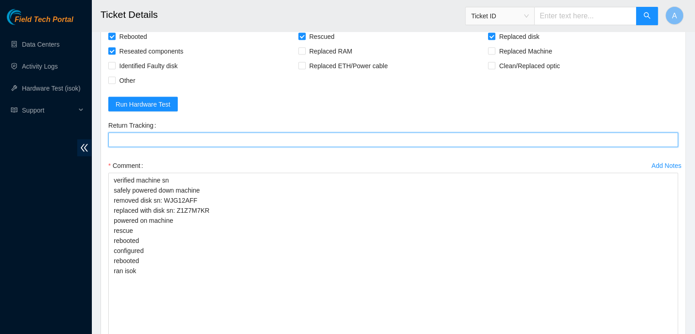
click at [234, 147] on Tracking "Return Tracking" at bounding box center [393, 140] width 570 height 15
paste Tracking "463470047424"
type Tracking "463470047424"
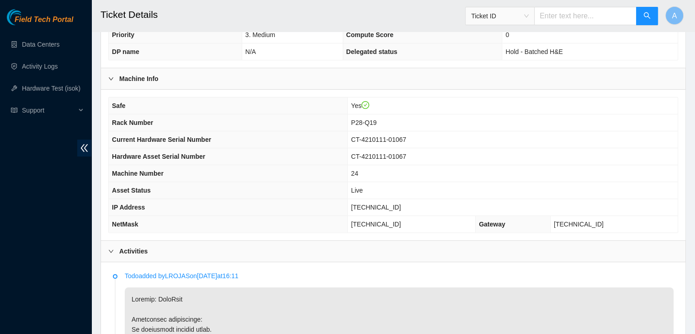
scroll to position [235, 0]
click at [396, 204] on span "23.73.205.27" at bounding box center [376, 207] width 50 height 7
copy span "23.73.205.27"
click at [396, 204] on span "23.73.205.27" at bounding box center [376, 207] width 50 height 7
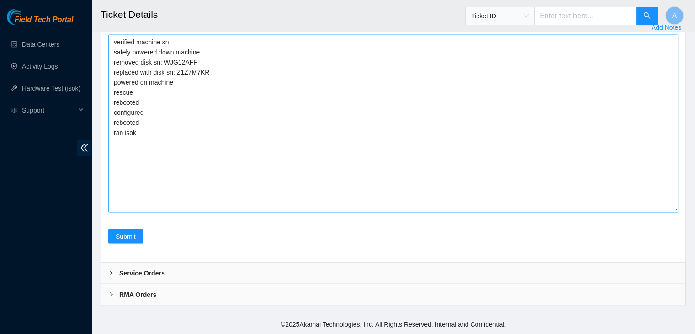
scroll to position [2025, 0]
click at [340, 194] on textarea "verified machine sn safely powered down machine removed disk sn: WJG12AFF repla…" at bounding box center [393, 124] width 570 height 178
paste textarea "339238 19-09-2025 10:18:36 23.73.205.27 COMPLETE Result Detail Message Ticket I…"
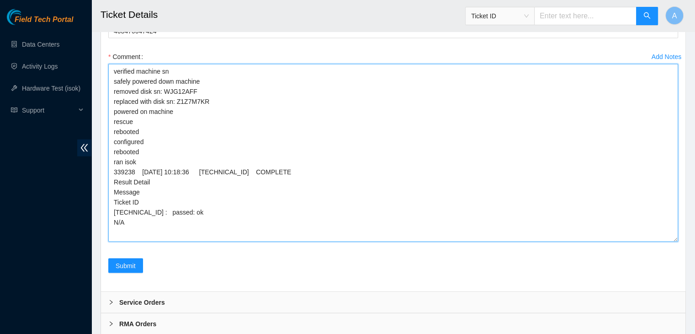
scroll to position [2025, 0]
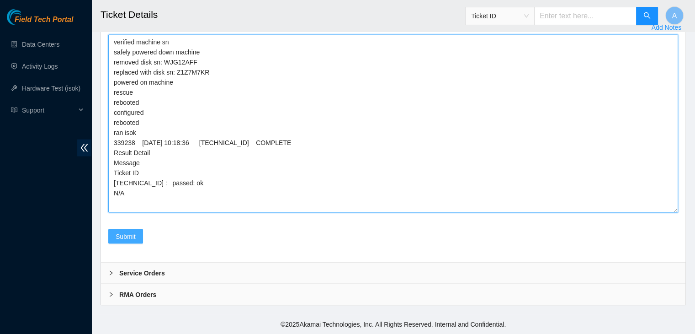
type textarea "verified machine sn safely powered down machine removed disk sn: WJG12AFF repla…"
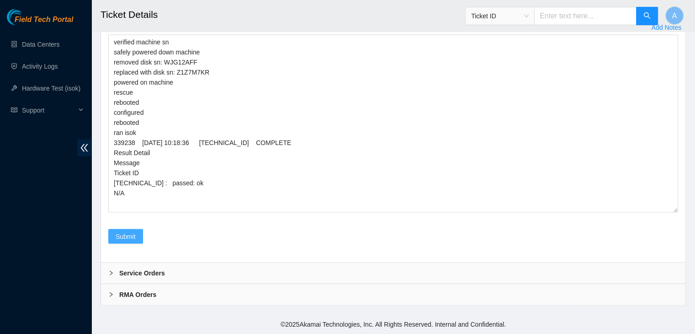
click at [126, 236] on span "Submit" at bounding box center [126, 236] width 20 height 10
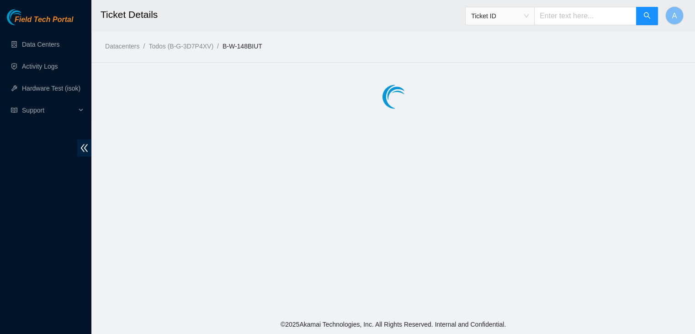
scroll to position [0, 0]
